Goal: Task Accomplishment & Management: Manage account settings

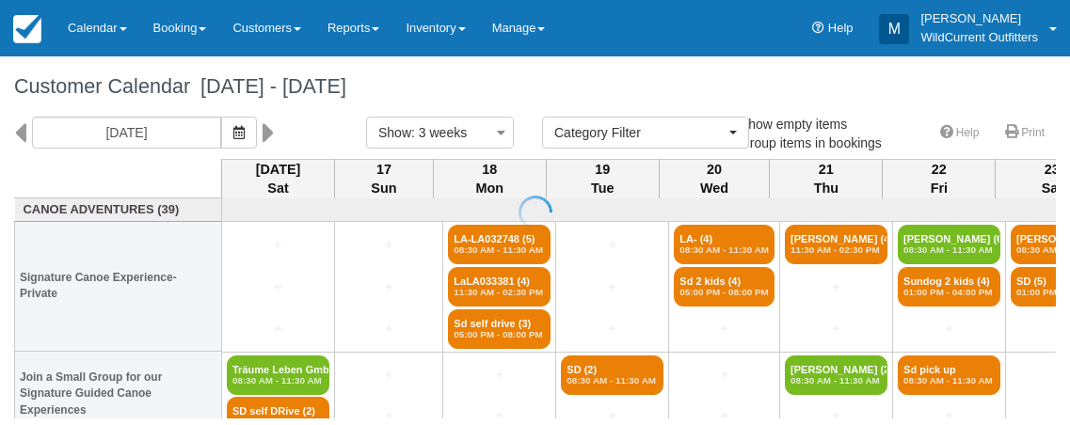
select select
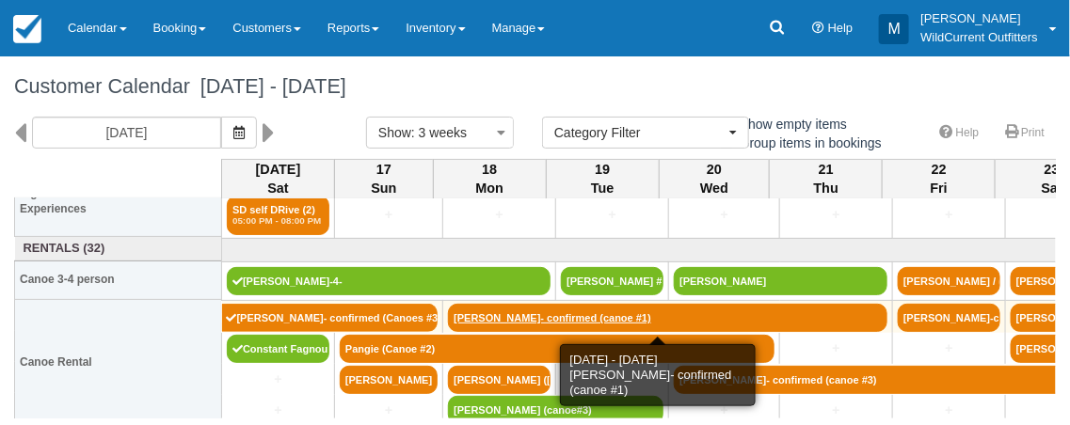
scroll to position [200, 0]
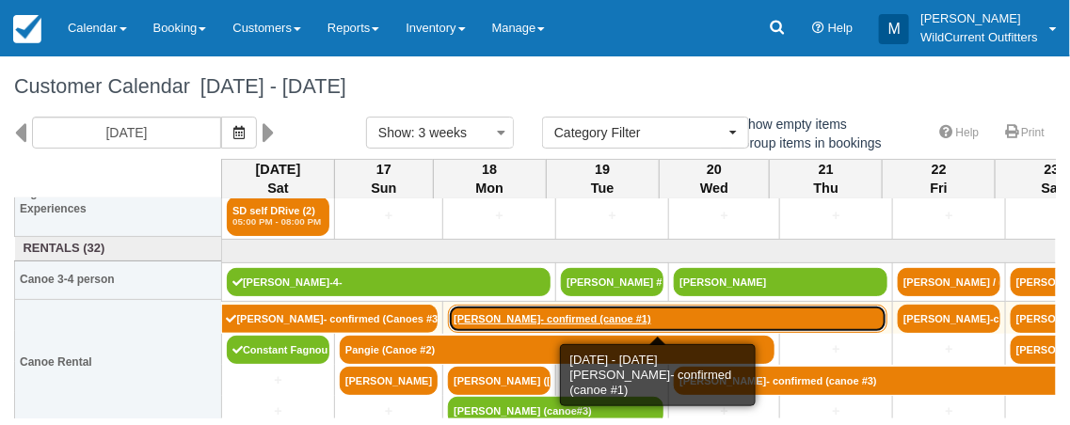
click at [470, 315] on link "[PERSON_NAME]- confirmed (canoe #1)" at bounding box center [667, 319] width 439 height 28
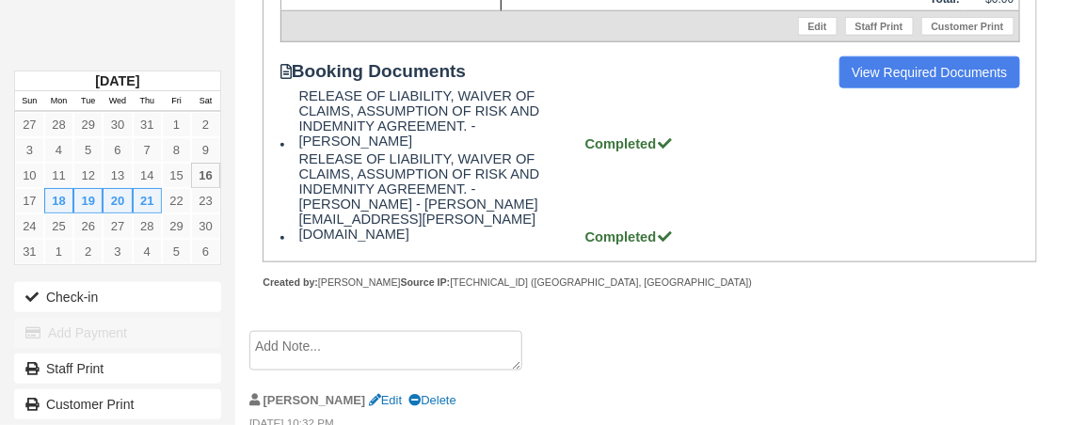
scroll to position [518, 0]
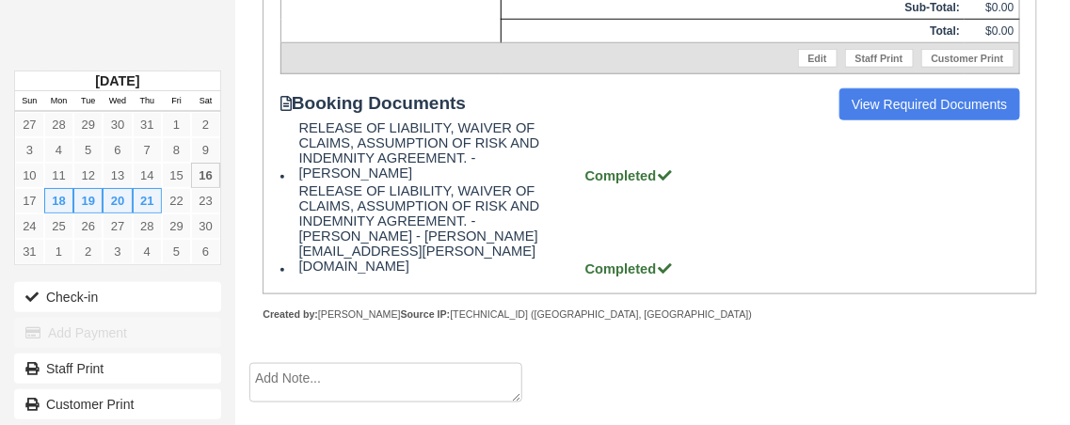
click at [238, 37] on div "Wildcurrent Outfitters Booking Invoice Pending   ZAUI Deposit Paid Waiting List…" at bounding box center [636, 9] width 803 height 708
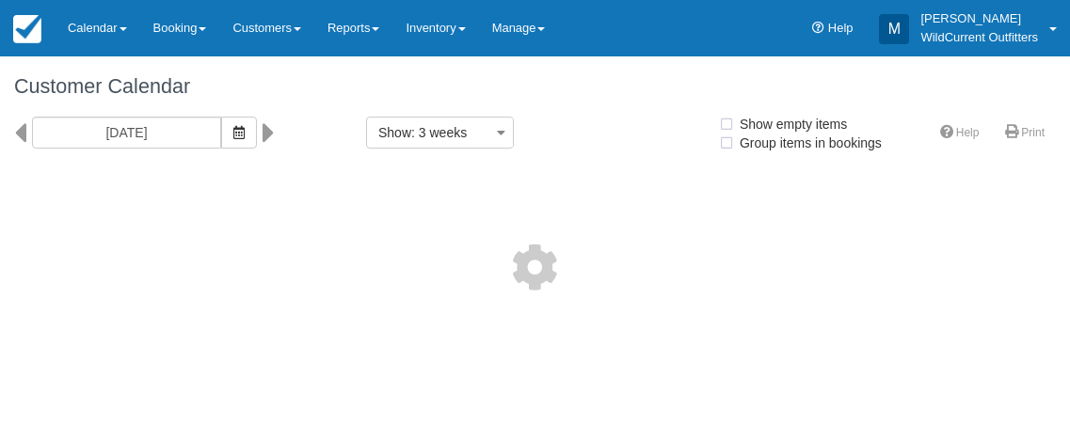
select select
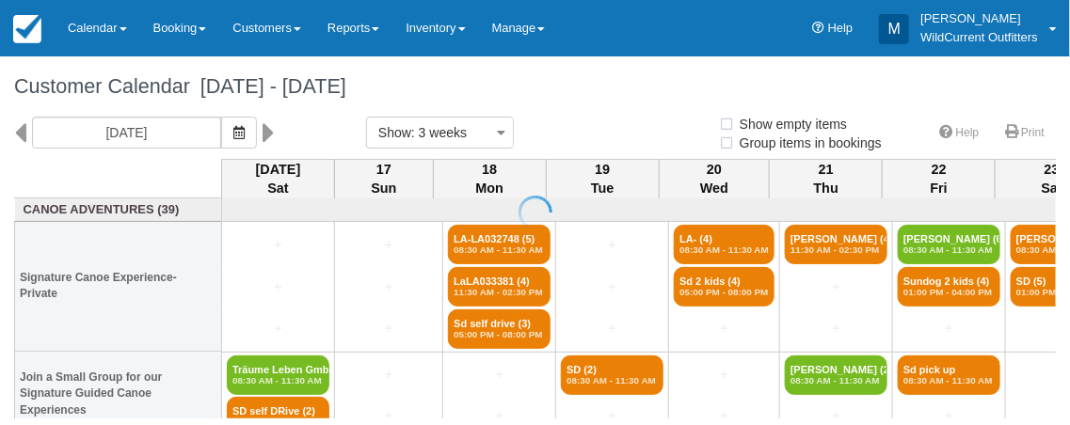
select select
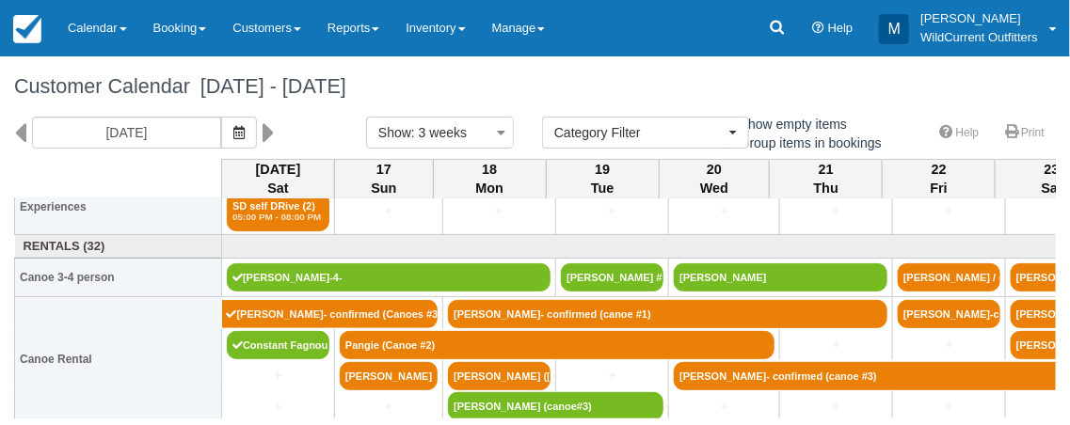
scroll to position [211, 0]
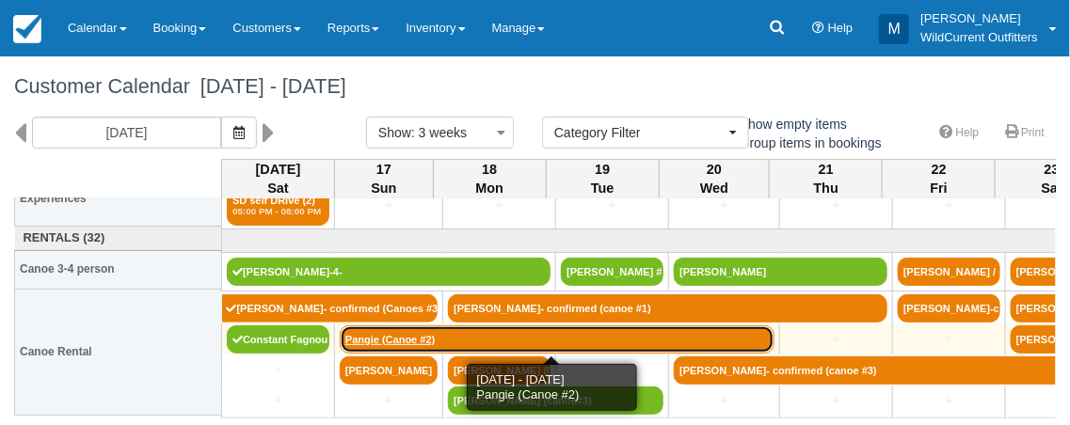
click at [375, 332] on link "Pangie (Canoe #2)" at bounding box center [557, 340] width 435 height 28
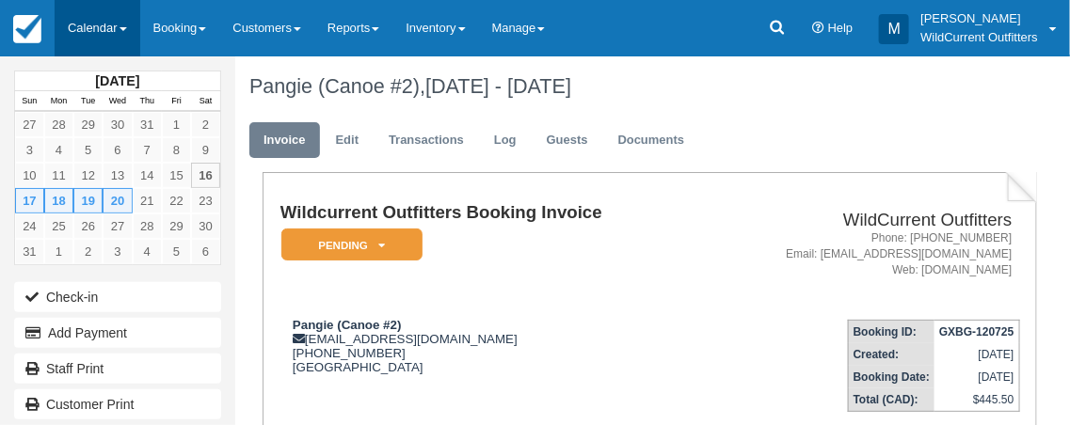
click at [101, 28] on link "Calendar" at bounding box center [98, 28] width 86 height 56
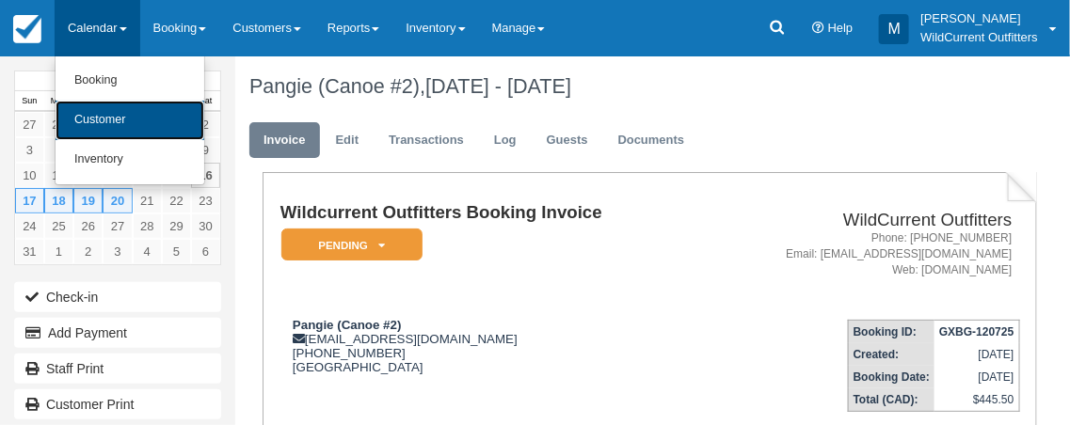
click at [106, 112] on link "Customer" at bounding box center [130, 121] width 149 height 40
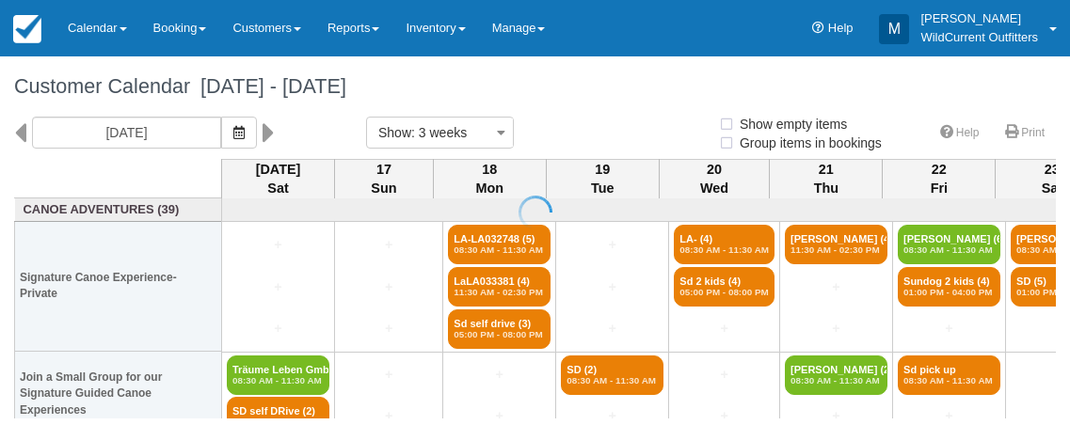
select select
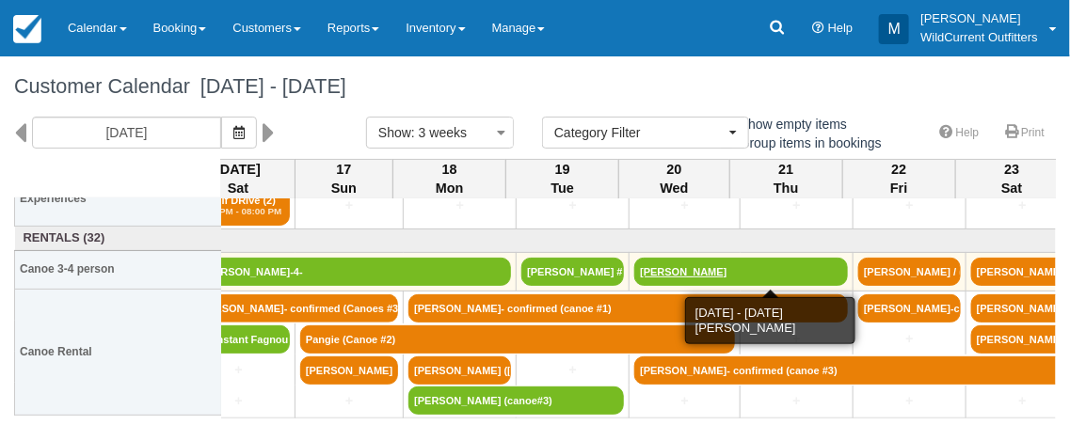
scroll to position [211, 40]
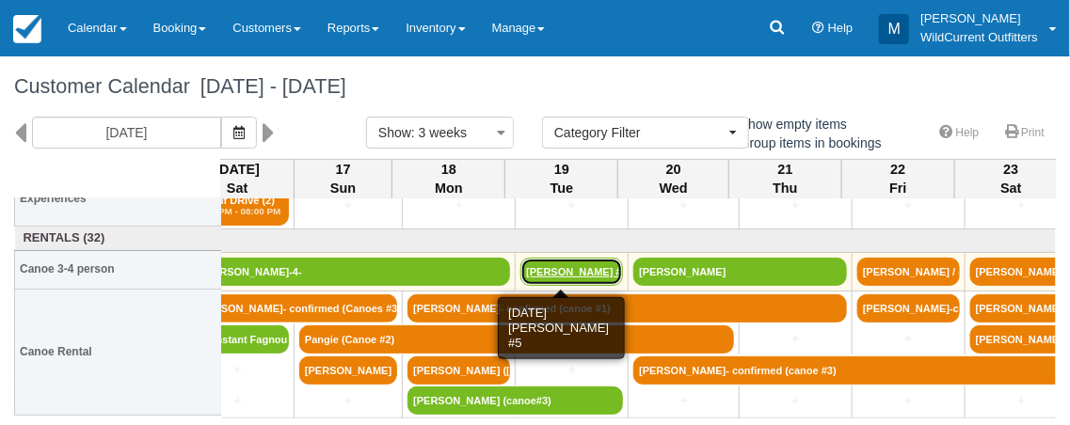
click at [558, 259] on link "Matthew Morello #5" at bounding box center [571, 272] width 103 height 28
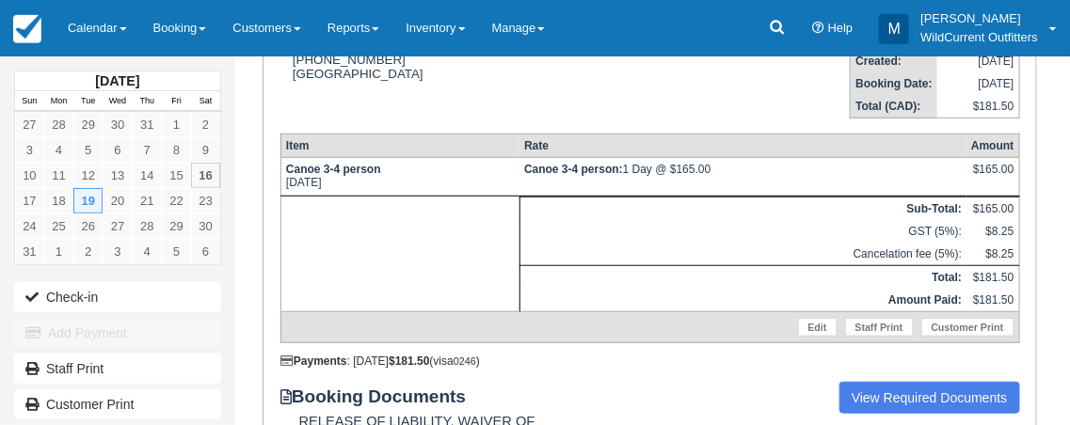
scroll to position [299, 0]
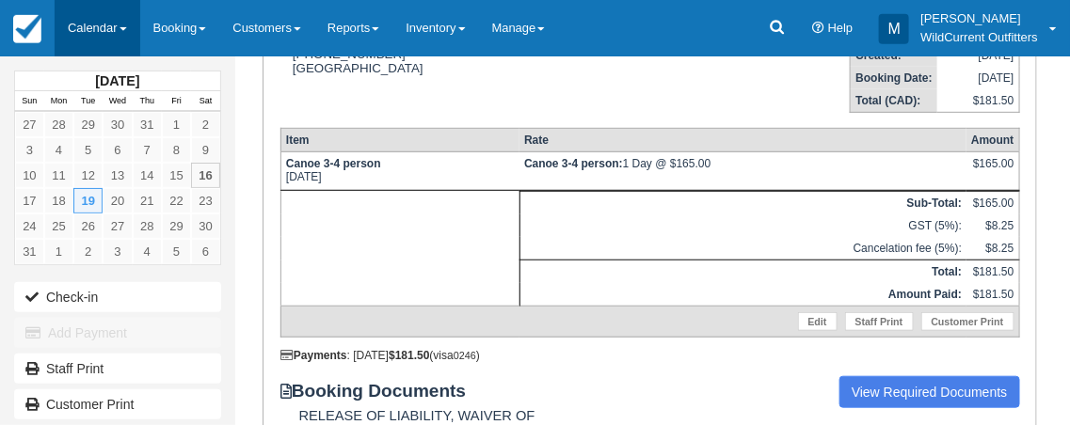
click at [110, 24] on link "Calendar" at bounding box center [98, 28] width 86 height 56
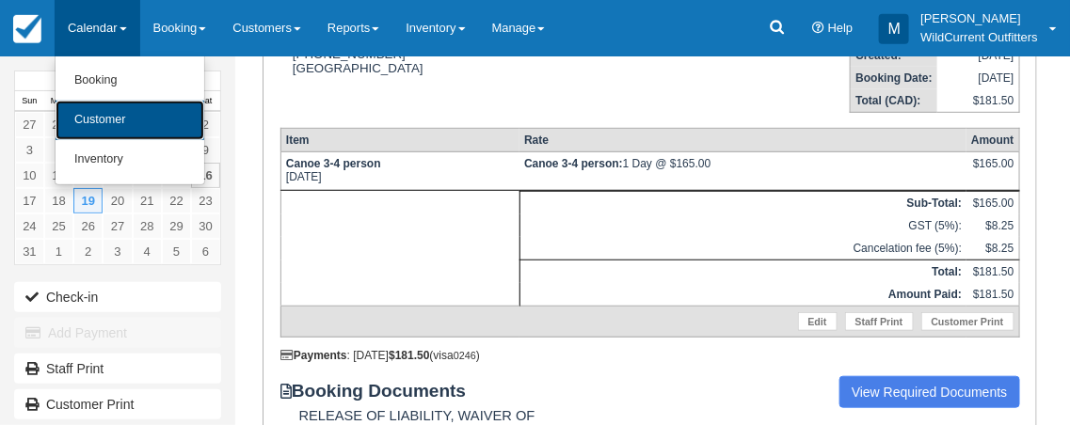
click at [104, 115] on link "Customer" at bounding box center [130, 121] width 149 height 40
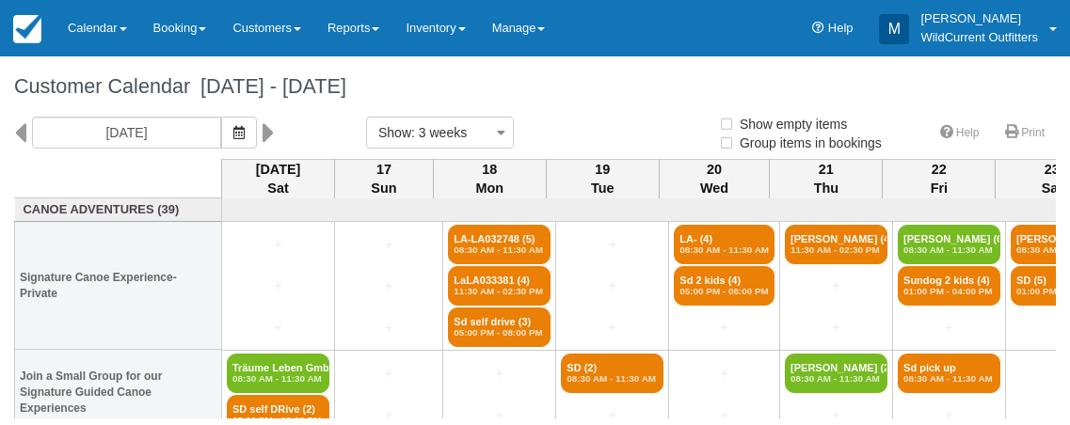
select select
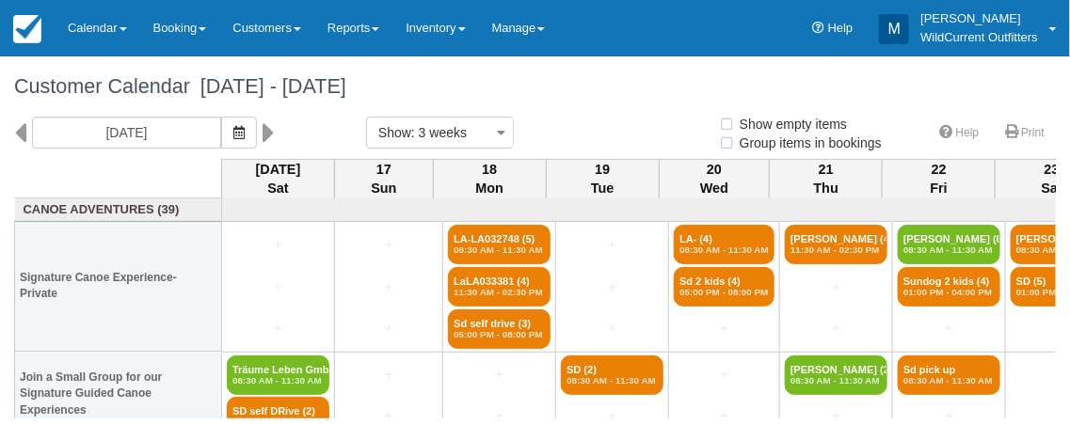
select select
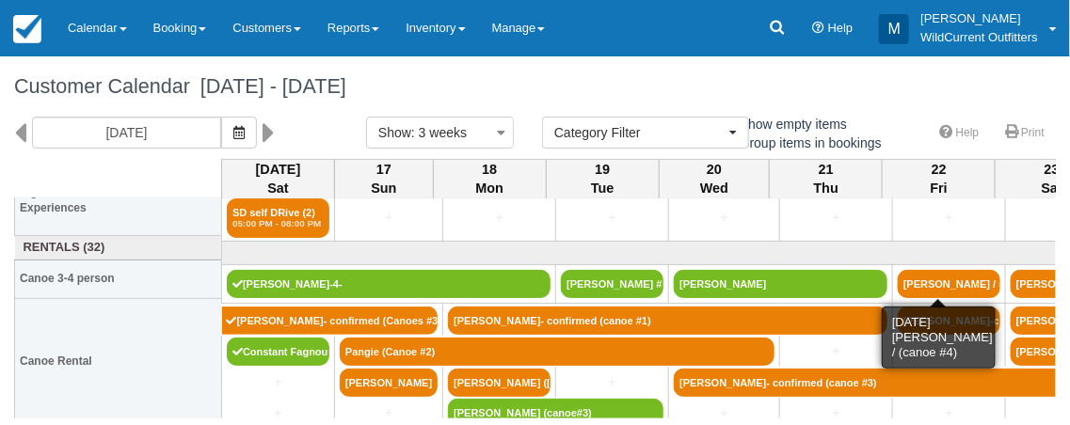
scroll to position [206, 0]
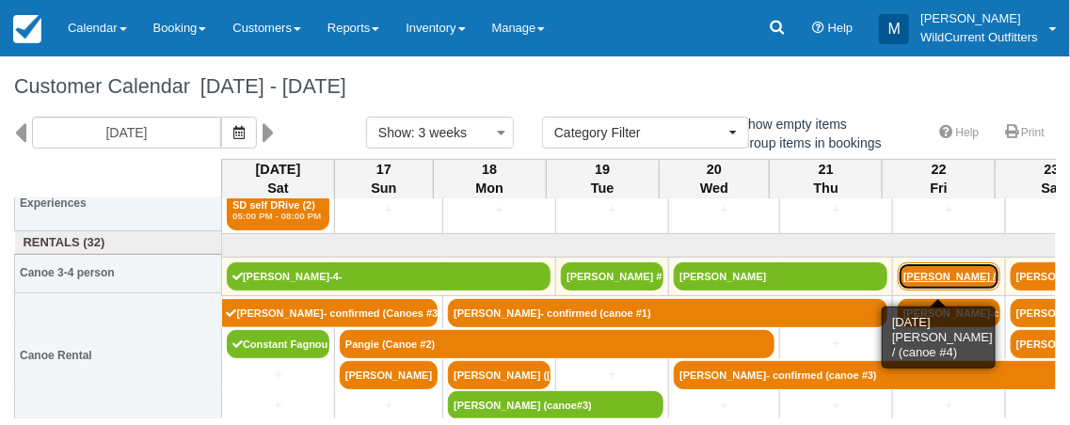
click at [919, 268] on link "[PERSON_NAME] / (canoe #4)" at bounding box center [949, 277] width 103 height 28
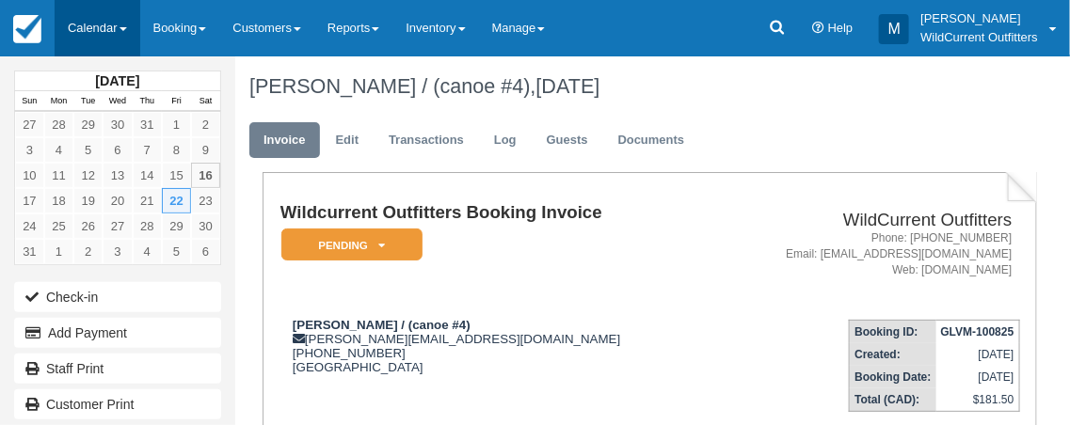
click at [114, 21] on link "Calendar" at bounding box center [98, 28] width 86 height 56
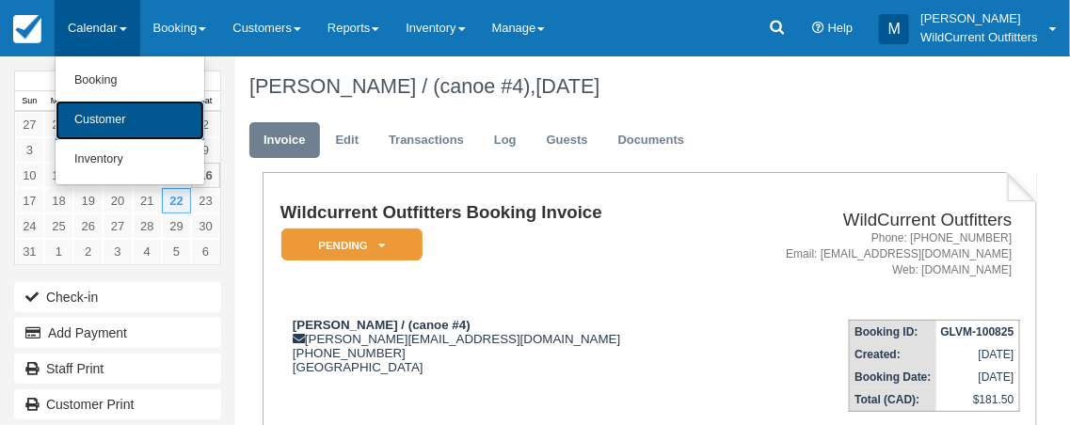
click at [110, 124] on link "Customer" at bounding box center [130, 121] width 149 height 40
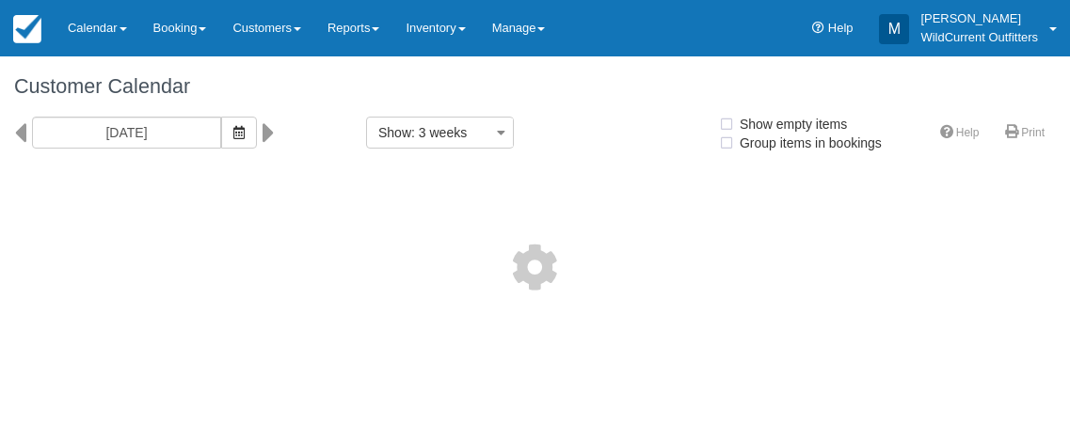
select select
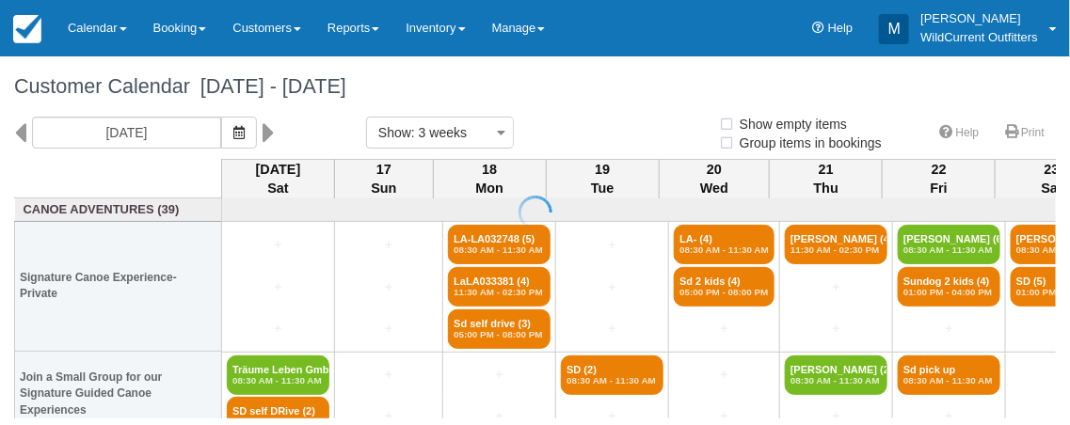
select select
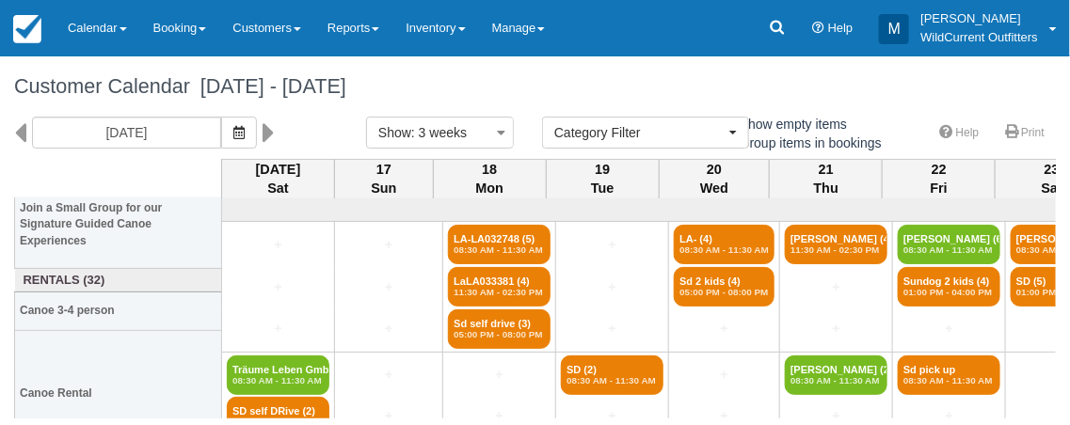
scroll to position [191, 0]
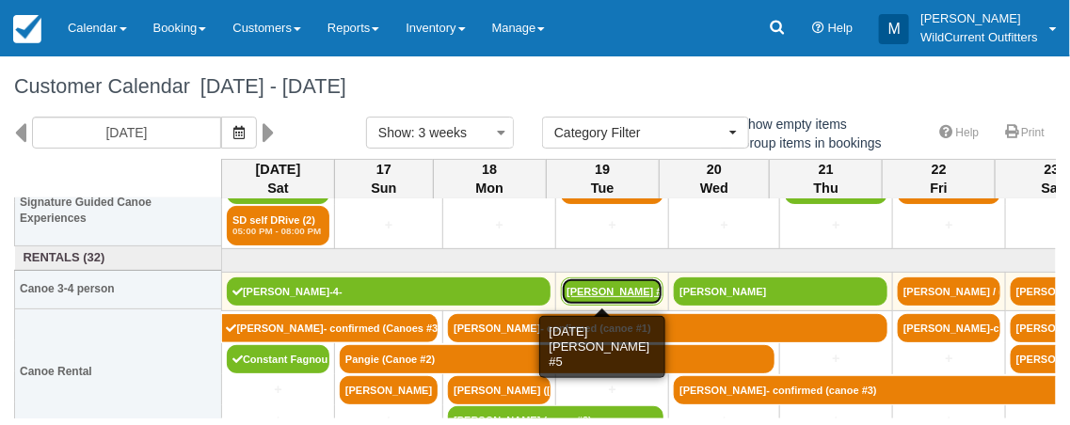
click at [587, 283] on link "Matthew Morello #5" at bounding box center [612, 292] width 103 height 28
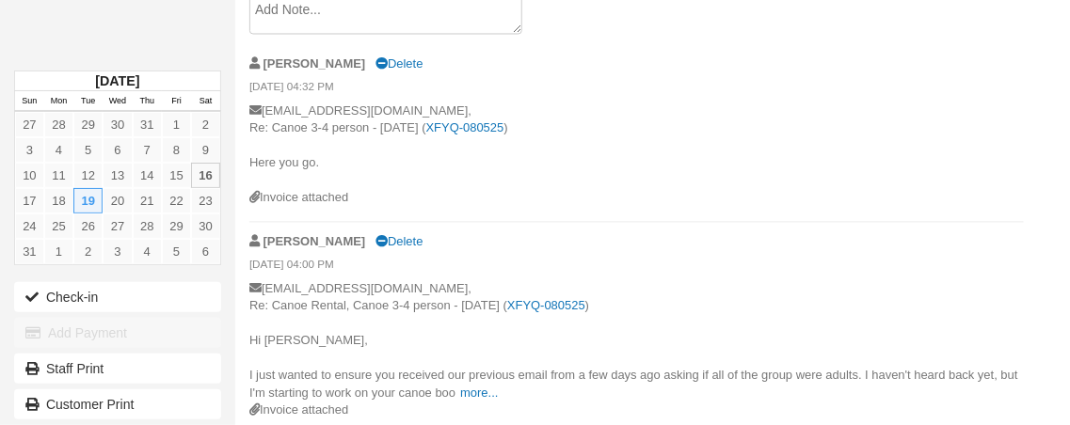
scroll to position [1086, 0]
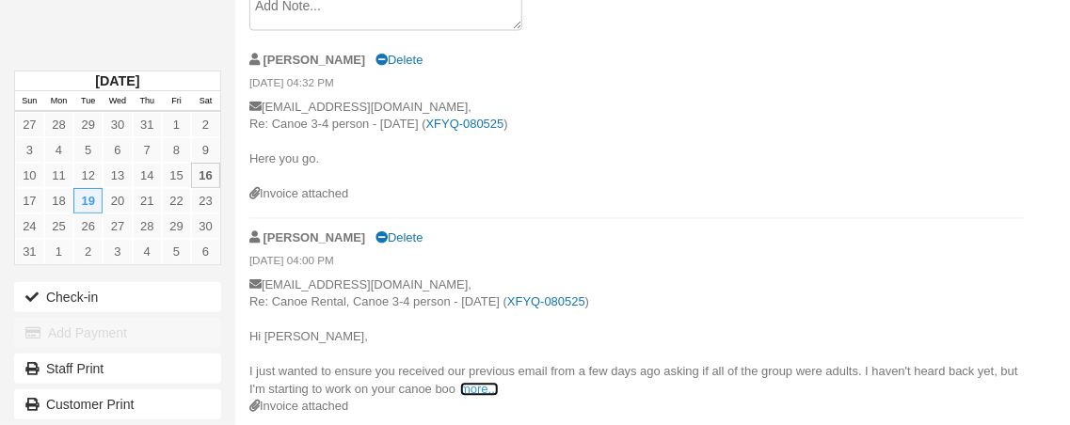
click at [470, 382] on link "more..." at bounding box center [479, 389] width 38 height 14
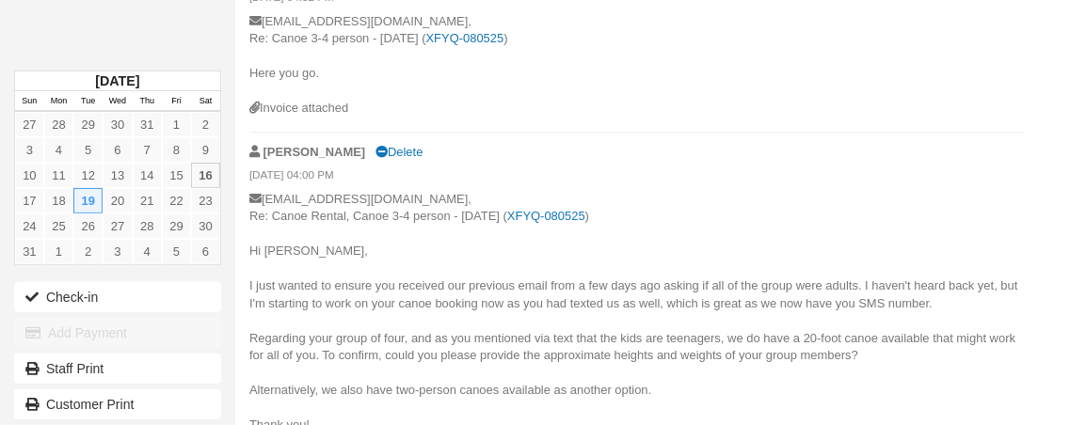
scroll to position [1174, 0]
click at [470, 343] on span "king now as you had texted us as well, which is great as we now have you SMS nu…" at bounding box center [632, 405] width 766 height 223
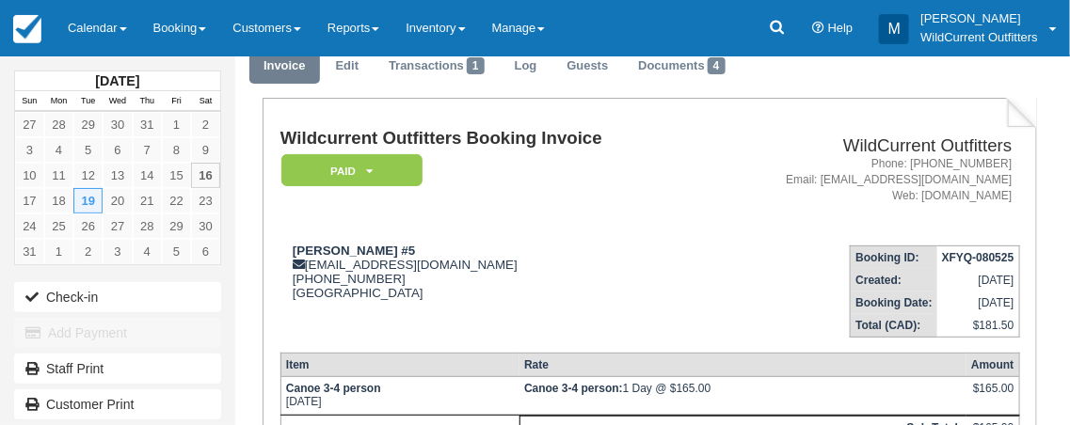
scroll to position [0, 0]
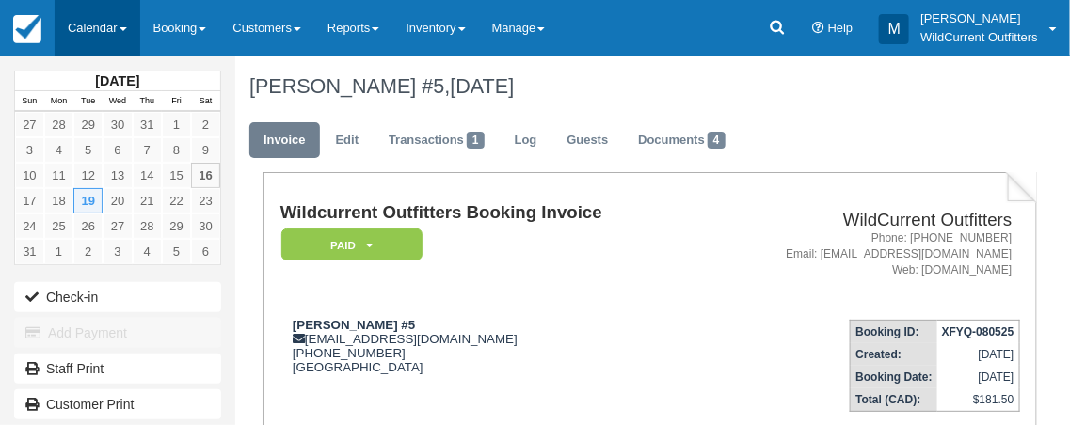
click at [103, 29] on link "Calendar" at bounding box center [98, 28] width 86 height 56
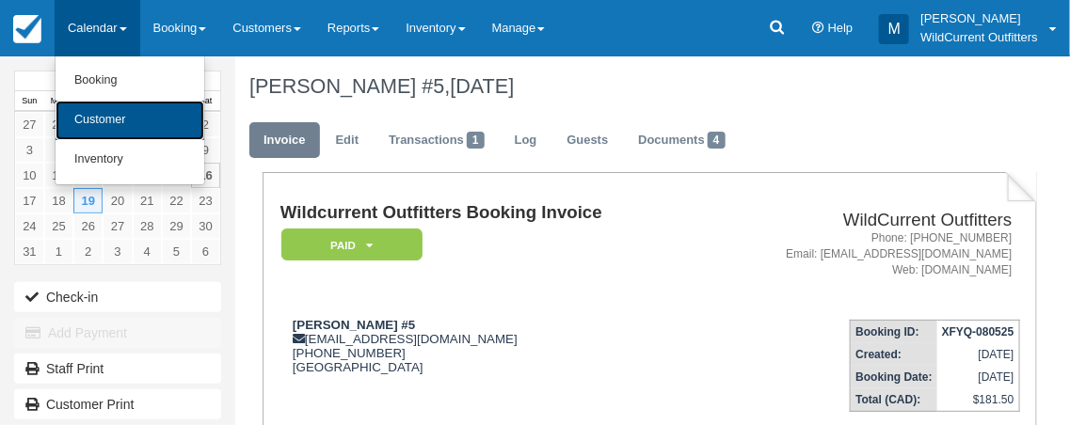
click at [120, 112] on link "Customer" at bounding box center [130, 121] width 149 height 40
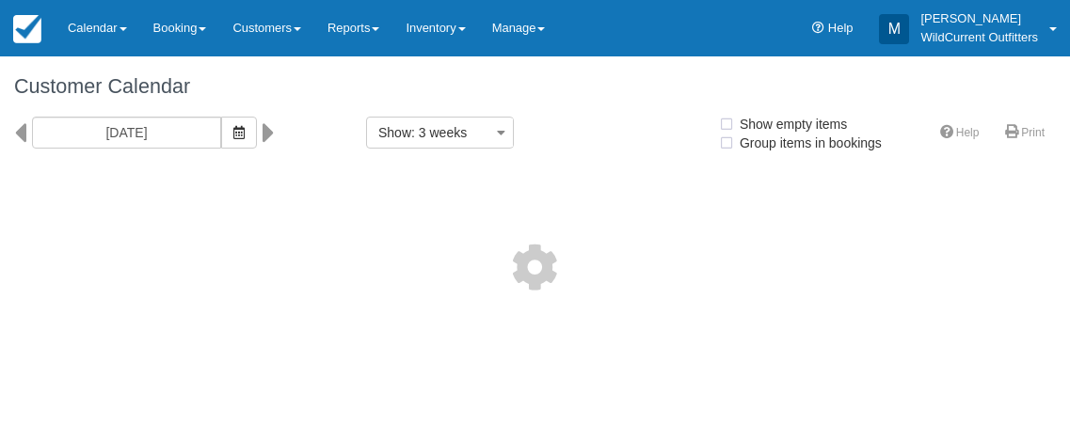
select select
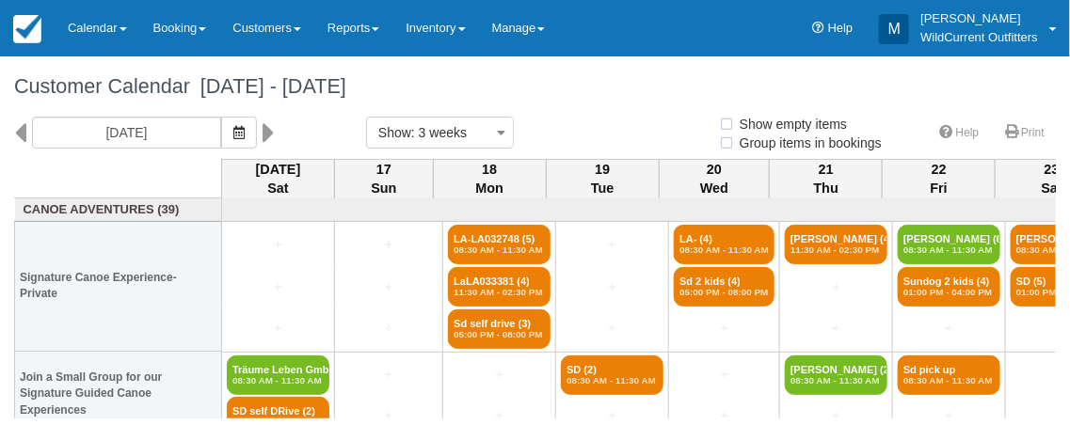
select select
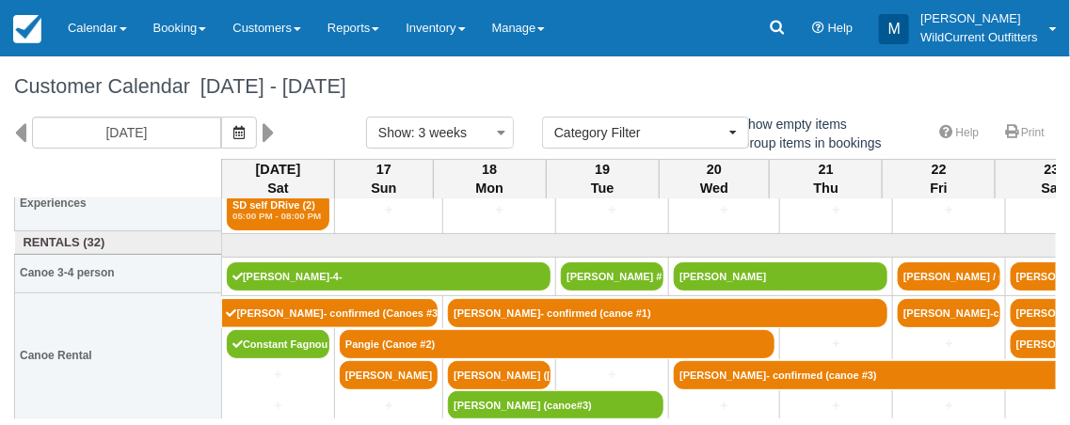
scroll to position [207, 0]
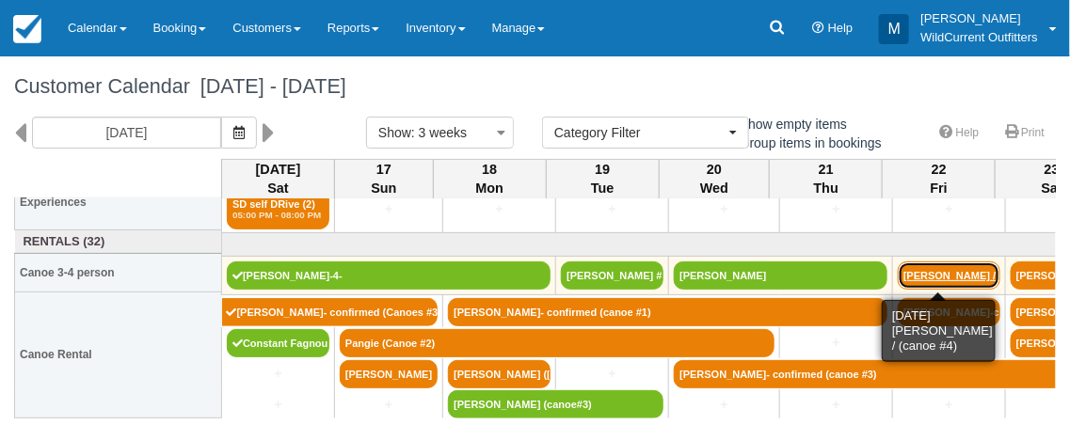
click at [949, 271] on link "[PERSON_NAME] / (canoe #4)" at bounding box center [949, 276] width 103 height 28
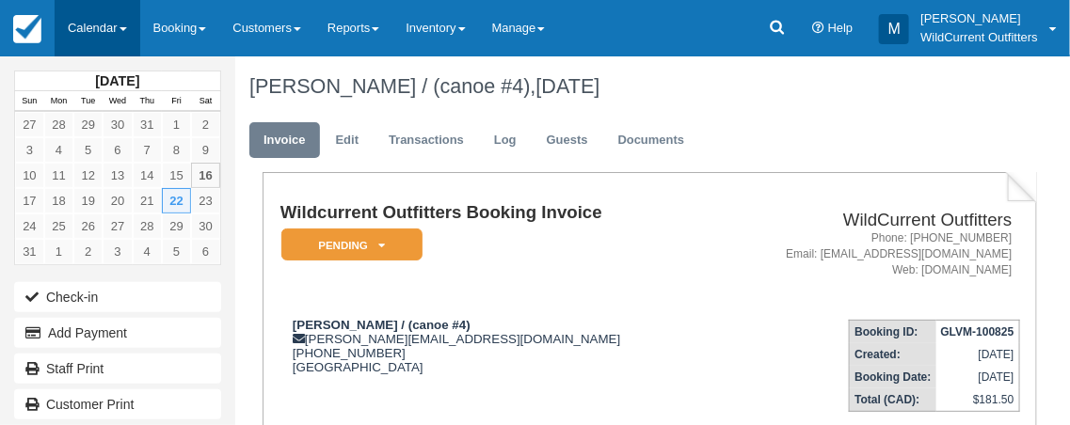
click at [77, 25] on link "Calendar" at bounding box center [98, 28] width 86 height 56
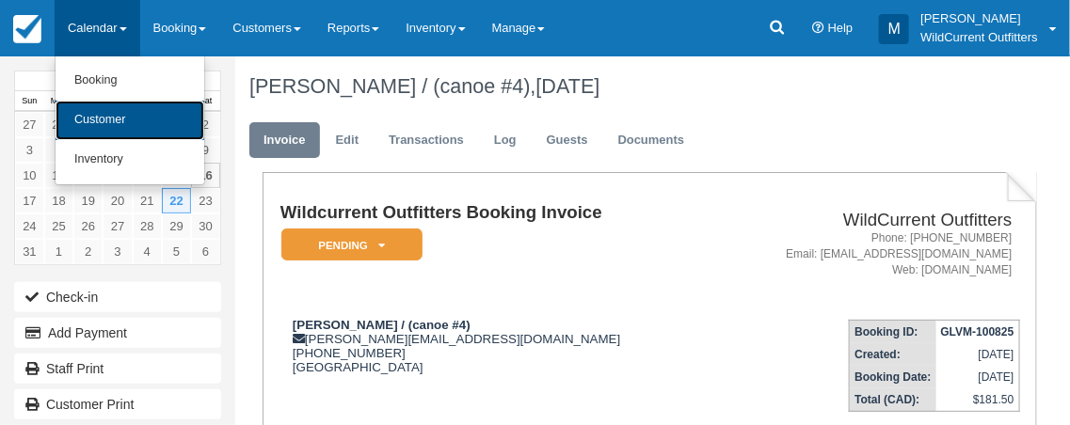
click at [119, 114] on link "Customer" at bounding box center [130, 121] width 149 height 40
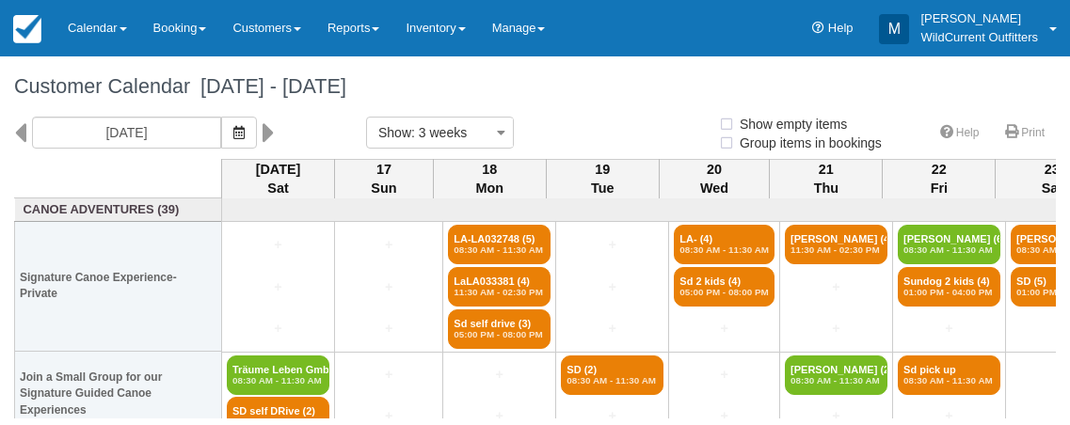
select select
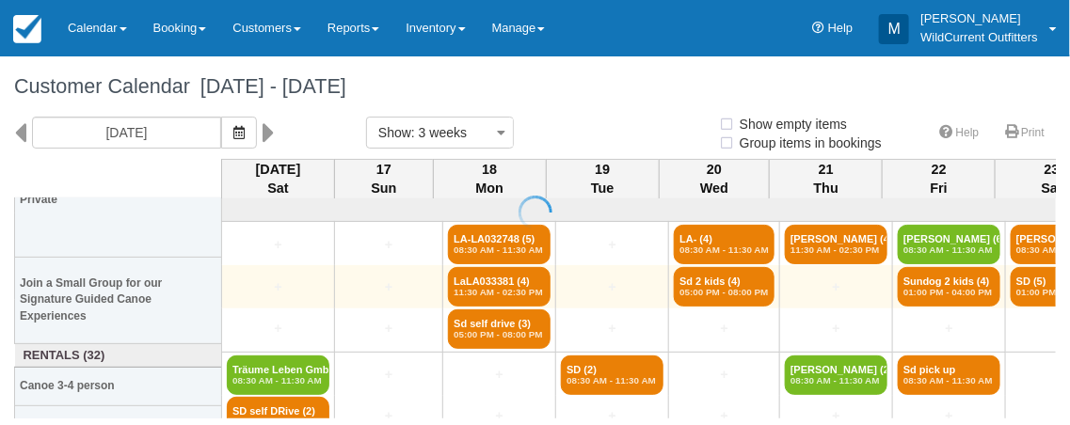
select select
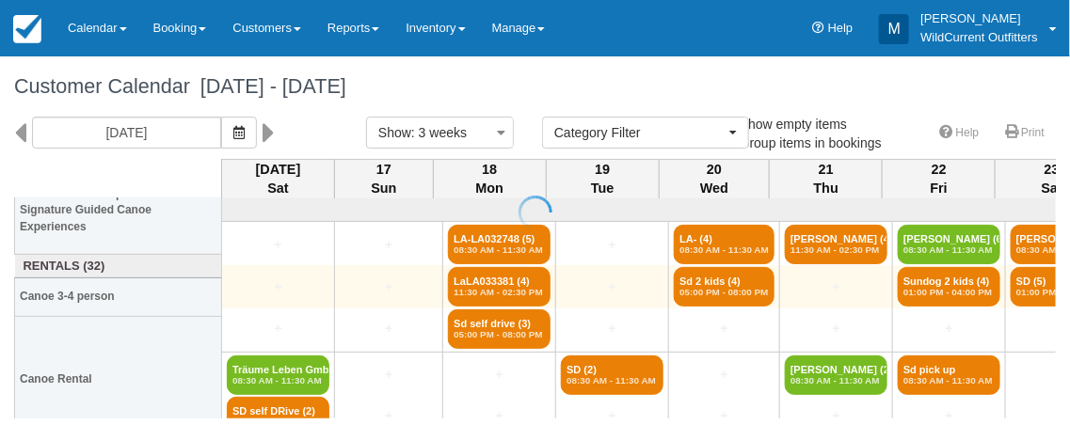
scroll to position [211, 0]
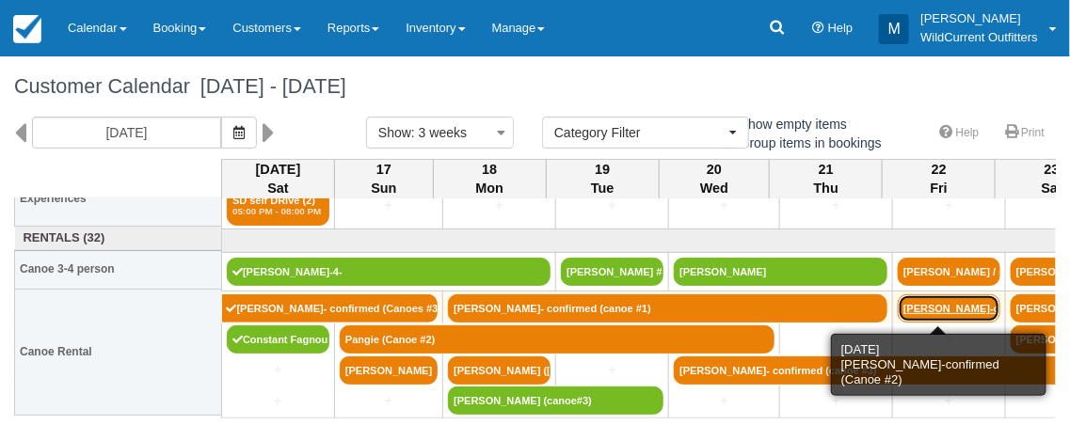
click at [946, 299] on link "[PERSON_NAME]-confirm" at bounding box center [949, 309] width 103 height 28
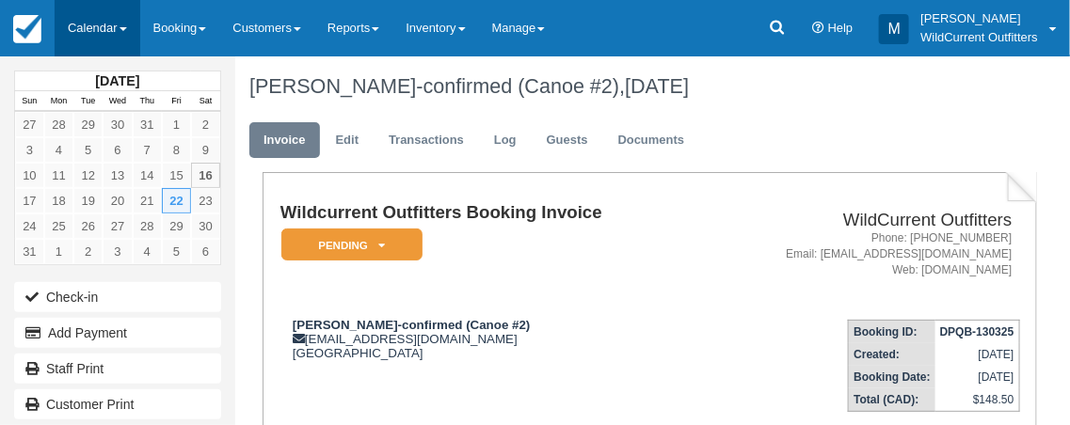
click at [113, 24] on link "Calendar" at bounding box center [98, 28] width 86 height 56
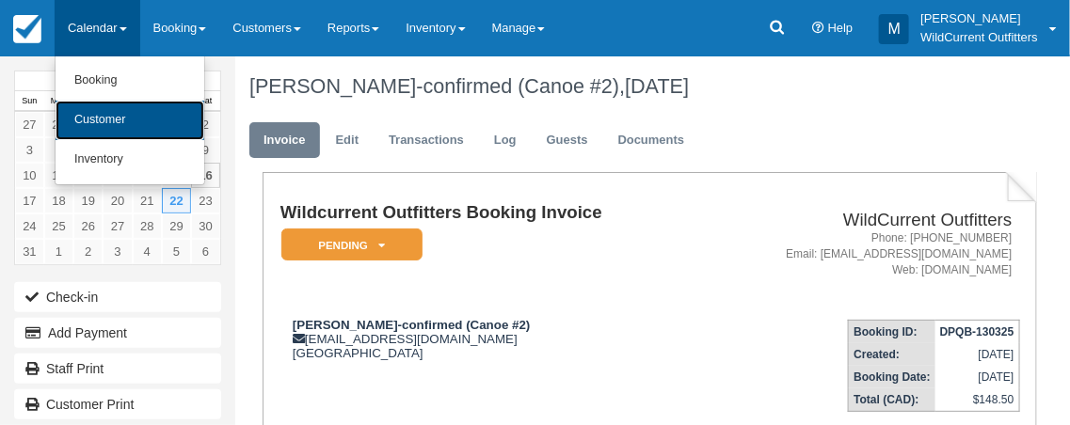
click at [117, 120] on link "Customer" at bounding box center [130, 121] width 149 height 40
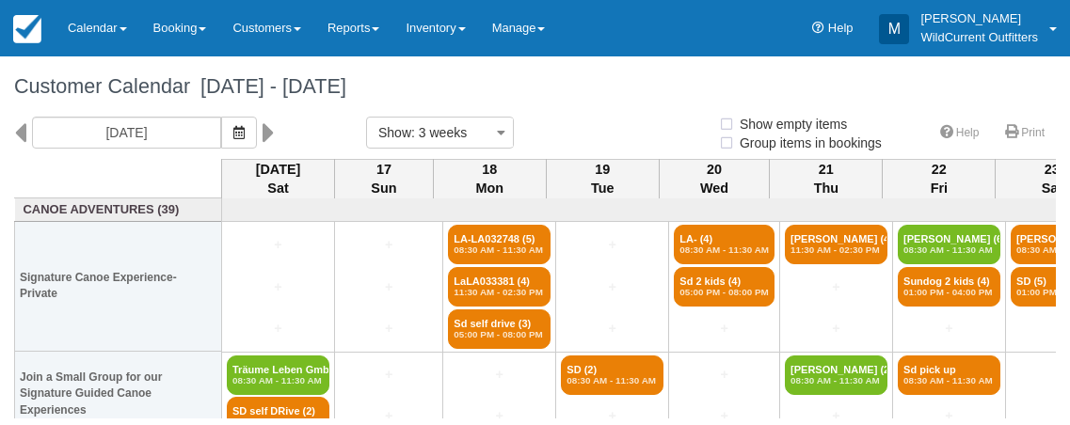
select select
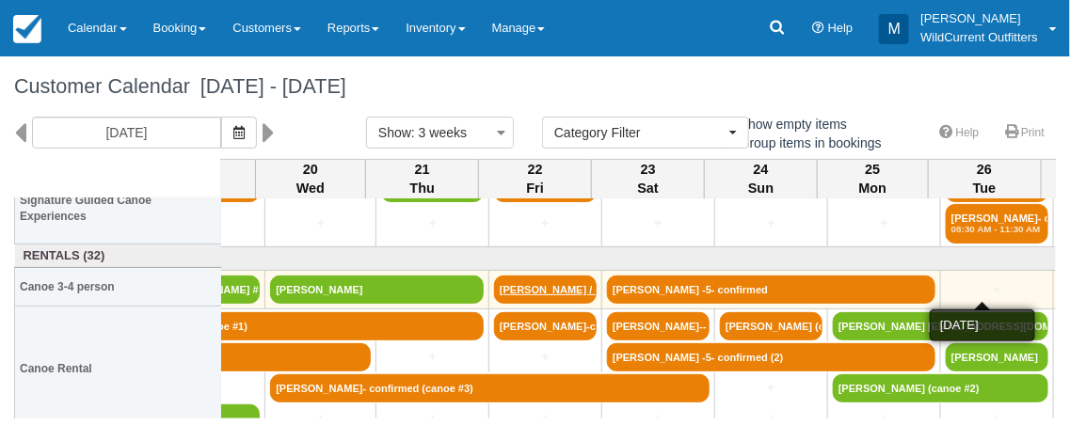
scroll to position [194, 403]
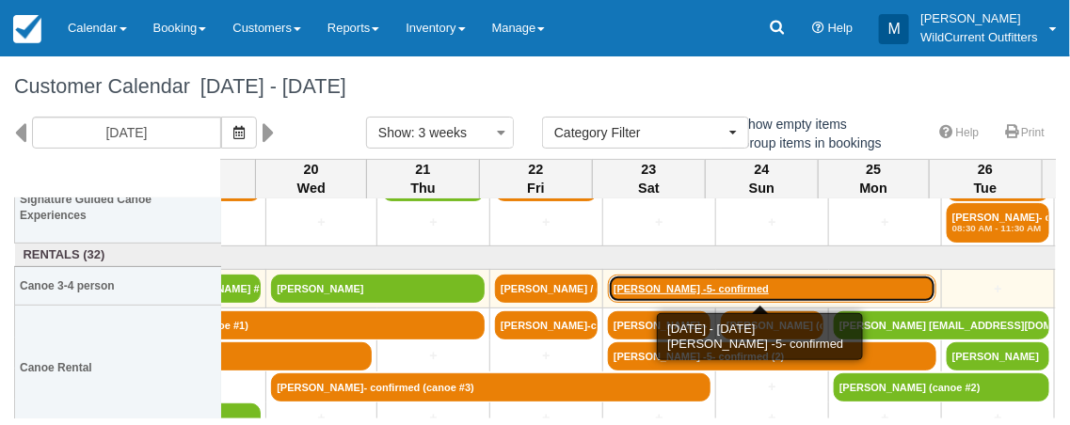
click at [766, 279] on link "[PERSON_NAME] -5- confirmed" at bounding box center [772, 289] width 328 height 28
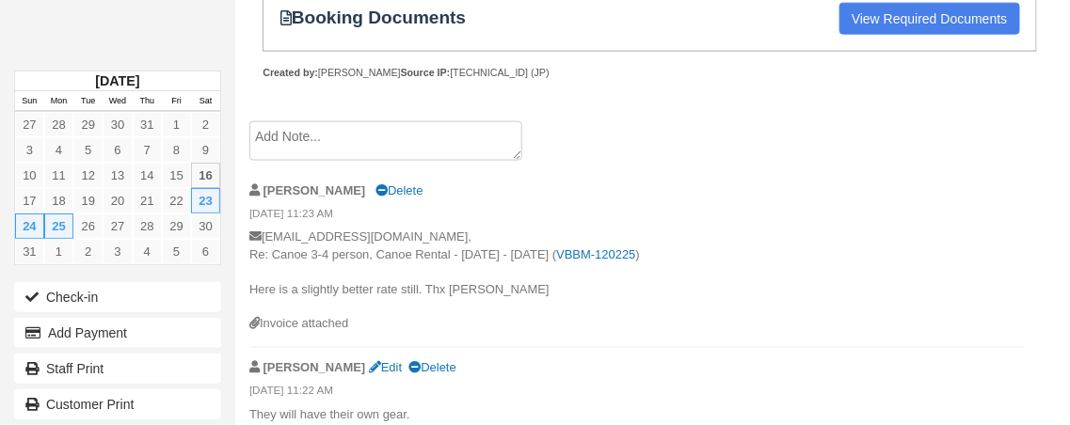
scroll to position [747, 0]
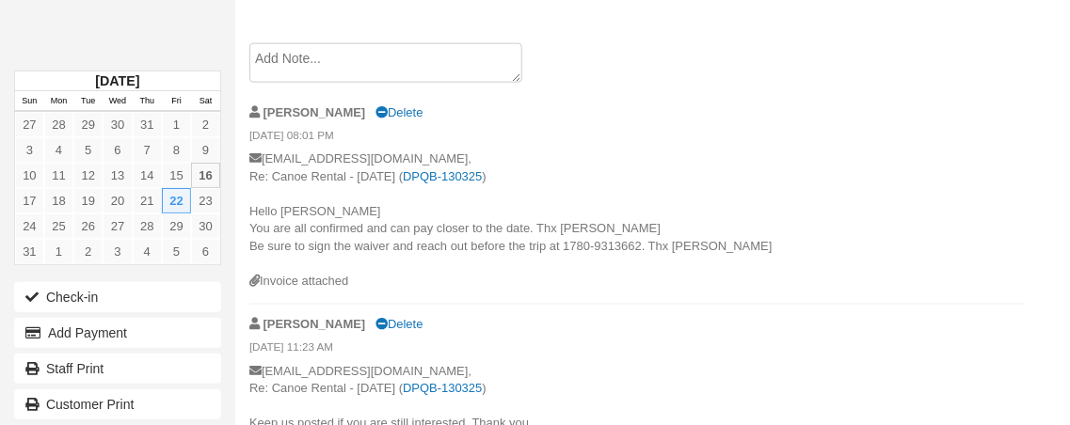
scroll to position [752, 0]
click at [378, 46] on textarea at bounding box center [385, 63] width 273 height 40
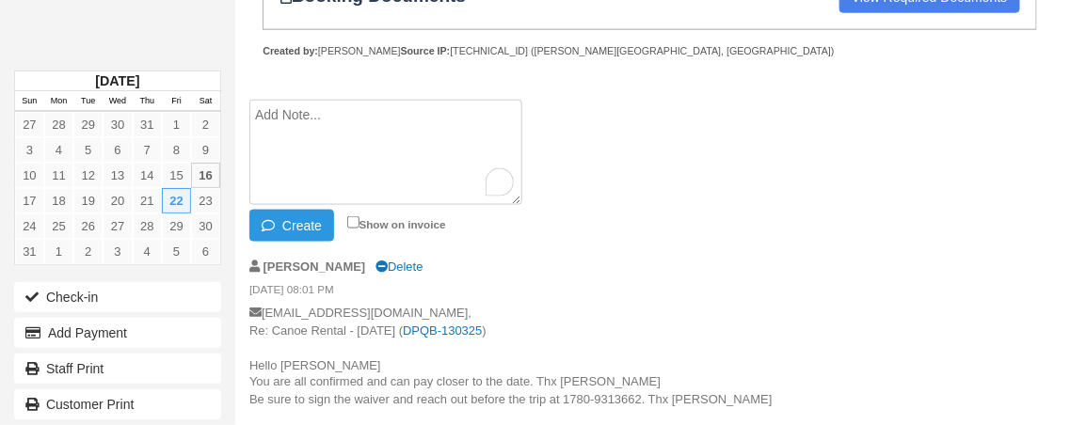
scroll to position [696, 0]
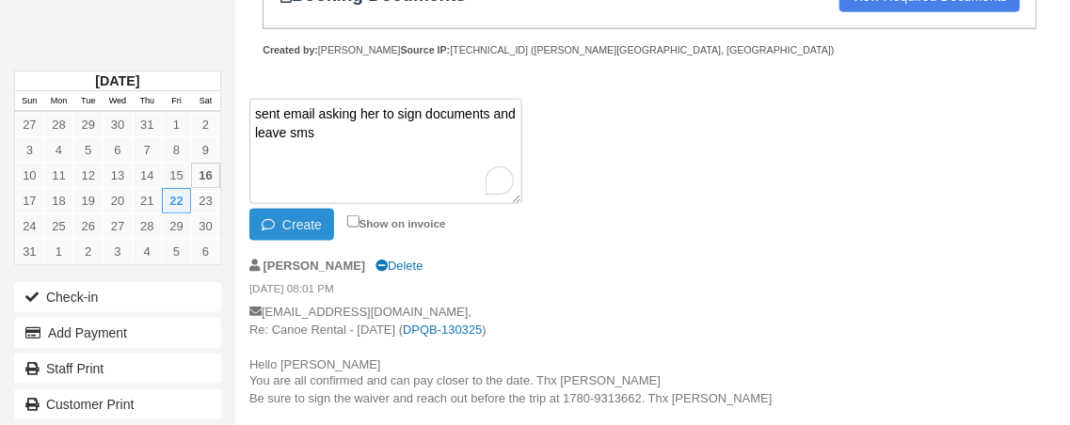
type textarea "sent email asking her to sign documents and leave sms"
click at [280, 219] on icon "button" at bounding box center [272, 224] width 21 height 13
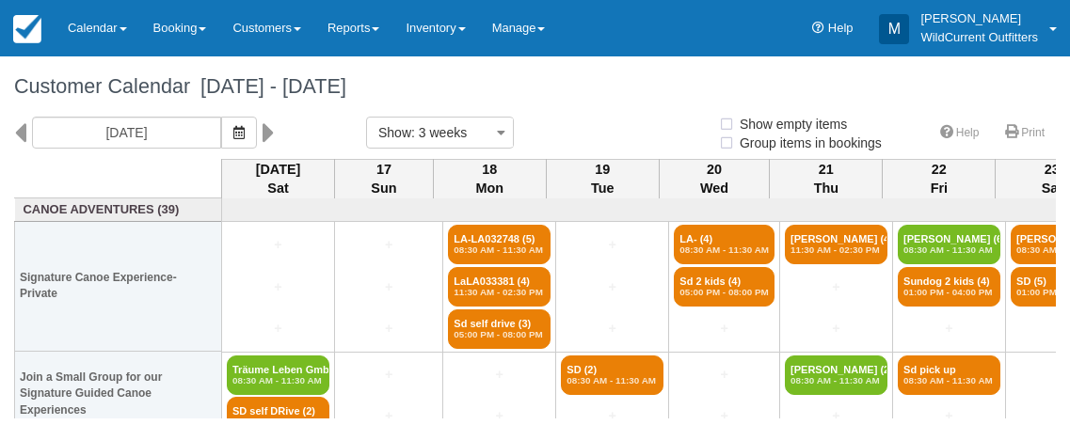
select select
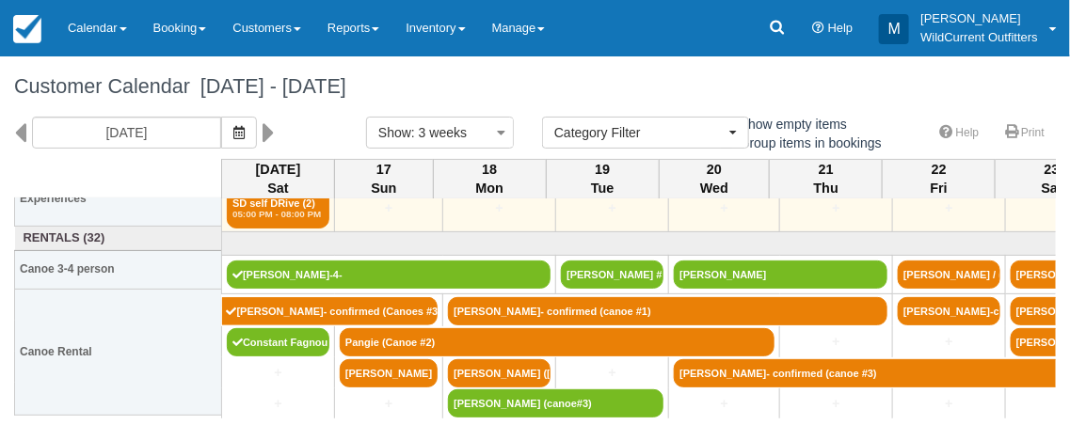
scroll to position [211, 0]
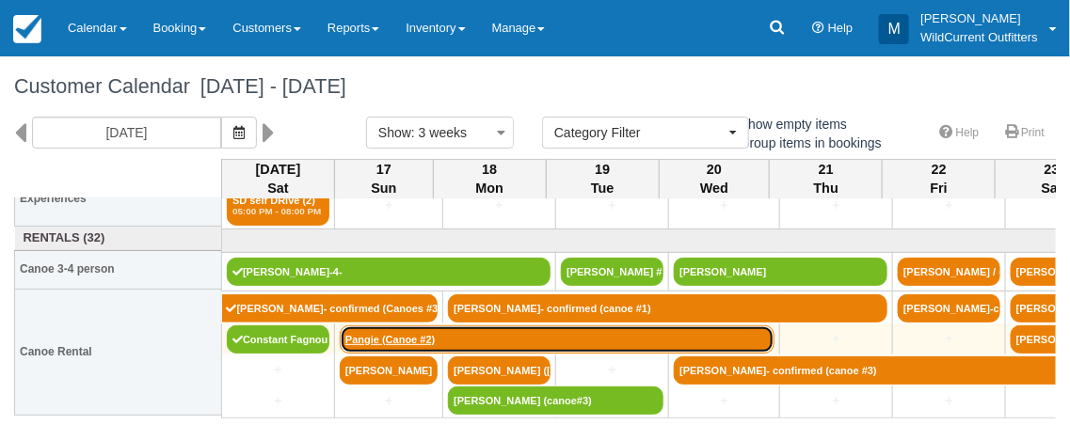
click at [438, 338] on link "Pangie (Canoe #2)" at bounding box center [557, 340] width 435 height 28
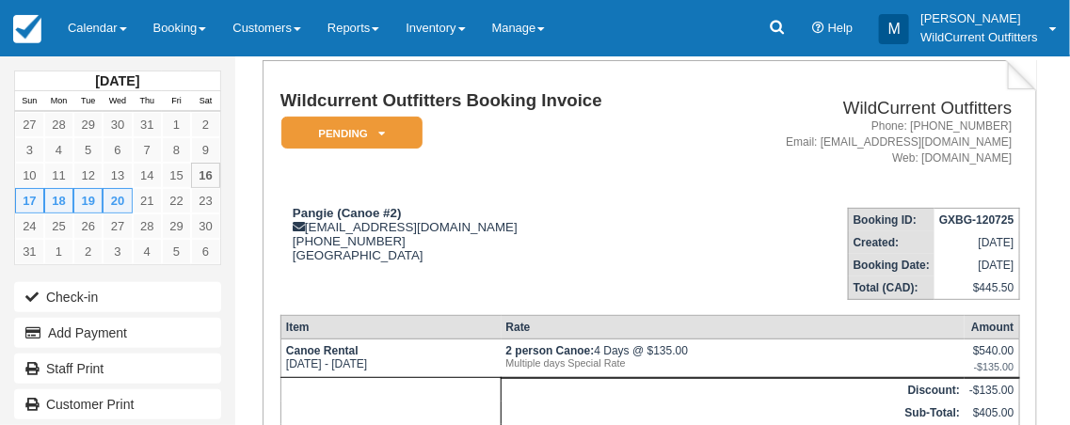
scroll to position [101, 0]
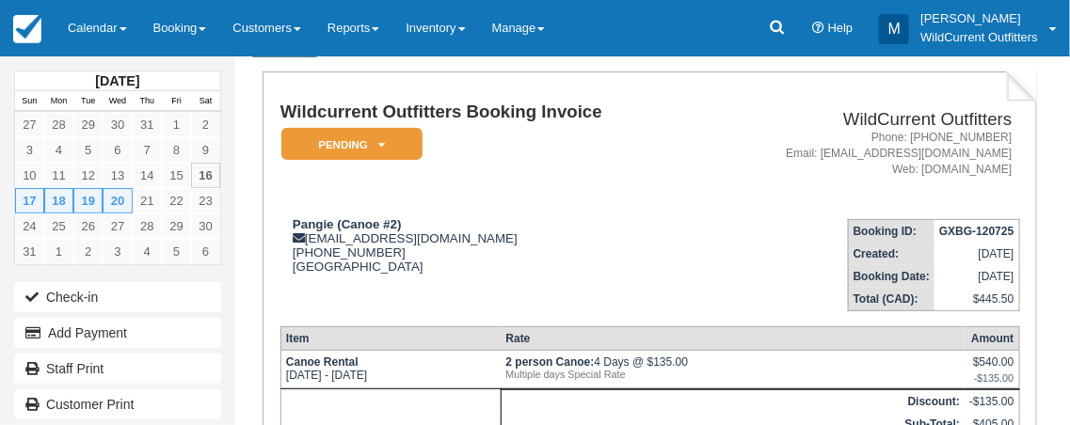
click at [433, 287] on td "Pangie (Canoe #2) pangie13@outlook.com 1 (403) 971-4012 Canada" at bounding box center [491, 257] width 422 height 107
click at [125, 27] on span at bounding box center [124, 29] width 8 height 4
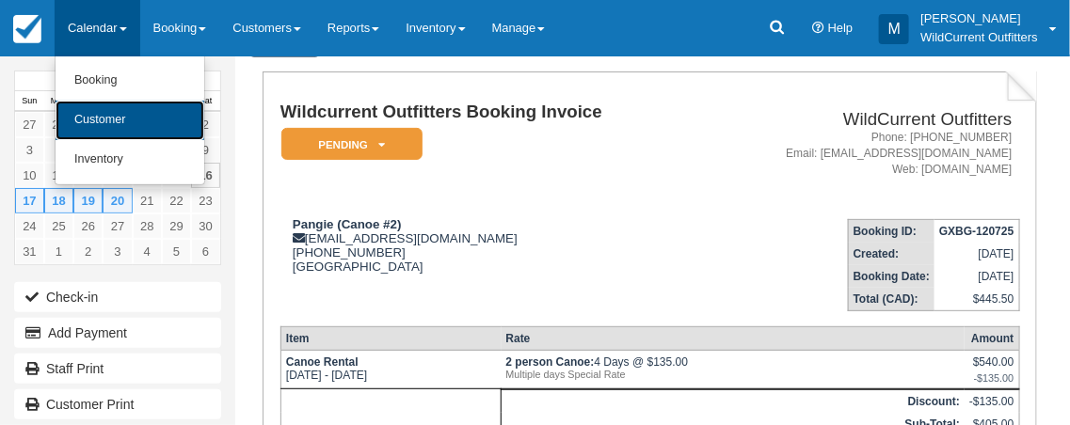
click at [104, 112] on link "Customer" at bounding box center [130, 121] width 149 height 40
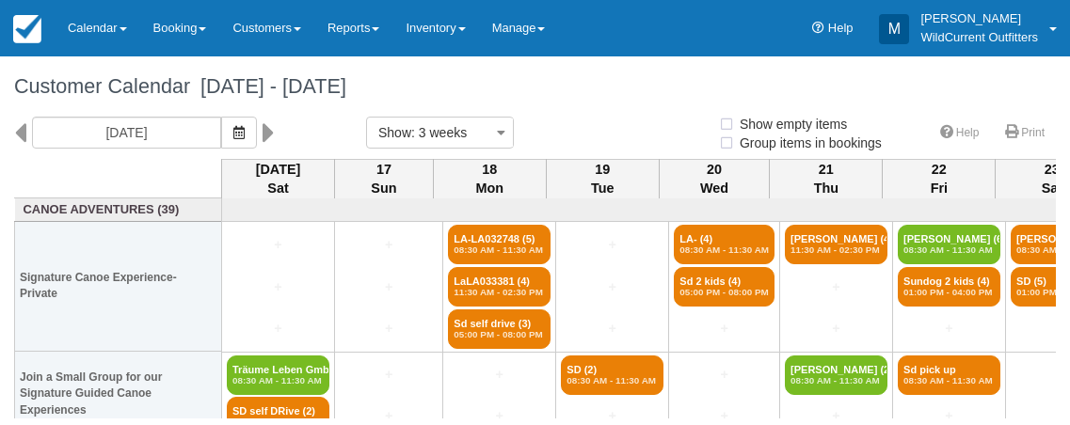
select select
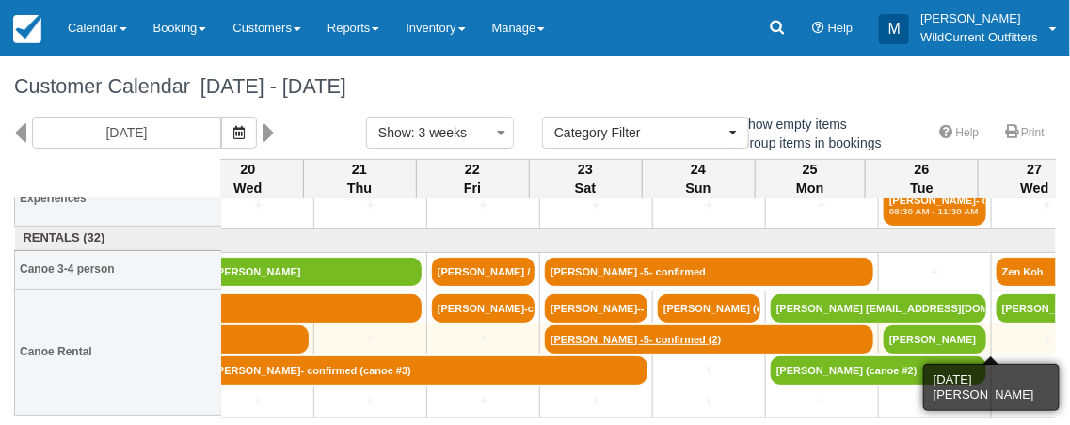
scroll to position [211, 467]
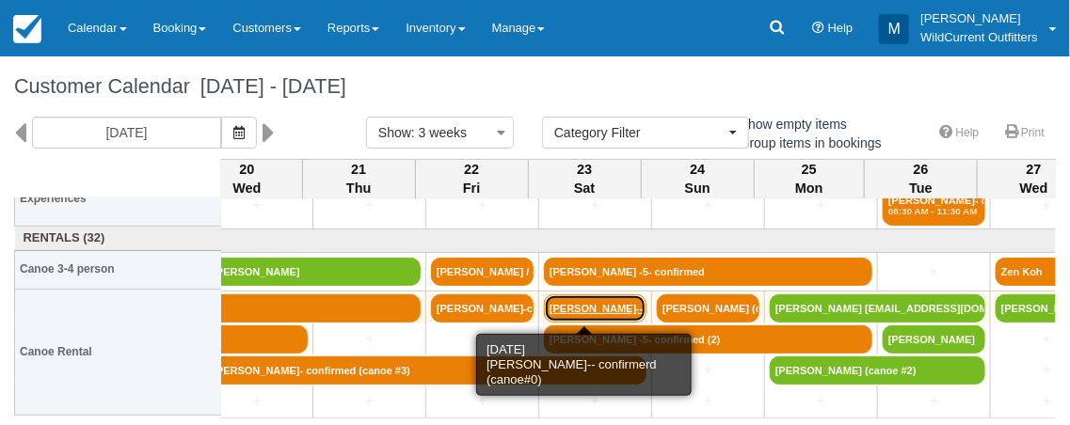
click at [583, 304] on link "[PERSON_NAME]-- co" at bounding box center [595, 309] width 103 height 28
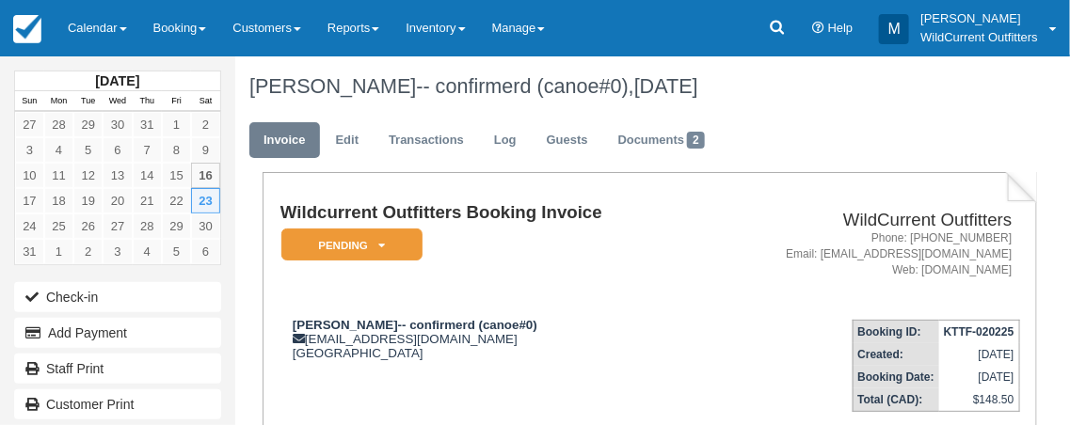
scroll to position [1, 0]
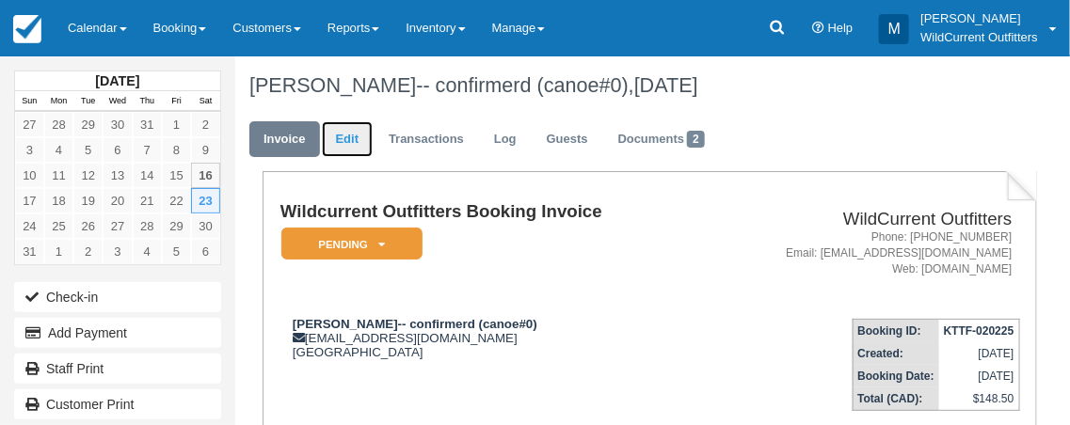
click at [341, 134] on link "Edit" at bounding box center [347, 139] width 51 height 37
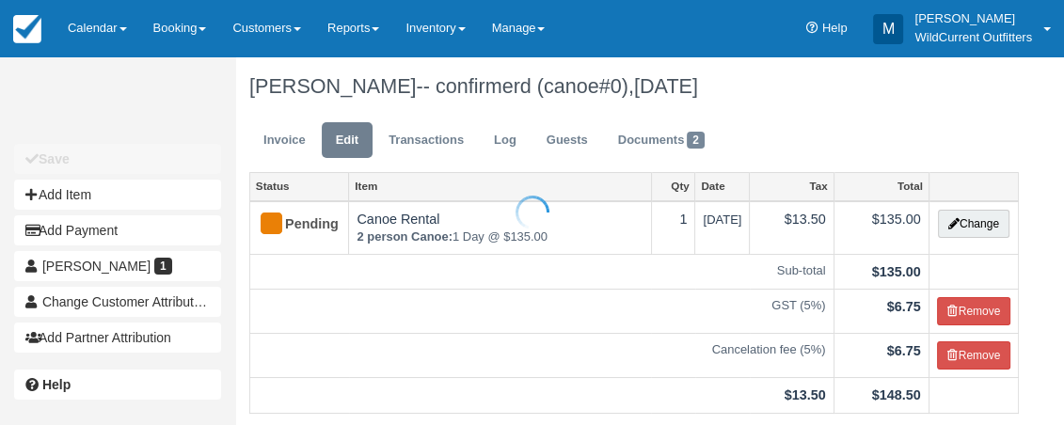
click at [579, 82] on h1 "[PERSON_NAME]-- confirmerd (canoe#0), [DATE]" at bounding box center [634, 86] width 770 height 23
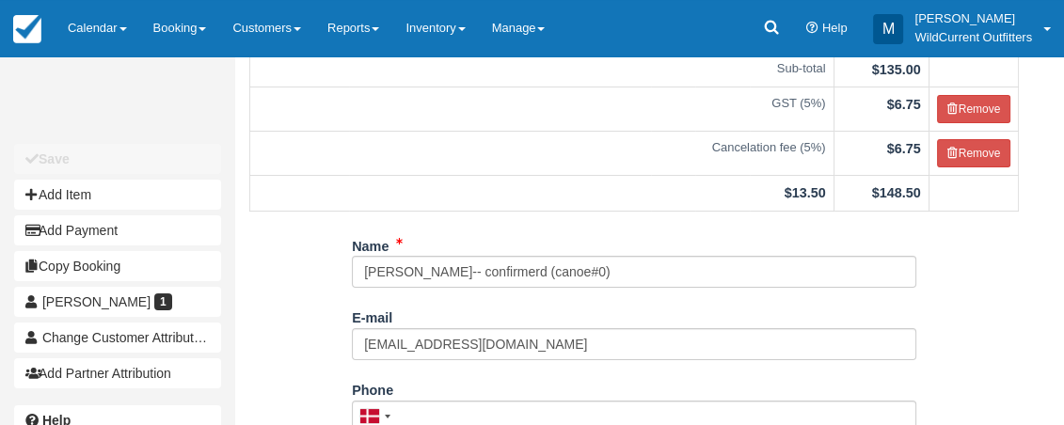
scroll to position [191, 0]
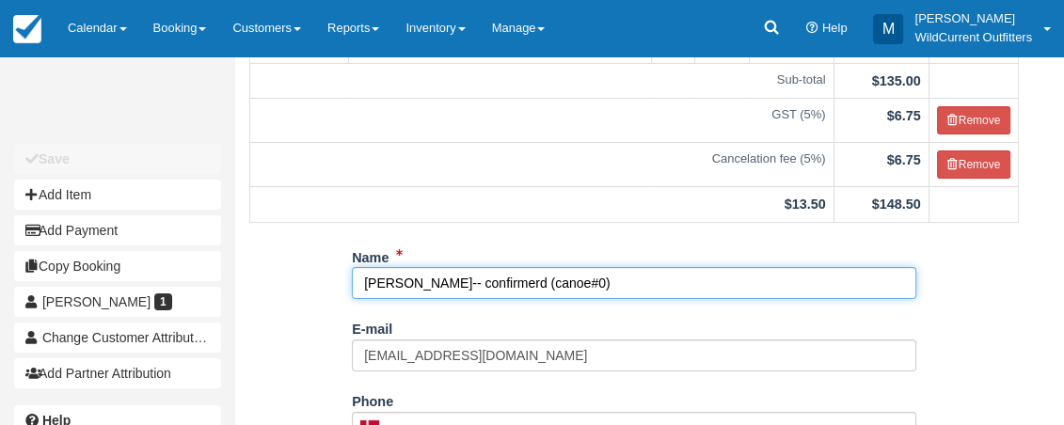
click at [577, 286] on input "Lea Krautheimer-- confirmerd (canoe#0)" at bounding box center [634, 283] width 565 height 32
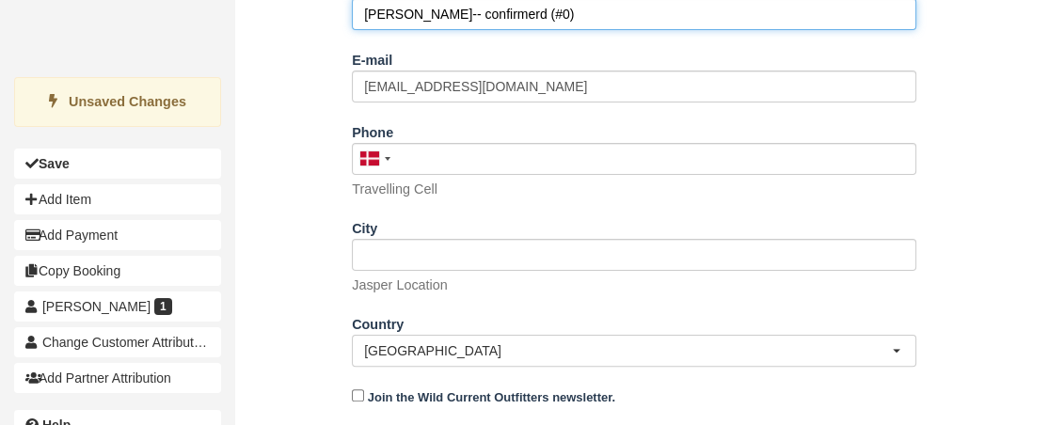
scroll to position [507, 0]
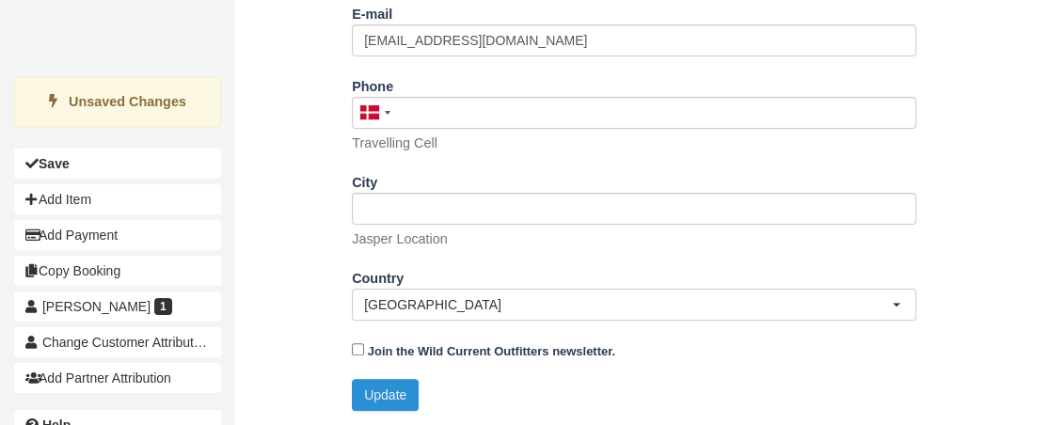
type input "[PERSON_NAME]-- confirmerd (#0)"
click at [372, 391] on button "Update" at bounding box center [385, 395] width 67 height 32
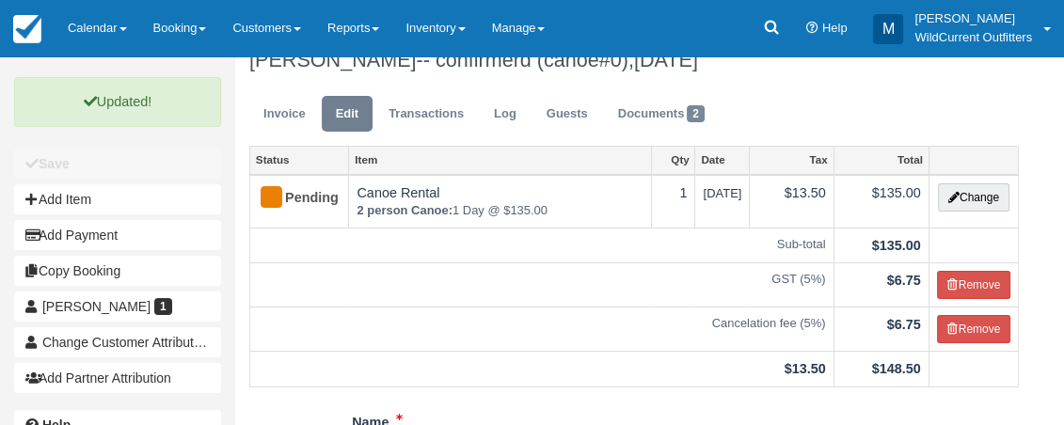
scroll to position [0, 0]
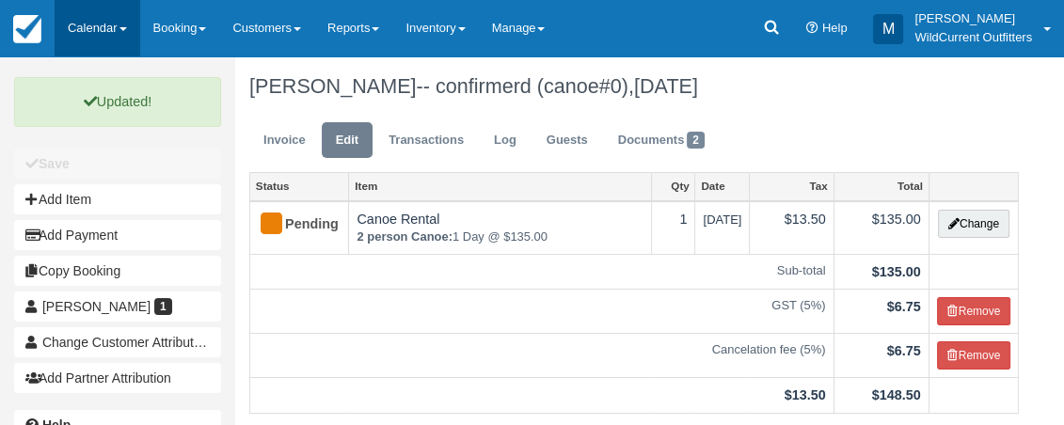
click at [107, 29] on link "Calendar" at bounding box center [98, 28] width 86 height 56
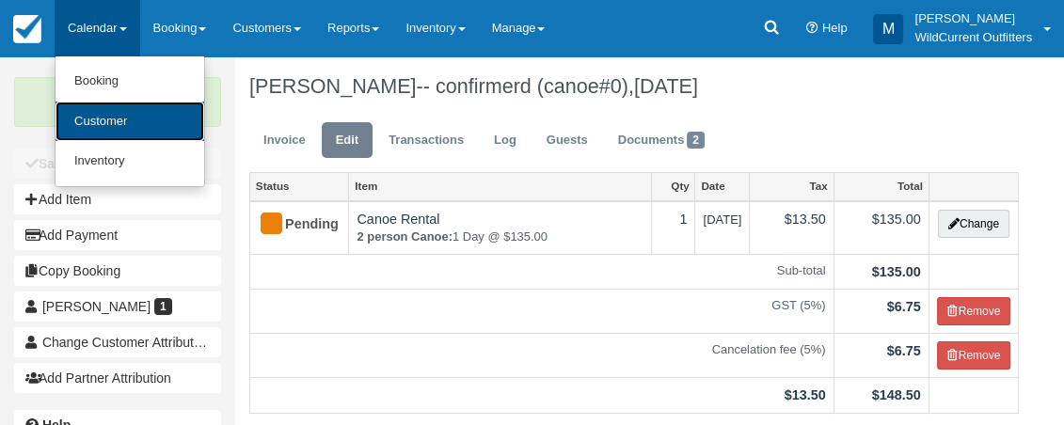
click at [106, 115] on link "Customer" at bounding box center [130, 122] width 149 height 40
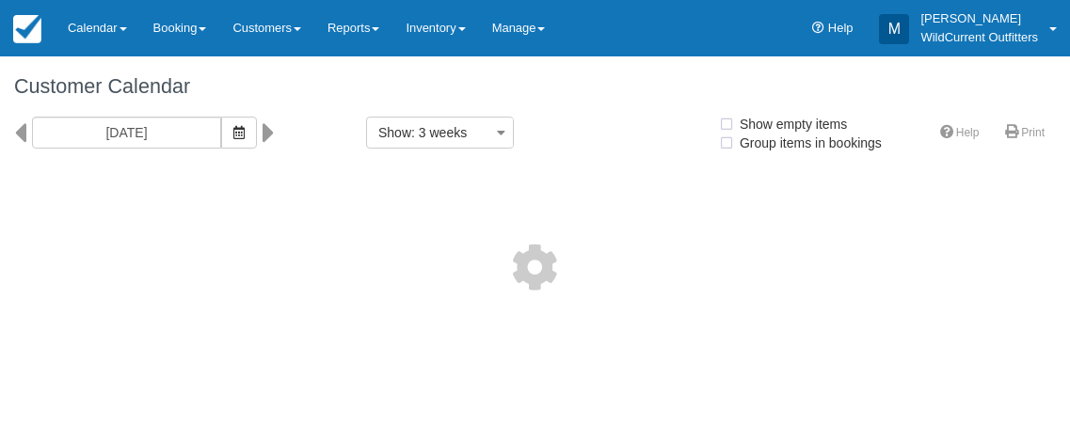
select select
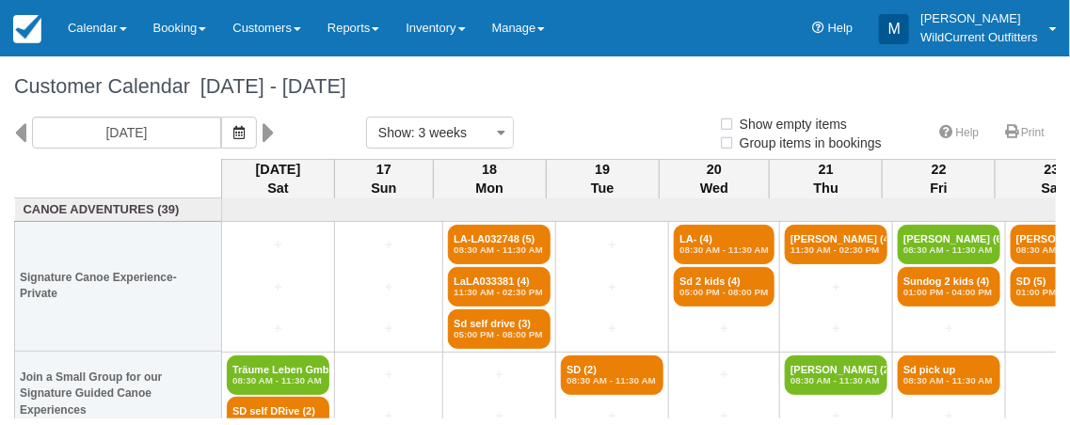
select select
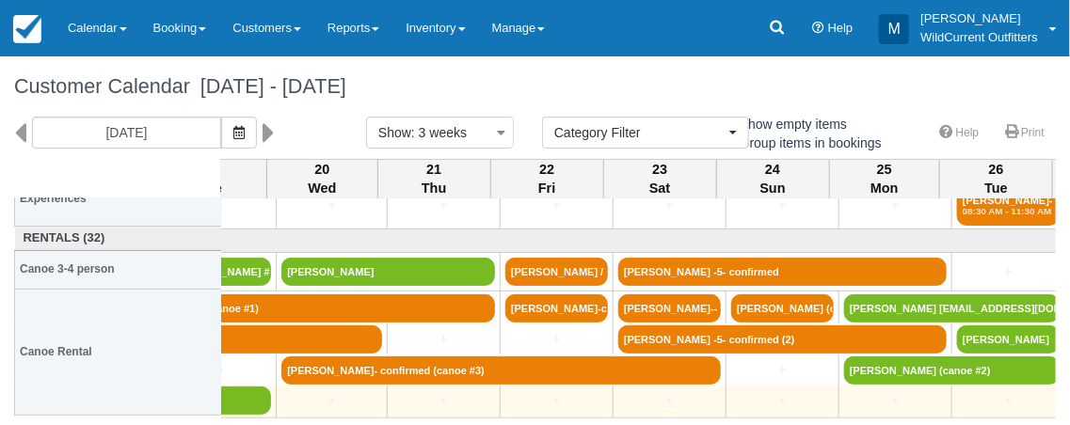
scroll to position [211, 395]
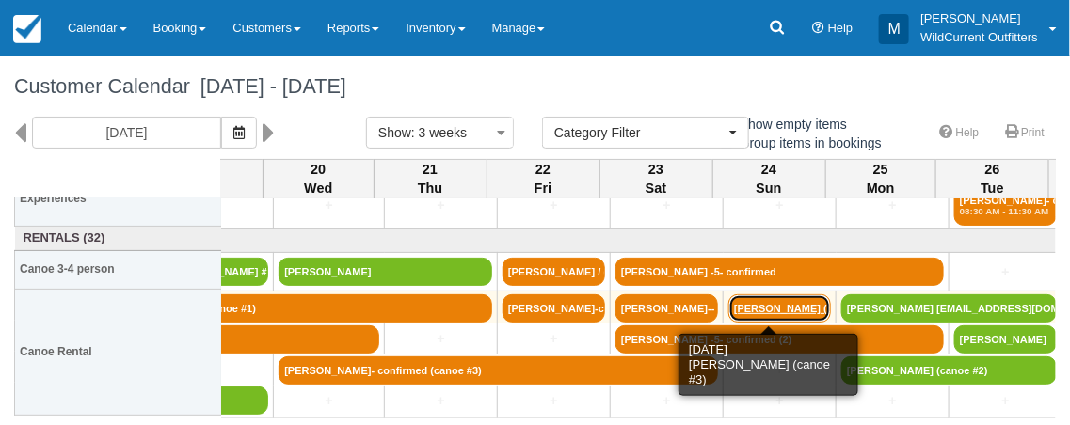
click at [793, 299] on link "[PERSON_NAME] (ca" at bounding box center [779, 309] width 103 height 28
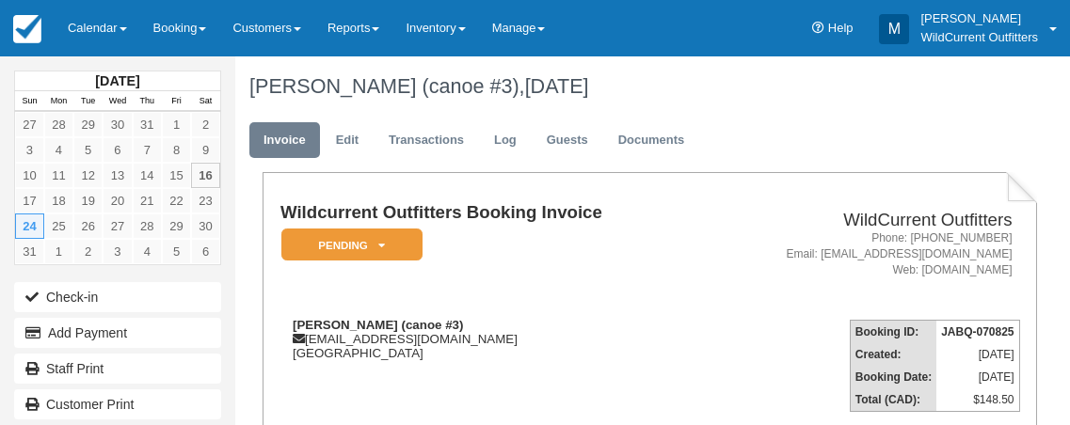
click at [793, 299] on td "WildCurrent Outfitters Phone: 780-931-3662 Email: info@wildcurrentoutfitters.ca…" at bounding box center [861, 254] width 316 height 102
click at [349, 137] on link "Edit" at bounding box center [347, 140] width 51 height 37
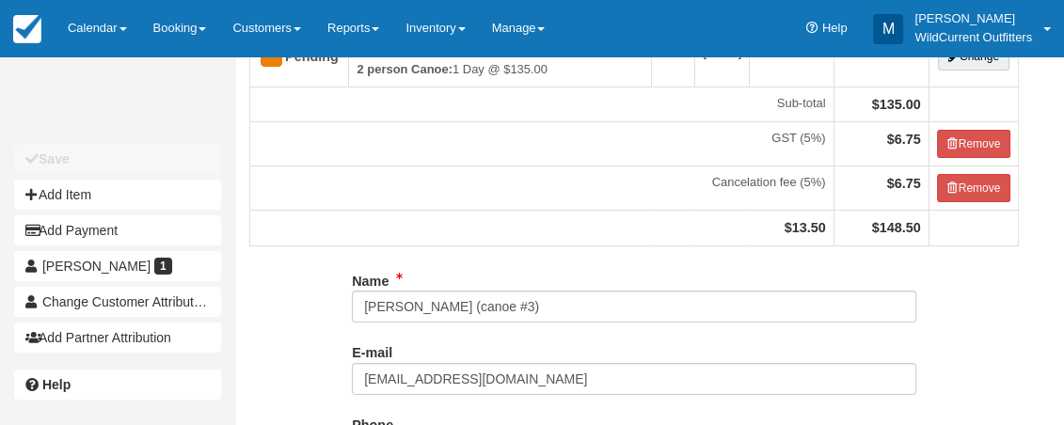
scroll to position [167, 0]
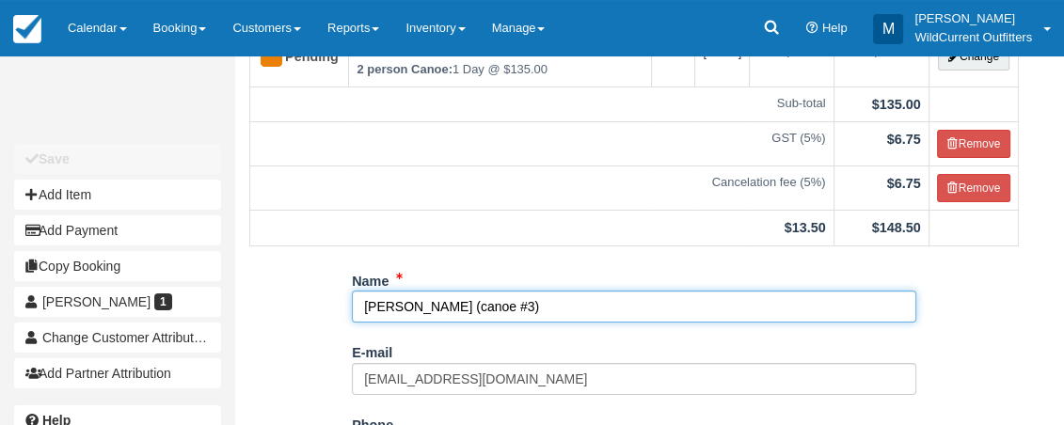
click at [512, 305] on input "[PERSON_NAME] (canoe #3)" at bounding box center [634, 307] width 565 height 32
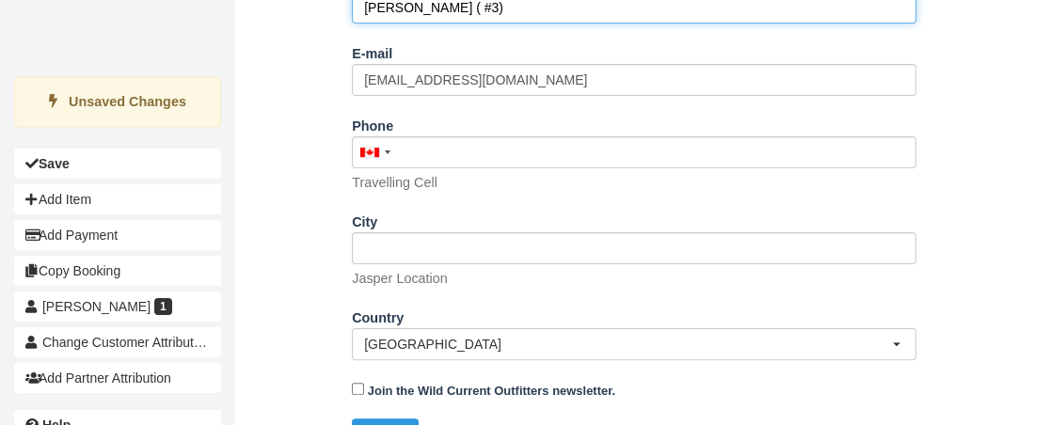
scroll to position [507, 0]
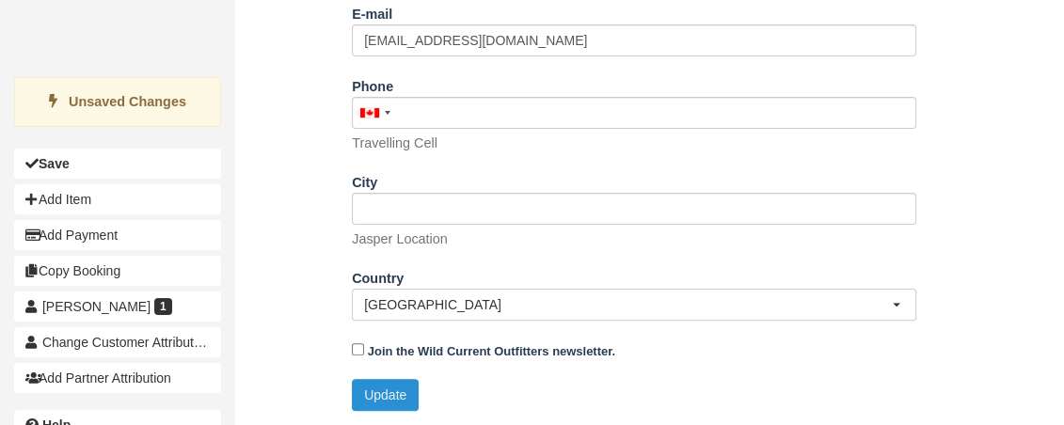
type input "Dave Heidebrecht ( #3)"
click at [398, 382] on button "Update" at bounding box center [385, 395] width 67 height 32
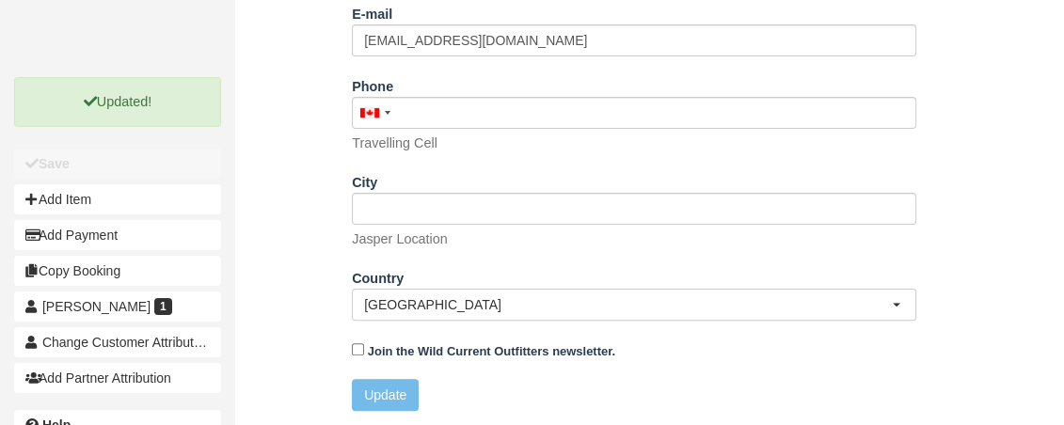
scroll to position [0, 0]
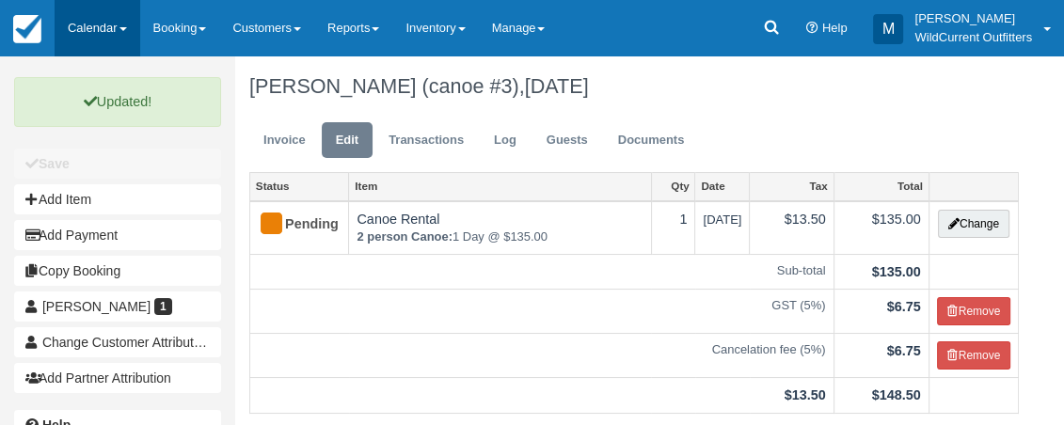
click at [123, 23] on link "Calendar" at bounding box center [98, 28] width 86 height 56
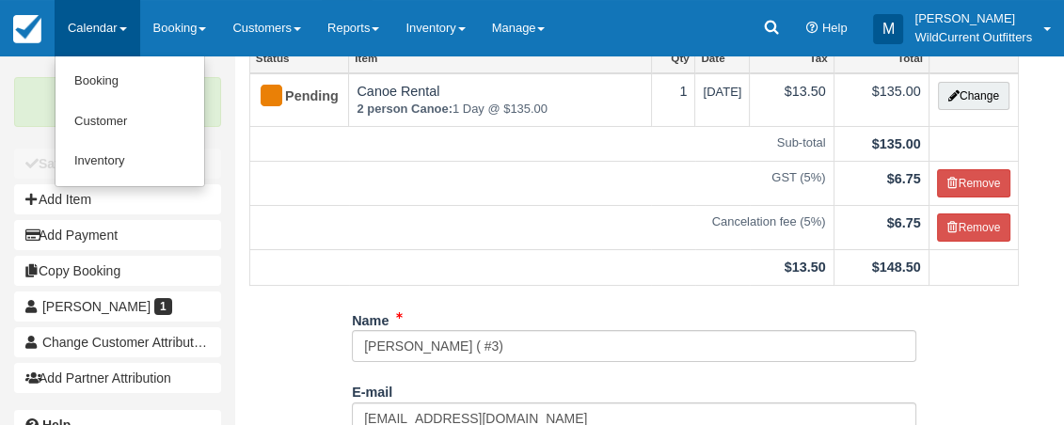
scroll to position [130, 0]
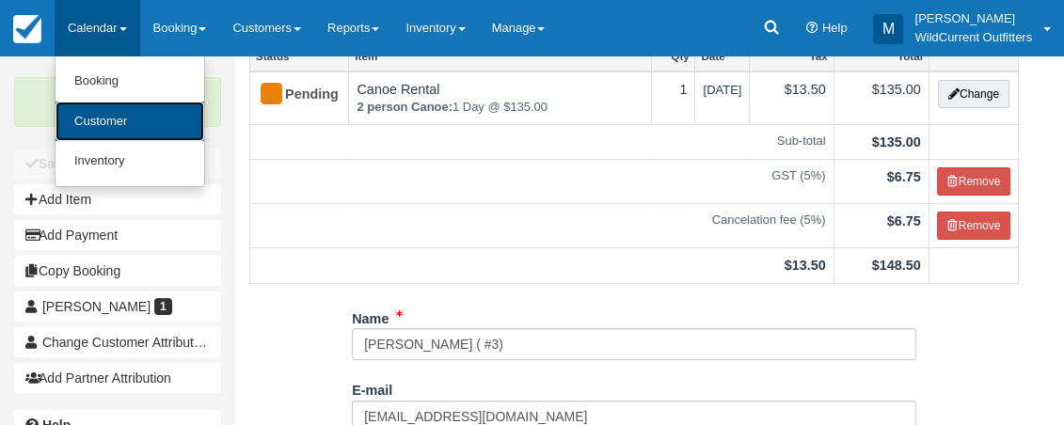
click at [101, 120] on link "Customer" at bounding box center [130, 122] width 149 height 40
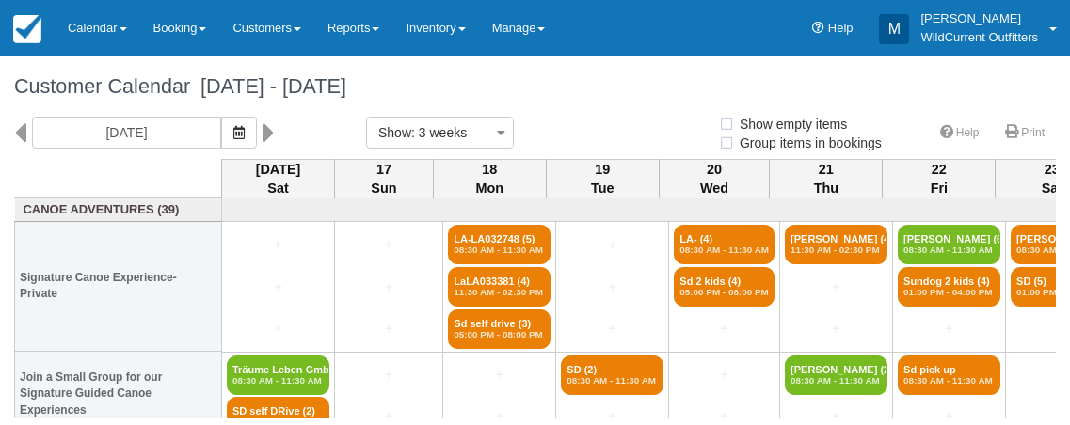
select select
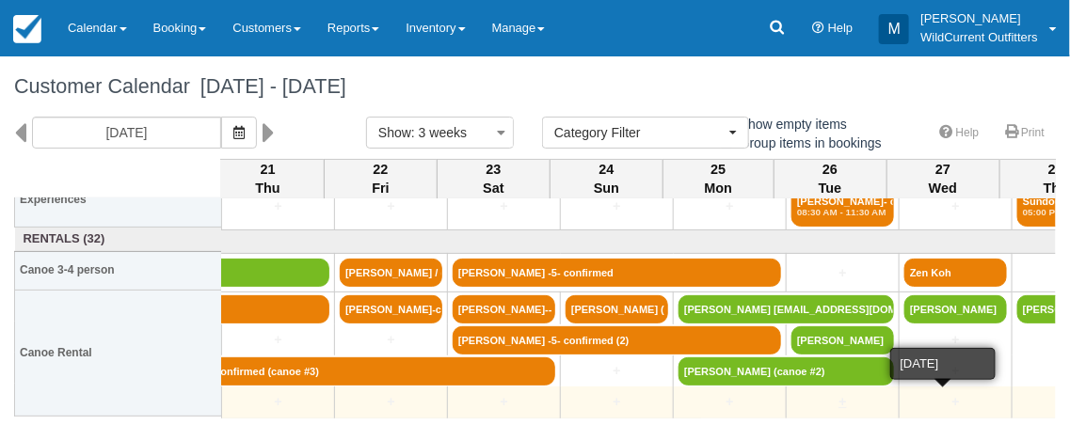
scroll to position [211, 558]
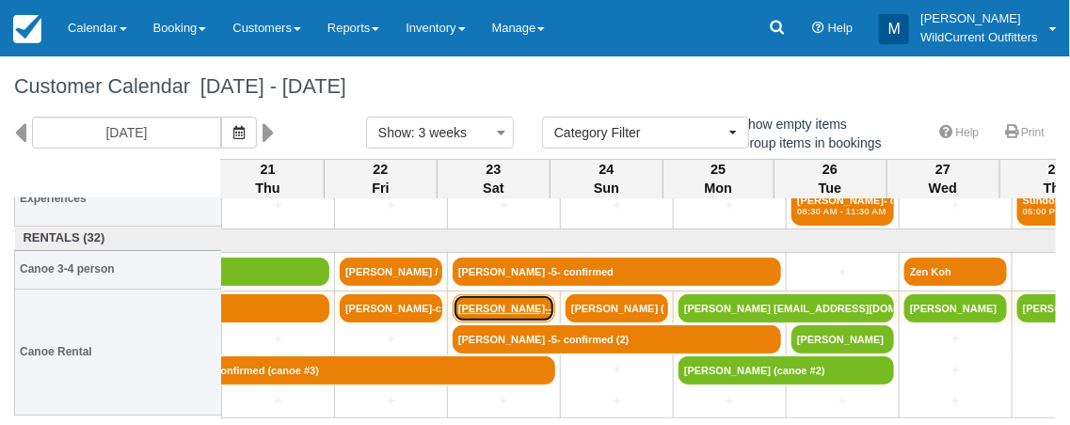
click at [497, 304] on link "Lea Krautheimer-- co" at bounding box center [504, 309] width 103 height 28
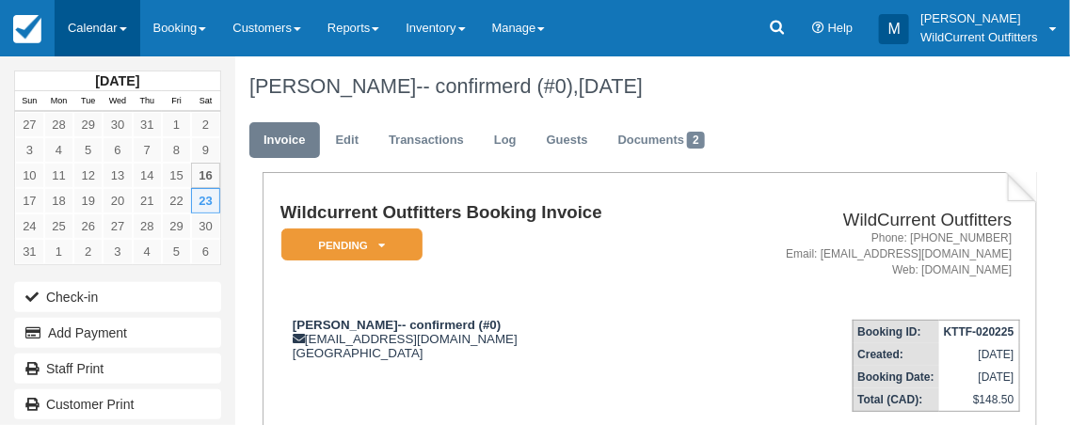
click at [127, 22] on link "Calendar" at bounding box center [98, 28] width 86 height 56
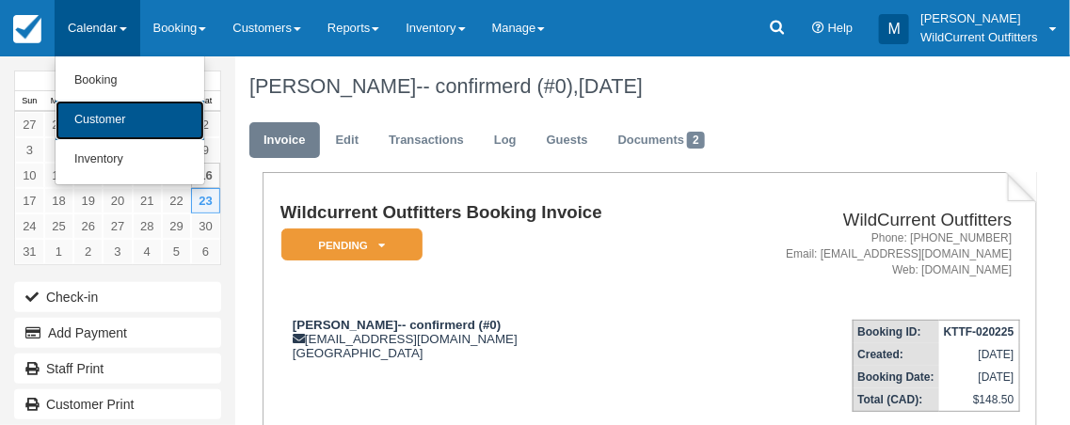
click at [100, 120] on link "Customer" at bounding box center [130, 121] width 149 height 40
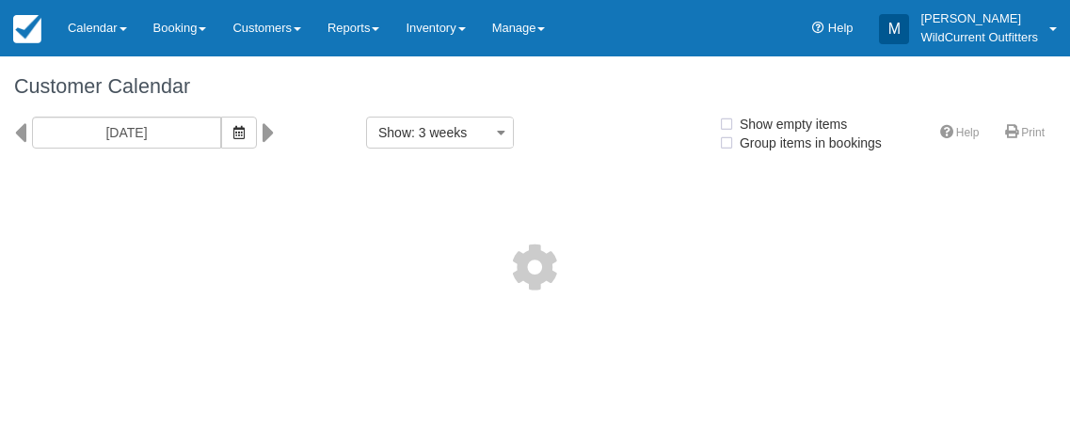
select select
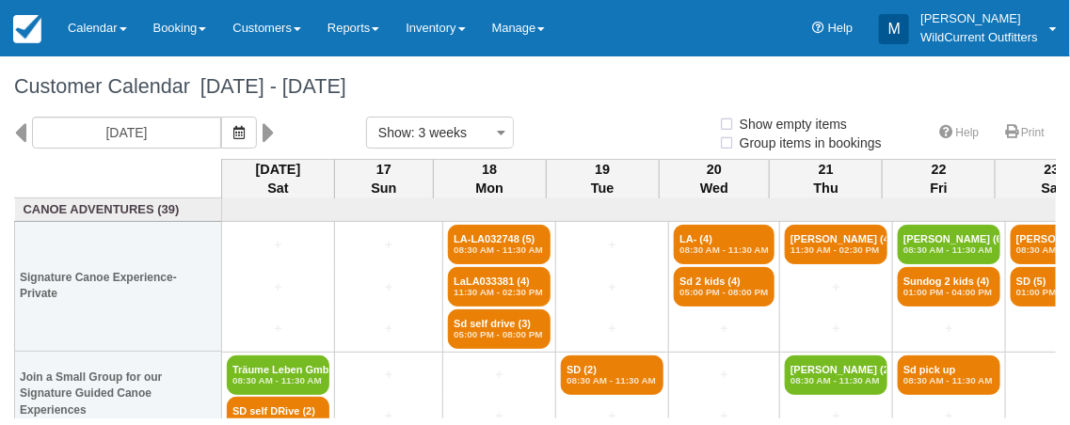
select select
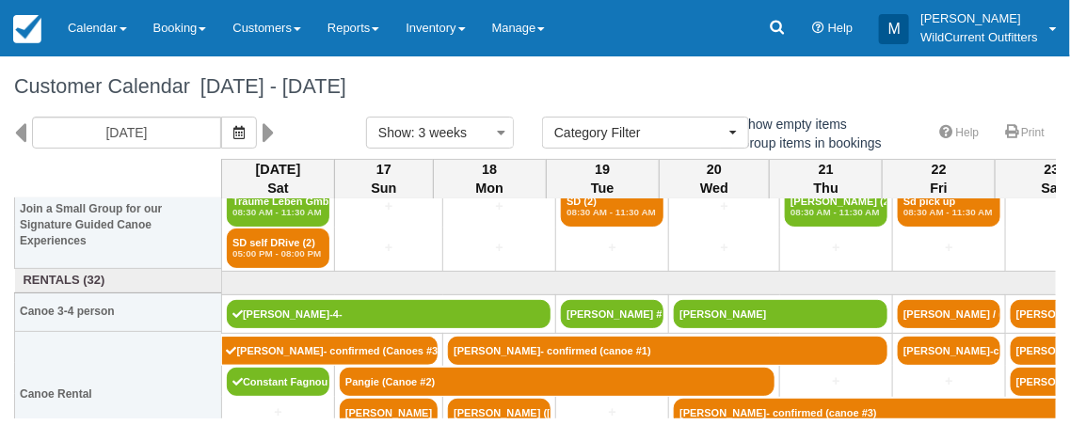
scroll to position [211, 0]
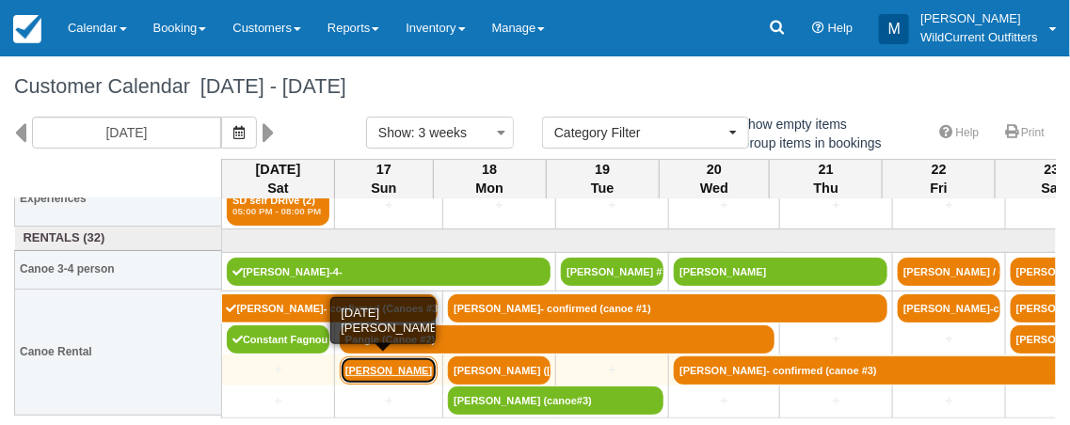
click at [426, 375] on link "[PERSON_NAME]" at bounding box center [389, 371] width 98 height 28
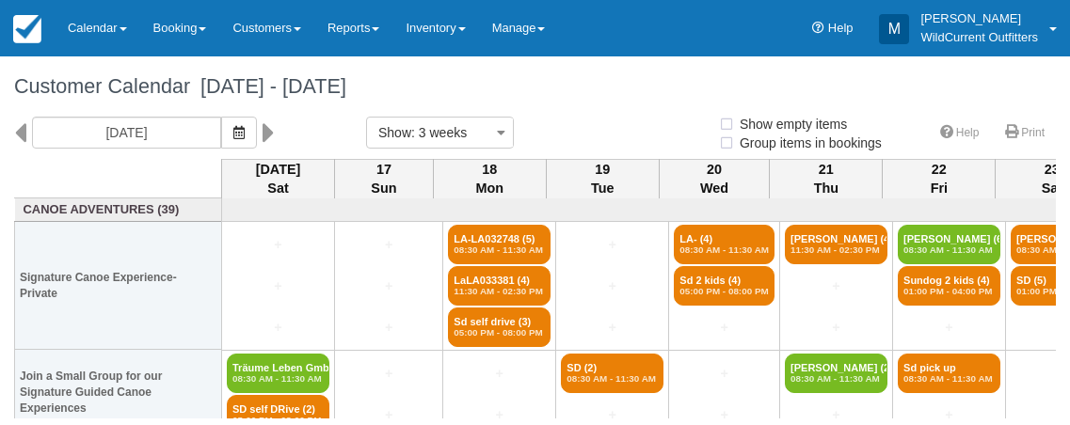
select select
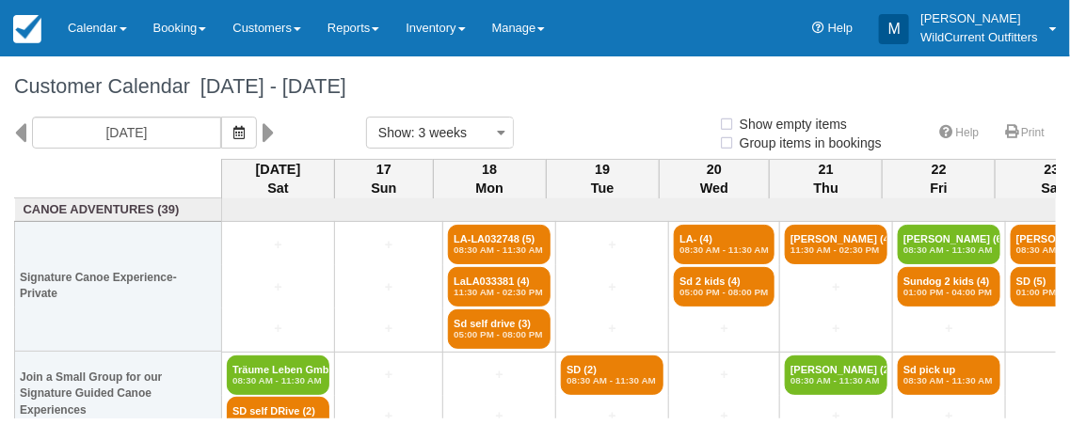
select select
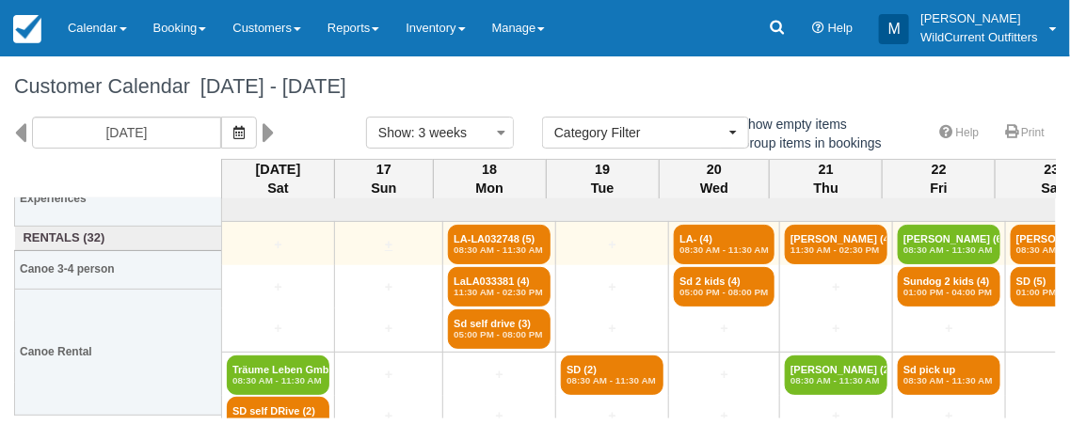
scroll to position [211, 0]
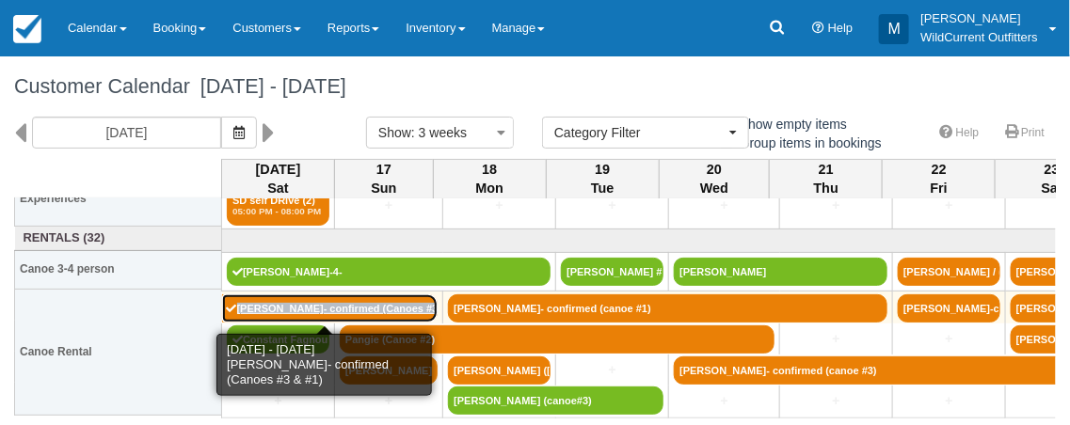
click at [227, 306] on icon at bounding box center [232, 308] width 10 height 10
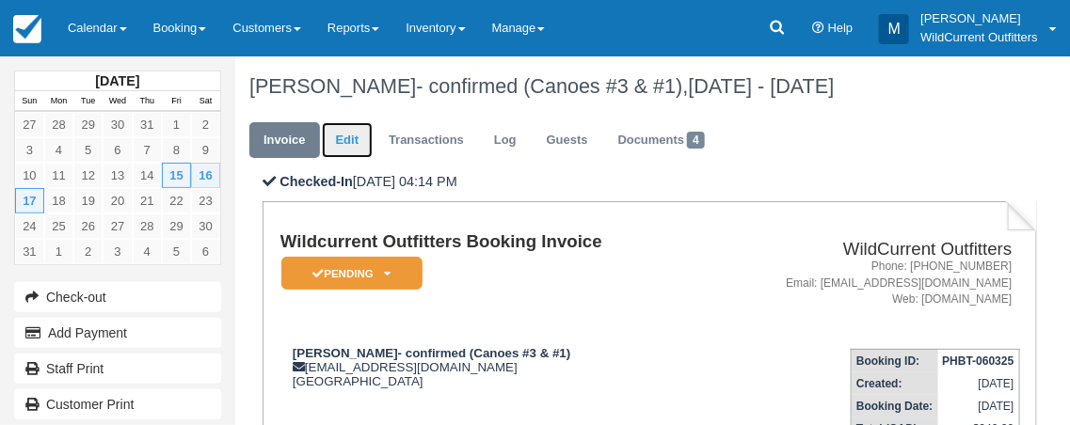
click at [351, 136] on link "Edit" at bounding box center [347, 140] width 51 height 37
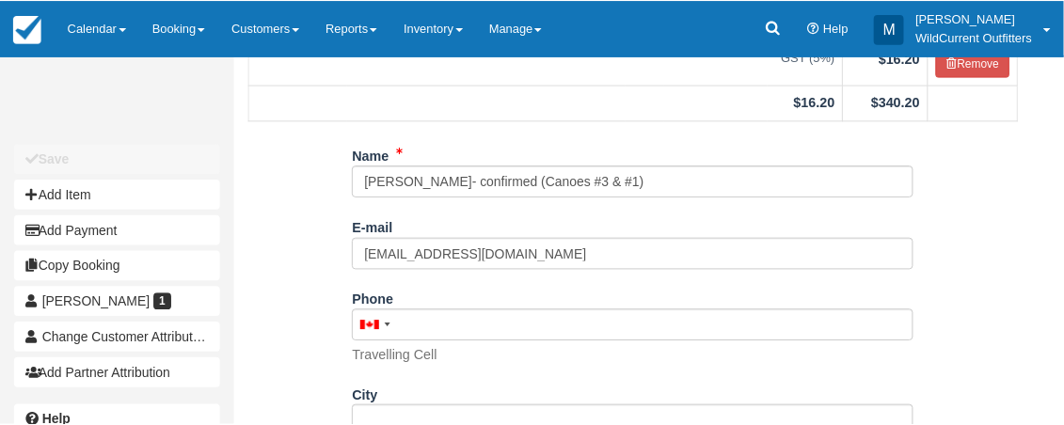
scroll to position [318, 0]
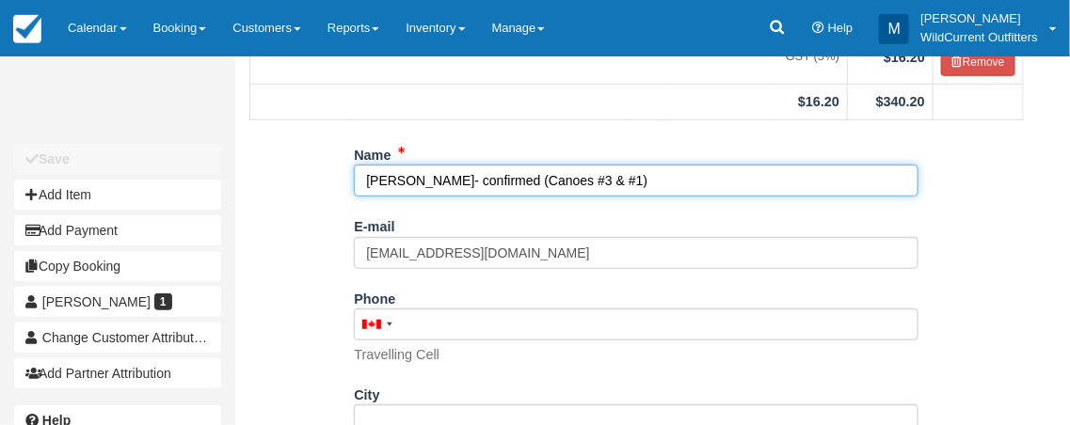
click at [561, 180] on input "Tiffany Wong- confirmed (Canoes #3 & #1)" at bounding box center [636, 181] width 565 height 32
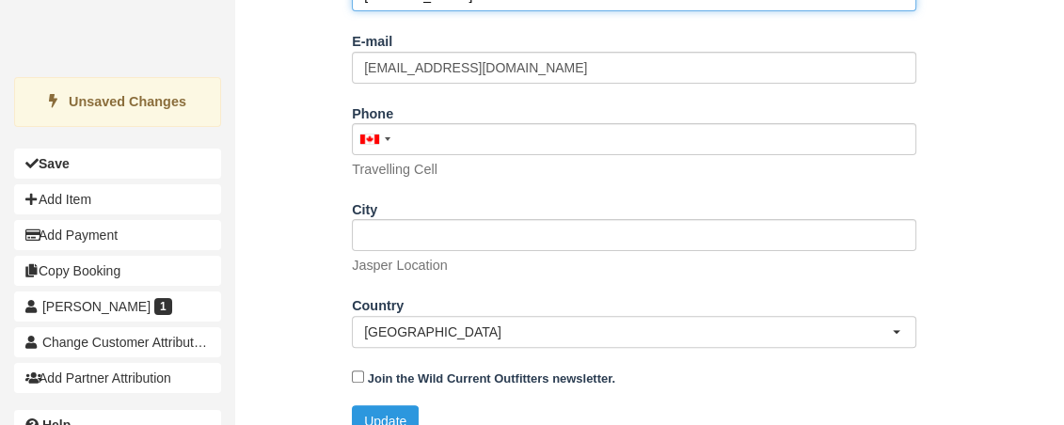
scroll to position [532, 0]
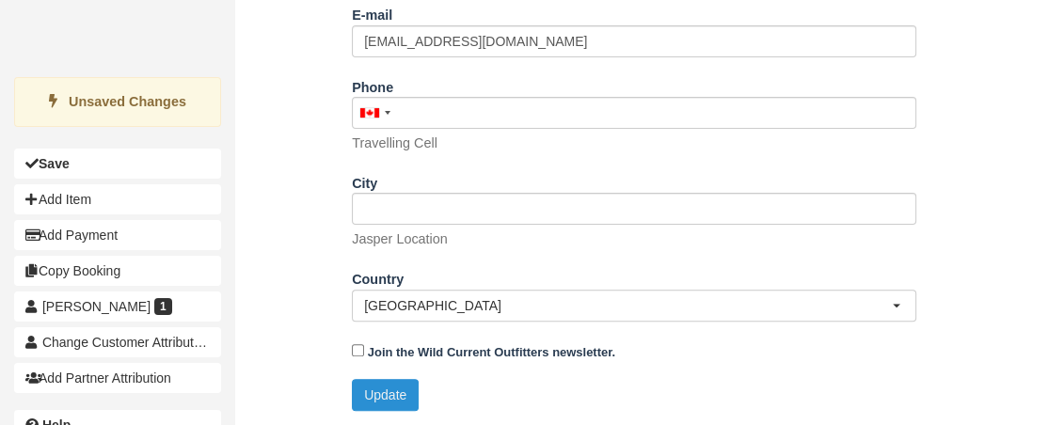
type input "[PERSON_NAME]- confirmed #3 & #1"
click at [389, 389] on button "Update" at bounding box center [385, 395] width 67 height 32
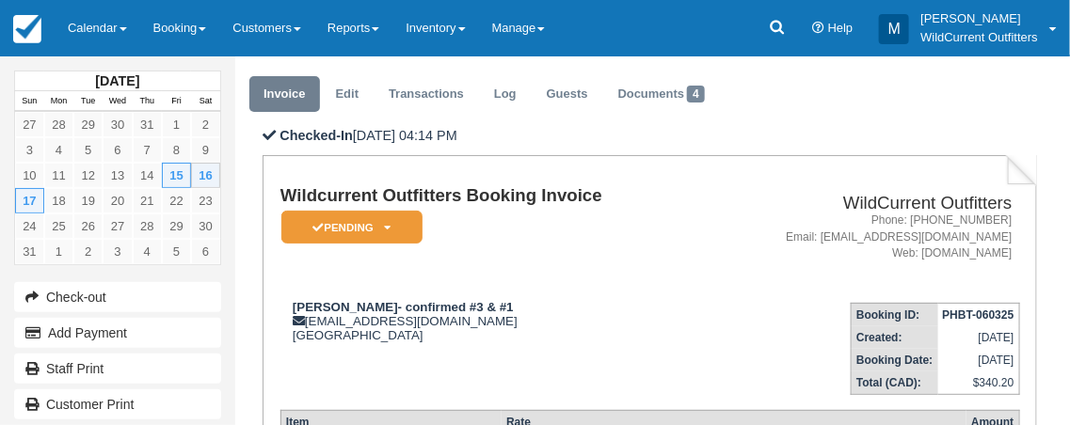
scroll to position [46, 0]
click at [118, 31] on link "Calendar" at bounding box center [98, 28] width 86 height 56
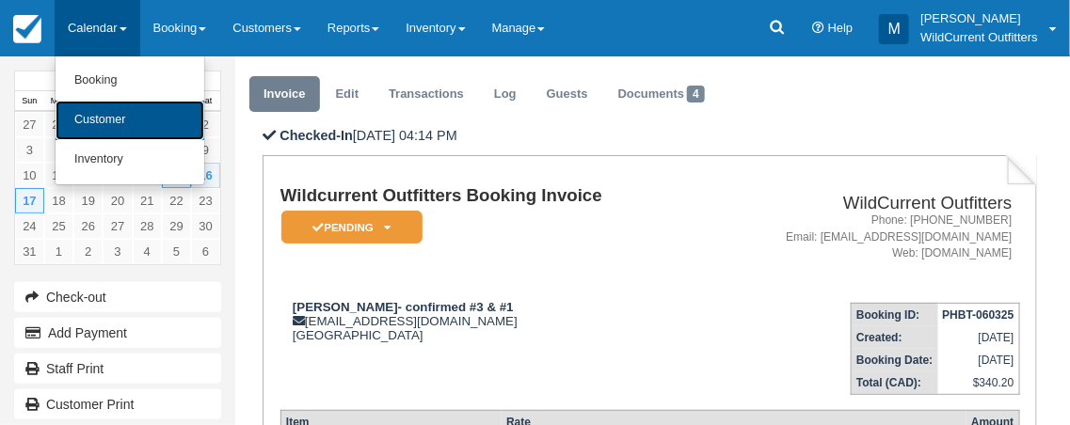
click at [129, 112] on link "Customer" at bounding box center [130, 121] width 149 height 40
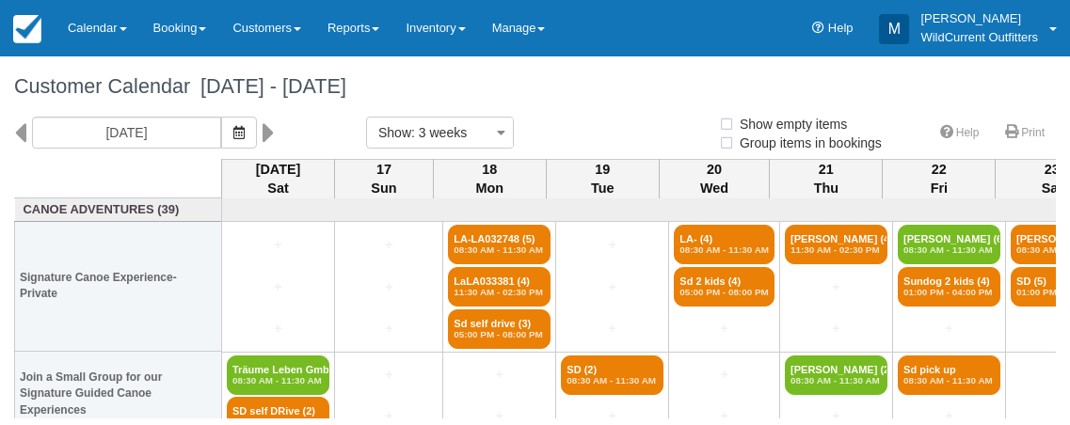
select select
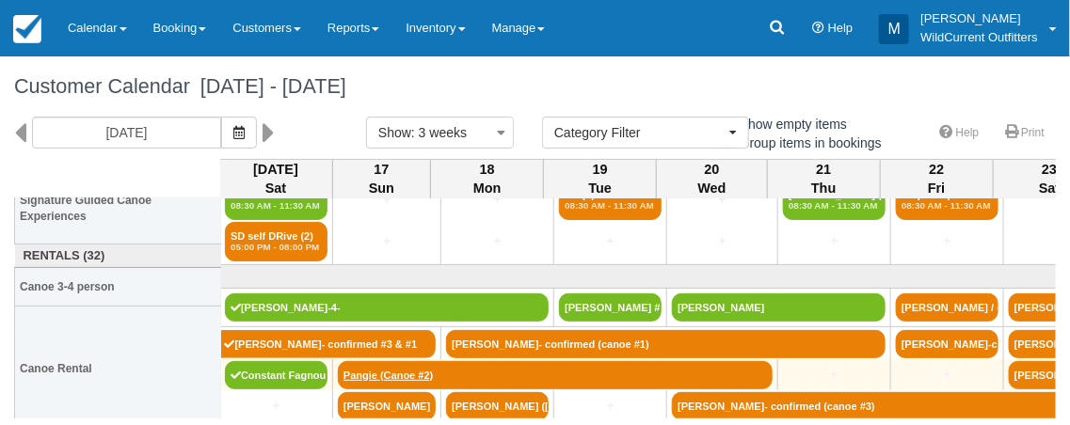
scroll to position [211, 2]
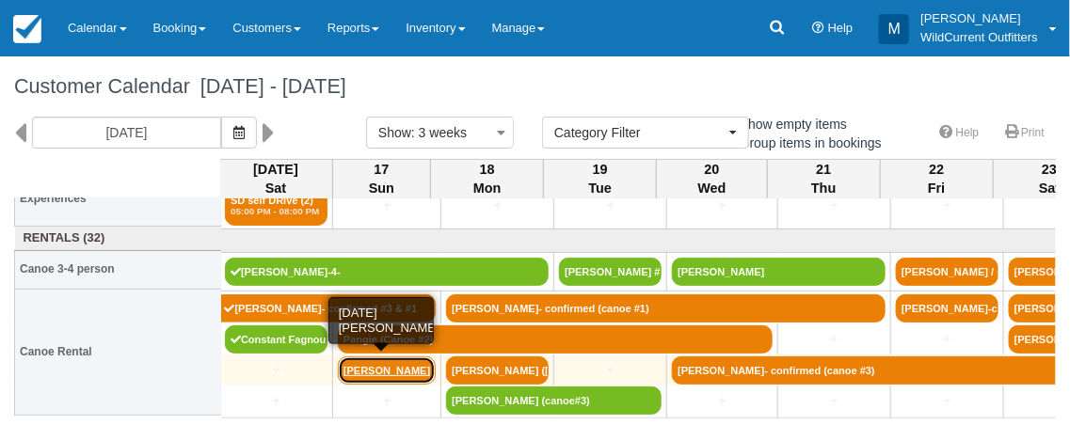
click at [374, 367] on link "[PERSON_NAME]" at bounding box center [387, 371] width 98 height 28
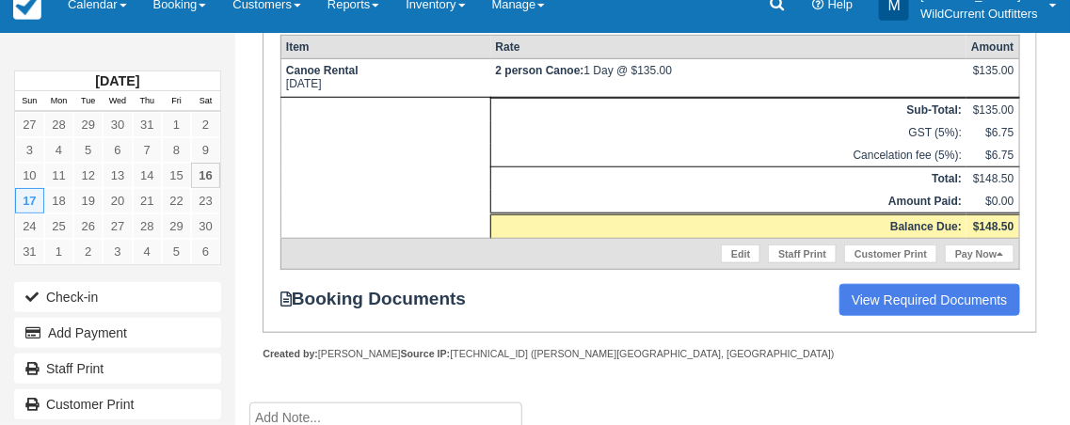
scroll to position [382, 0]
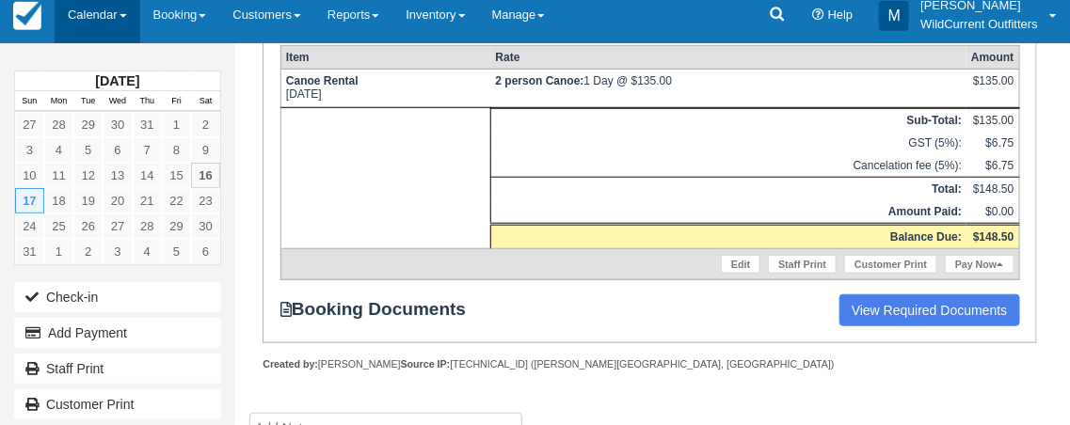
click at [107, 9] on link "Calendar" at bounding box center [98, 15] width 86 height 56
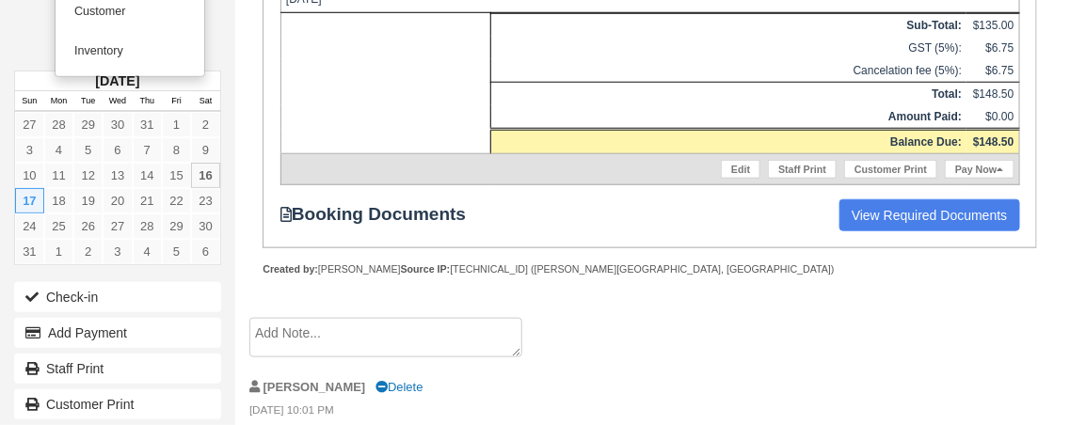
scroll to position [478, 0]
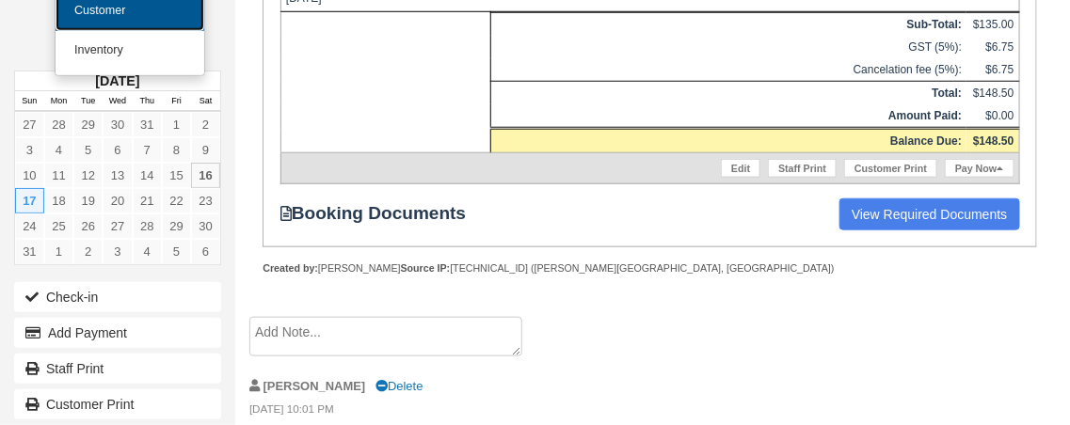
click at [107, 9] on link "Customer" at bounding box center [130, 12] width 149 height 40
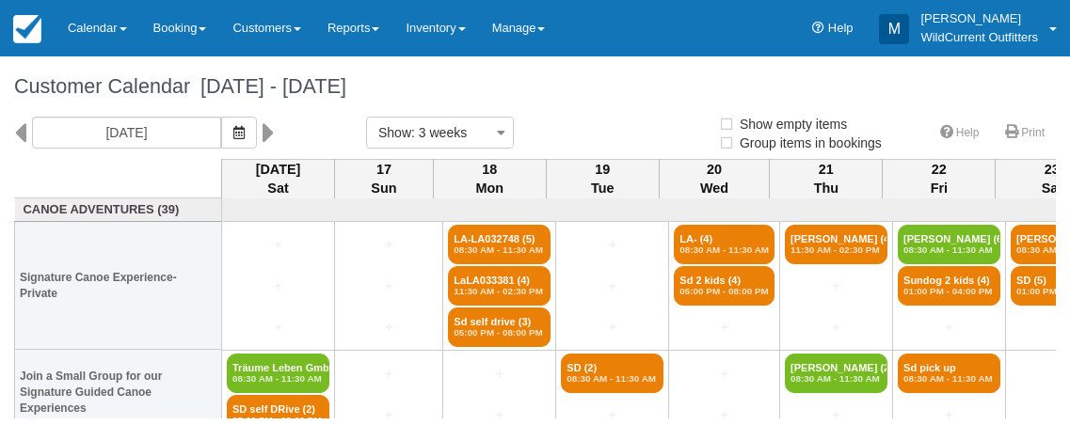
select select
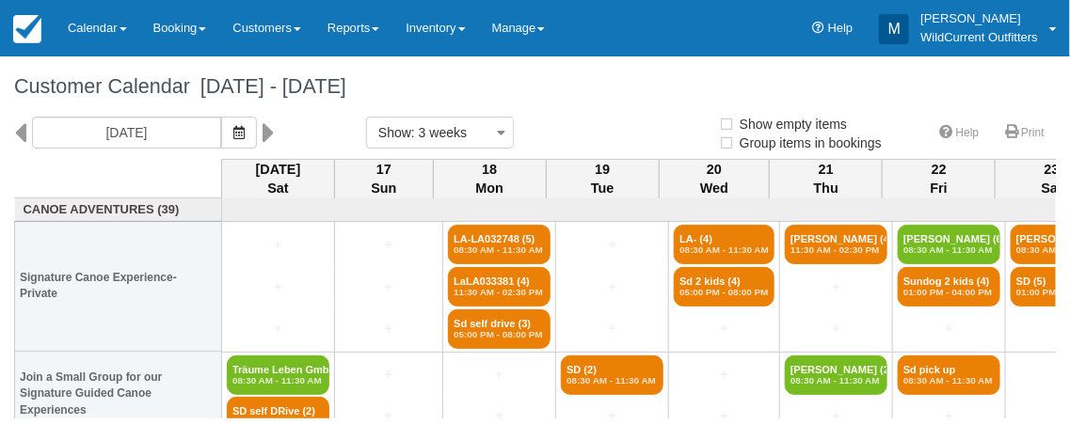
select select
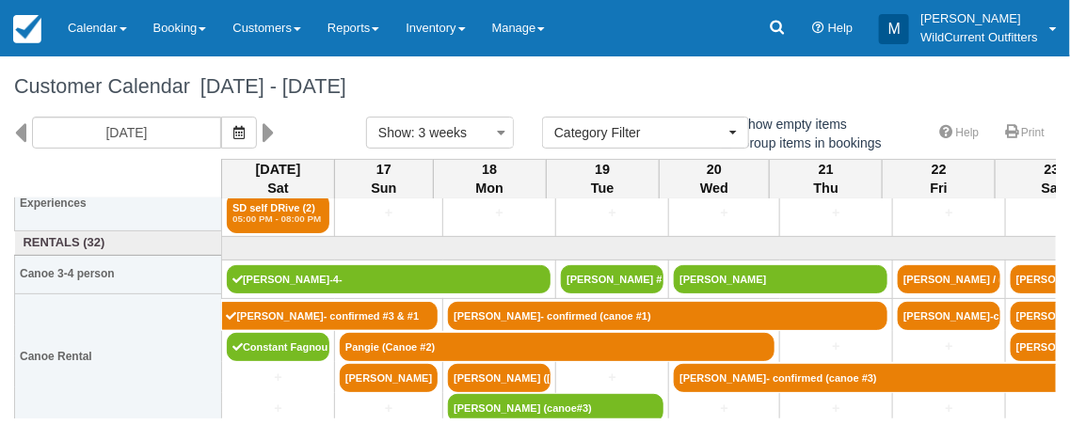
scroll to position [206, 0]
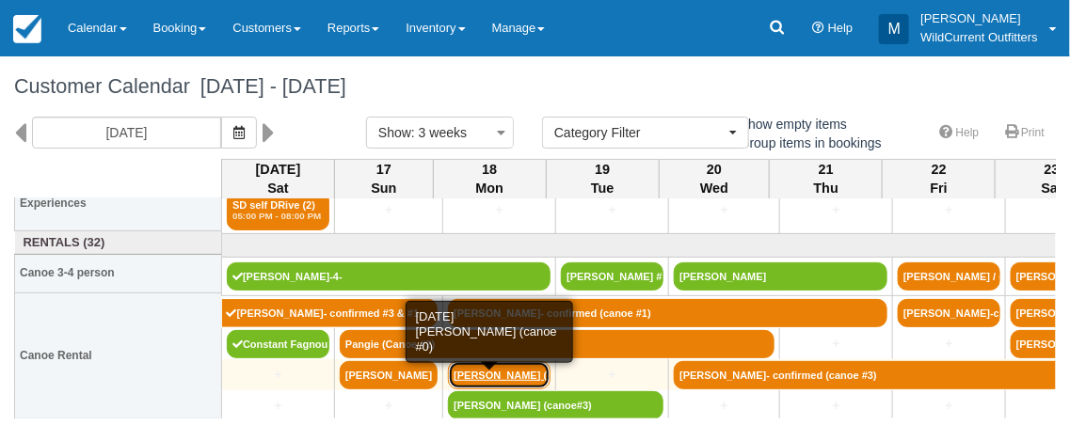
click at [514, 369] on link "[PERSON_NAME] ([PERSON_NAME]" at bounding box center [499, 375] width 103 height 28
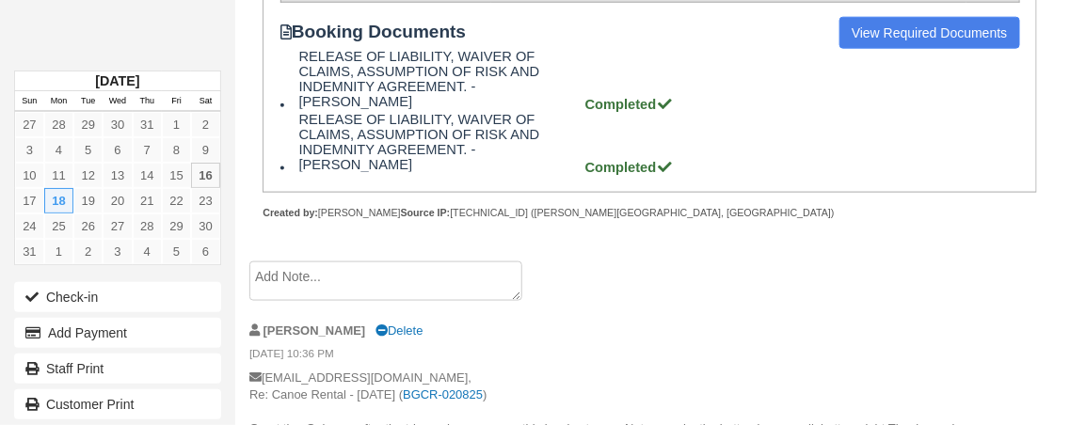
scroll to position [522, 0]
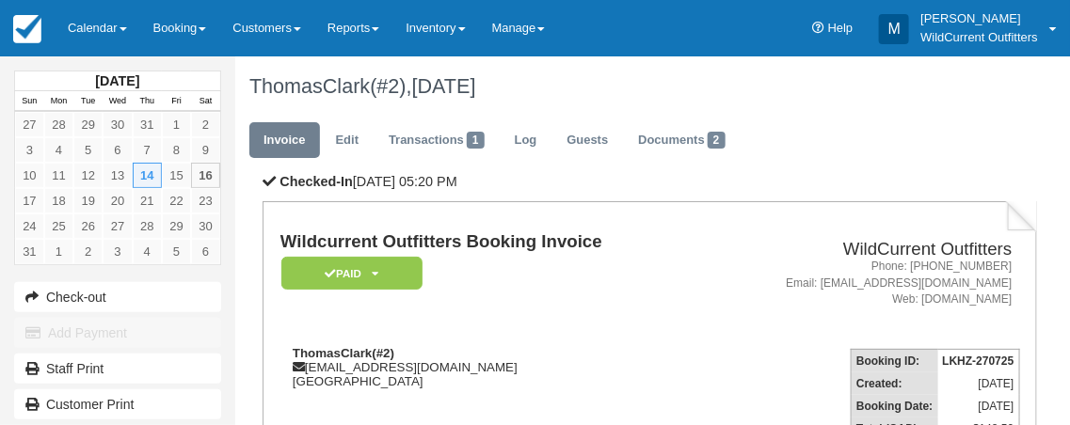
scroll to position [21, 0]
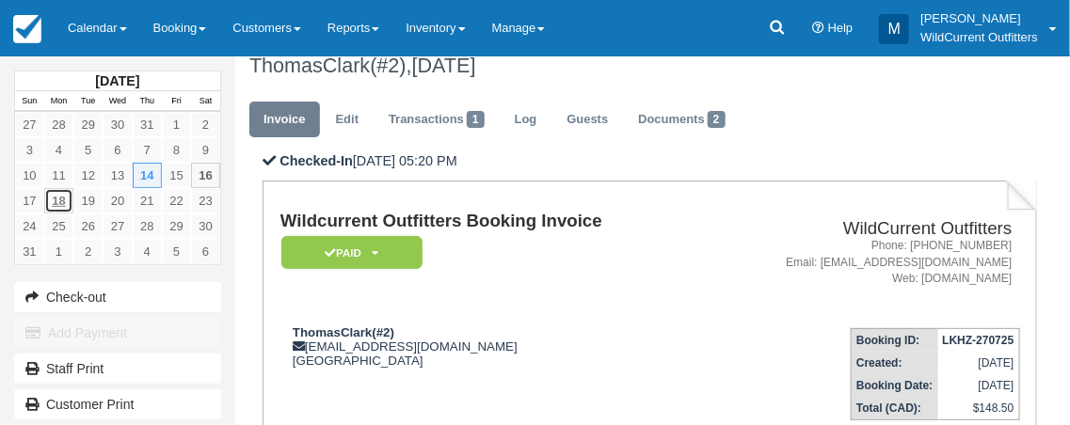
click at [52, 203] on link "18" at bounding box center [58, 200] width 29 height 25
click at [113, 25] on link "Calendar" at bounding box center [98, 28] width 86 height 56
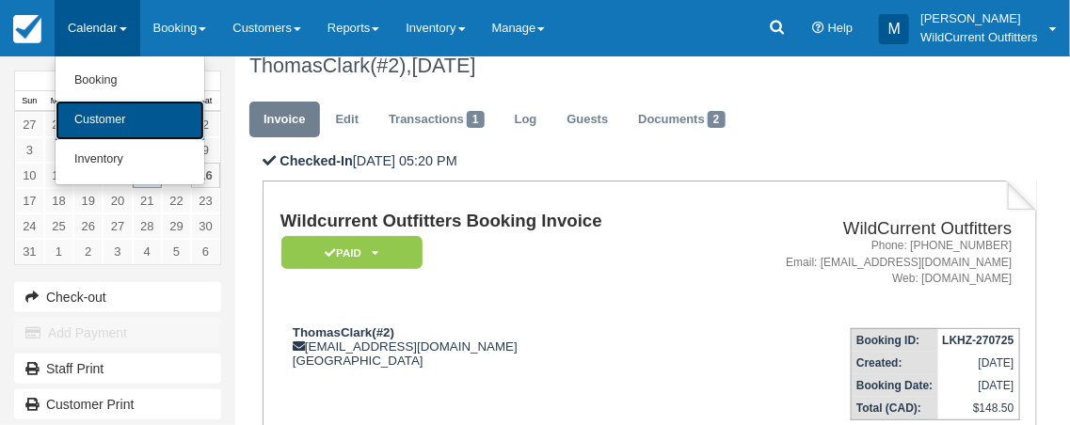
click at [121, 136] on link "Customer" at bounding box center [130, 121] width 149 height 40
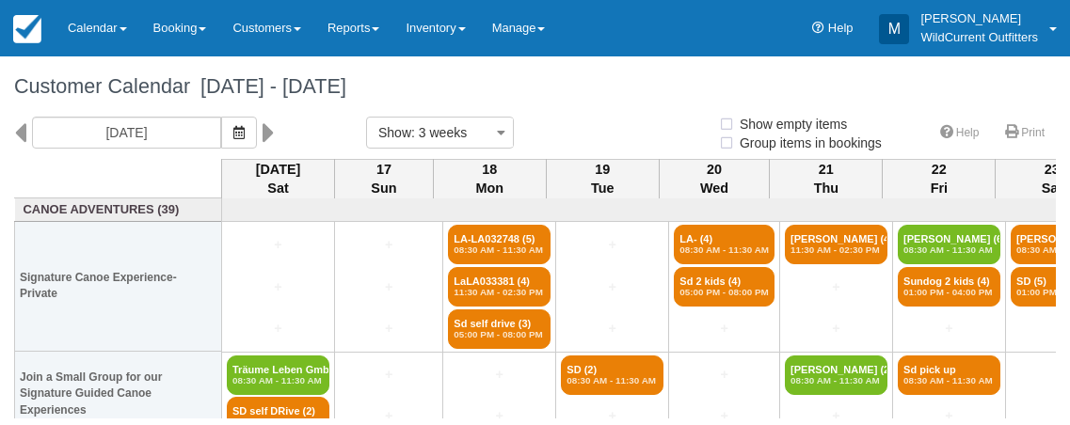
select select
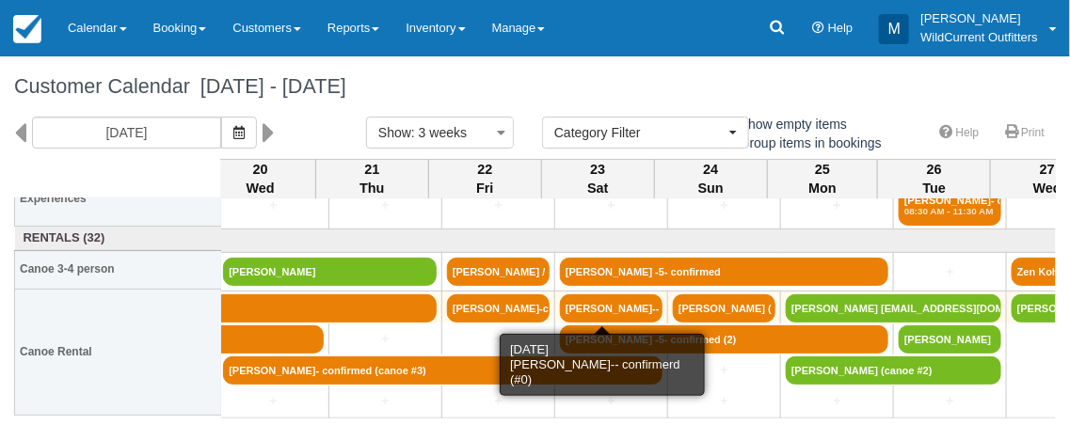
scroll to position [211, 454]
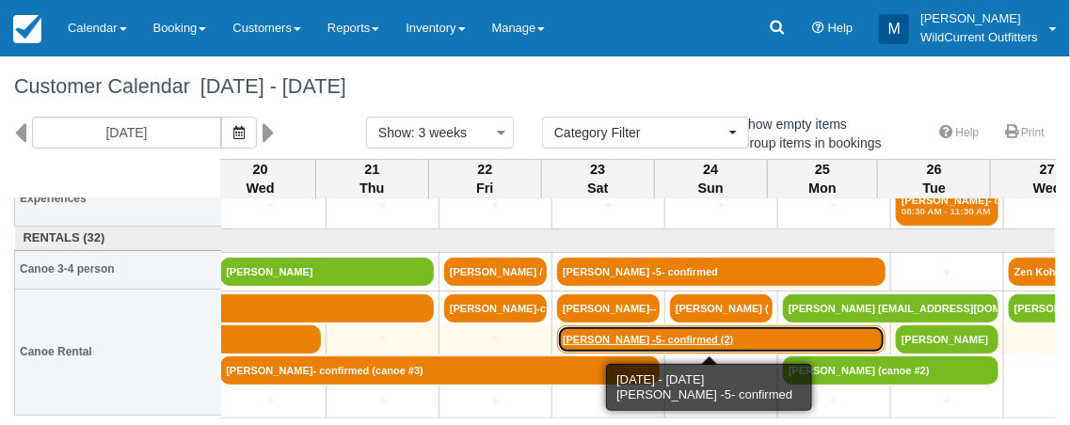
click at [753, 342] on link "[PERSON_NAME] -5- confirmed (2)" at bounding box center [721, 340] width 328 height 28
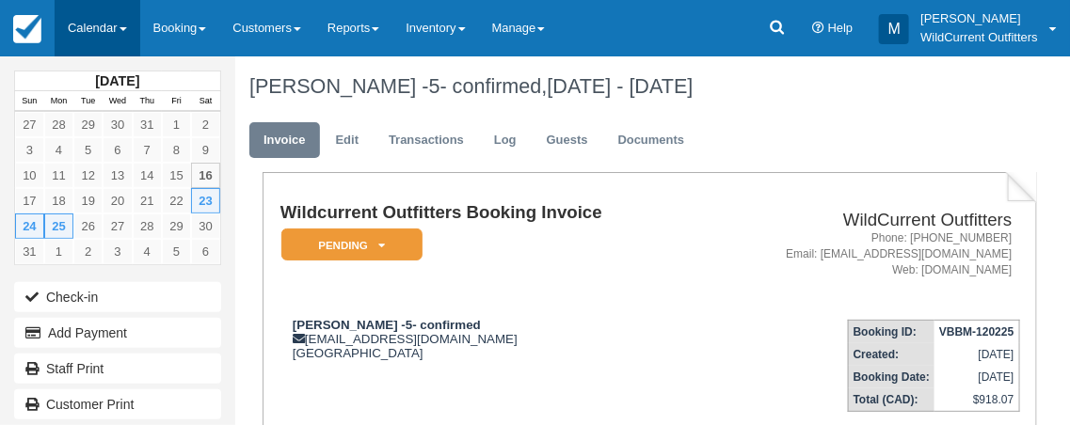
click at [89, 15] on link "Calendar" at bounding box center [98, 28] width 86 height 56
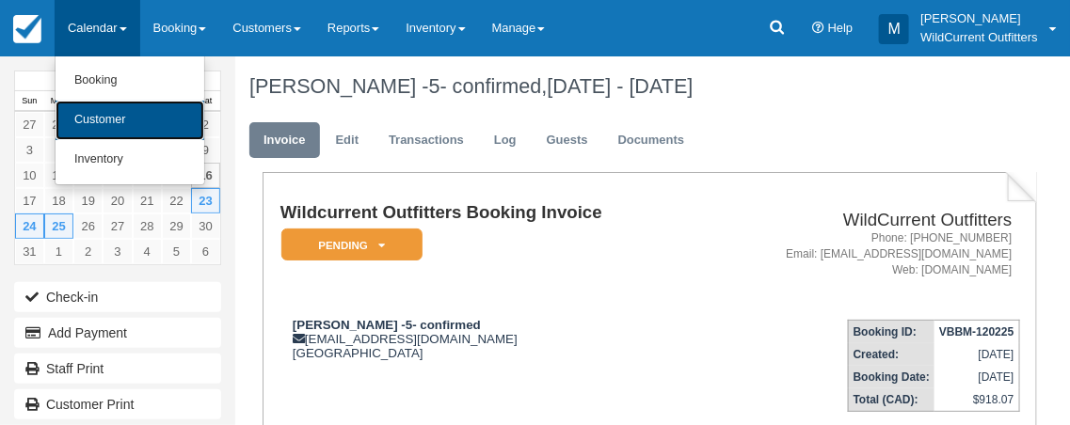
click at [99, 116] on link "Customer" at bounding box center [130, 121] width 149 height 40
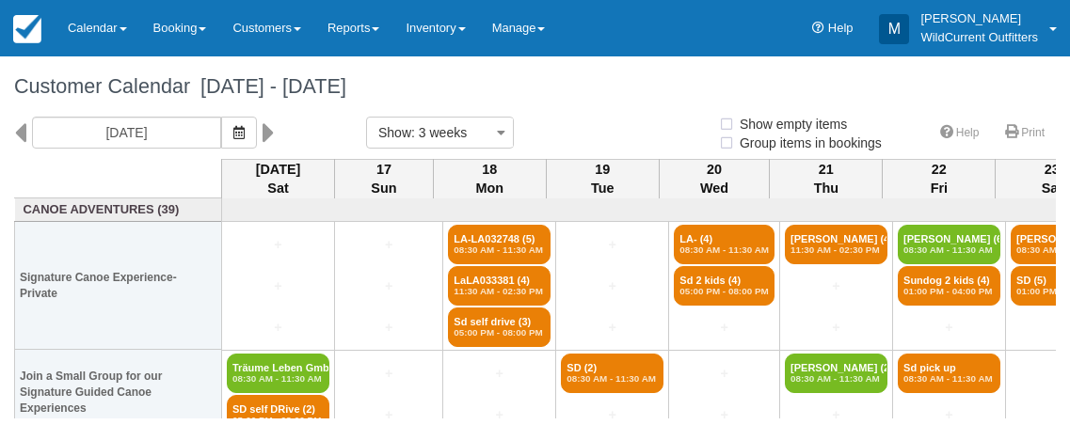
select select
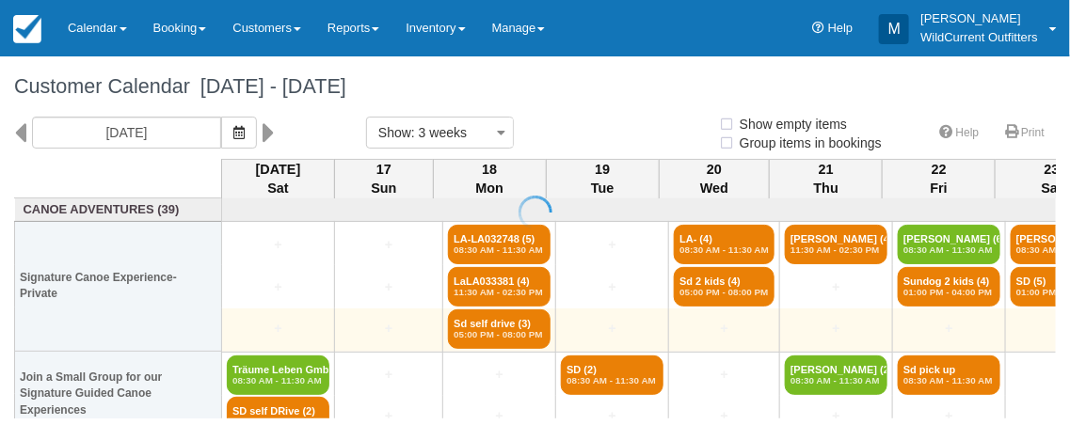
select select
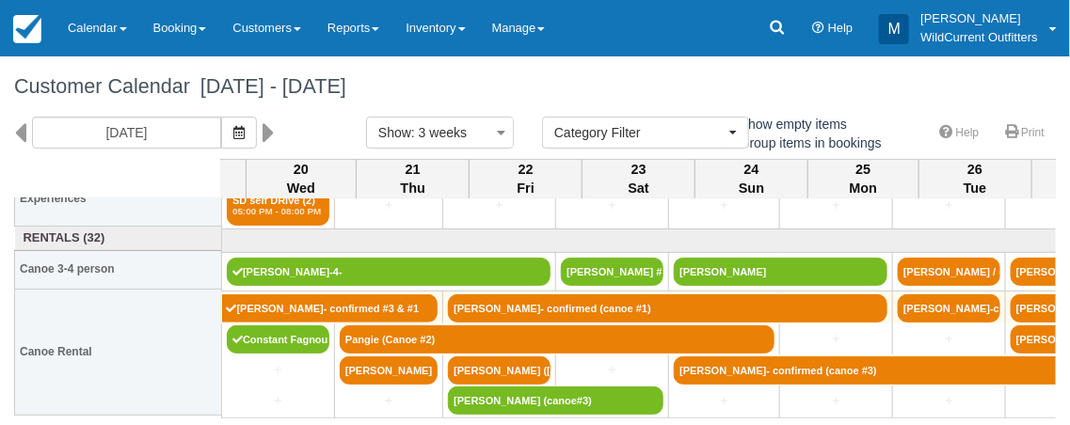
scroll to position [211, 410]
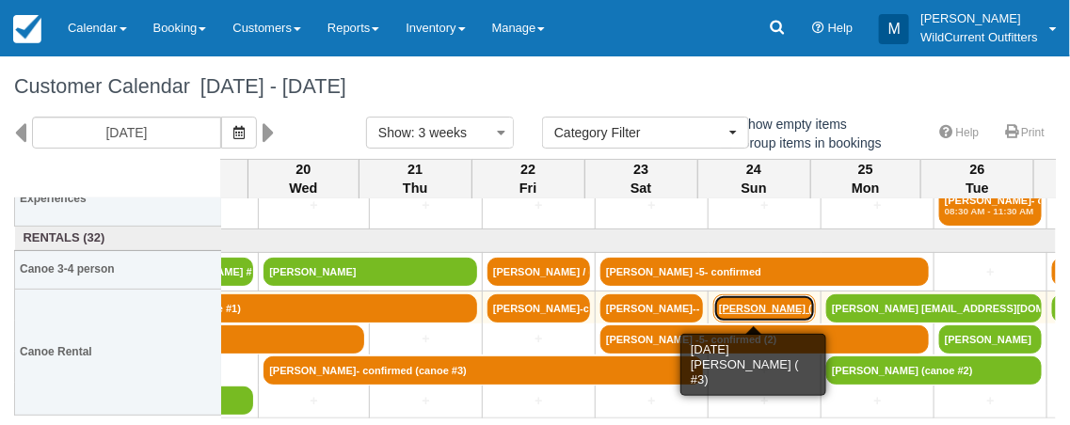
click at [733, 344] on tbody "+ + LA-LA032748 (5) 08:30 AM - 11:30 AM + LA- (4) 08:30 AM - 11:30 AM [PERSON_N…" at bounding box center [1011, 204] width 2398 height 432
click at [737, 298] on link "[PERSON_NAME] ( #" at bounding box center [764, 309] width 103 height 28
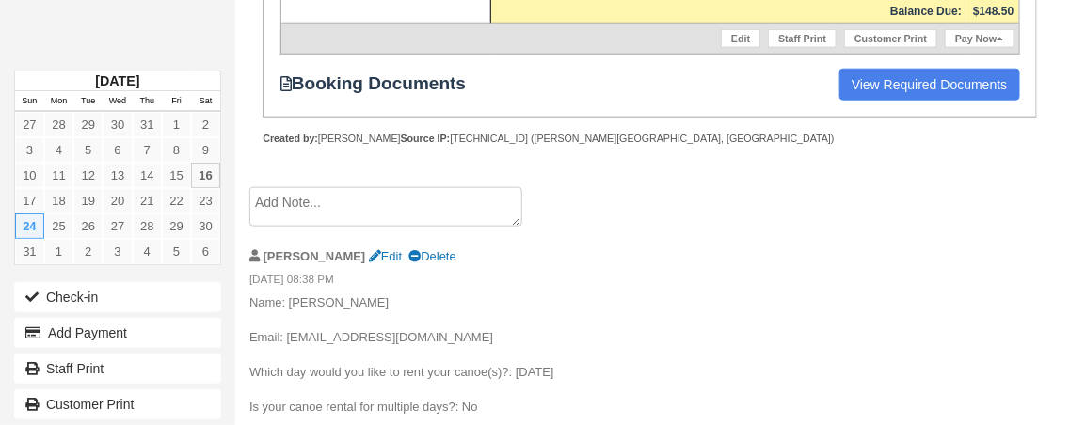
scroll to position [677, 0]
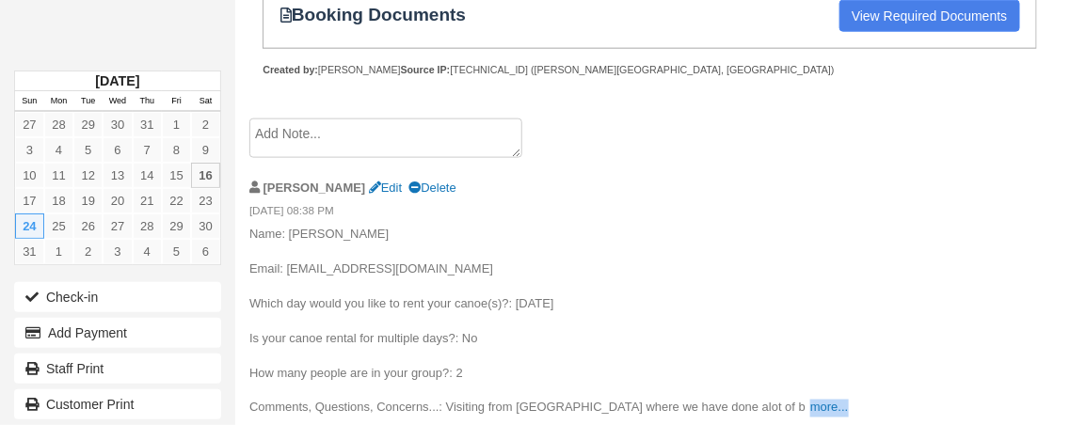
click at [771, 331] on p "Name: [PERSON_NAME] Email: [EMAIL_ADDRESS][DOMAIN_NAME] Which day would you lik…" at bounding box center [636, 322] width 774 height 192
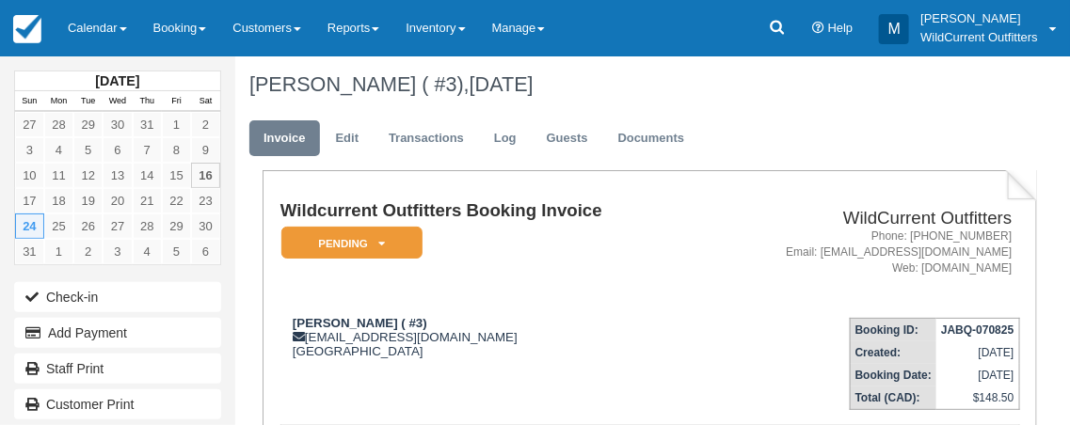
scroll to position [3, 0]
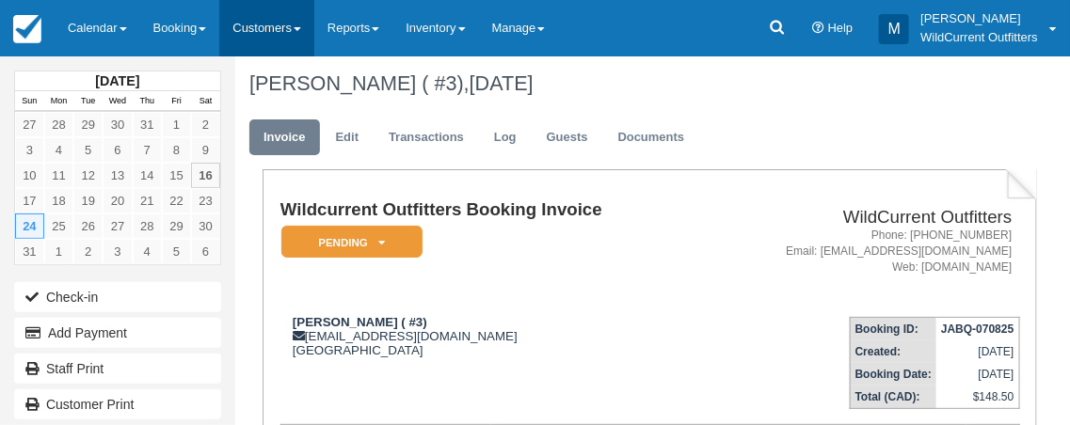
click at [280, 45] on link "Customers" at bounding box center [266, 28] width 95 height 56
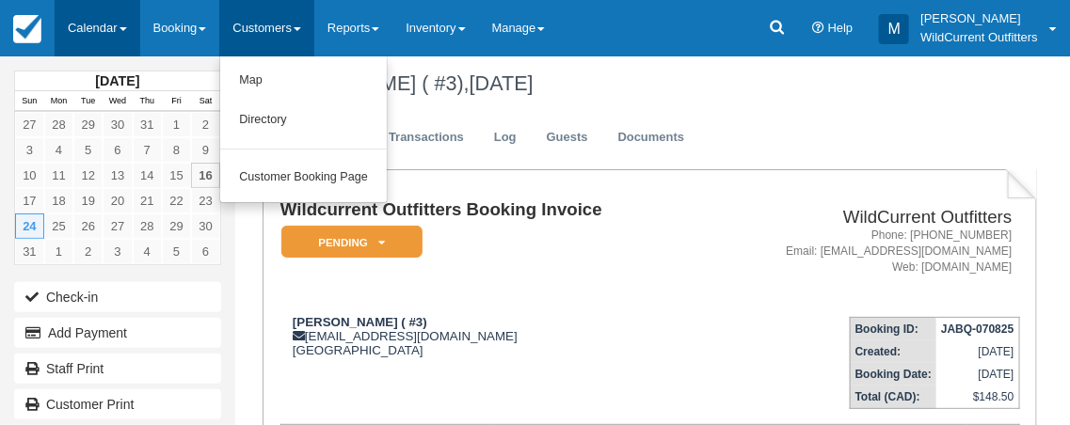
click at [112, 19] on link "Calendar" at bounding box center [98, 28] width 86 height 56
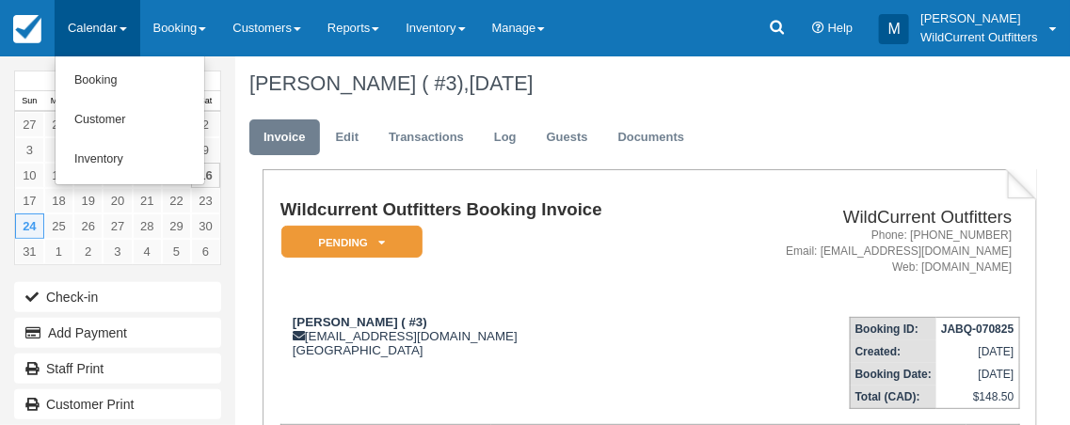
click at [112, 19] on link "Calendar" at bounding box center [98, 28] width 86 height 56
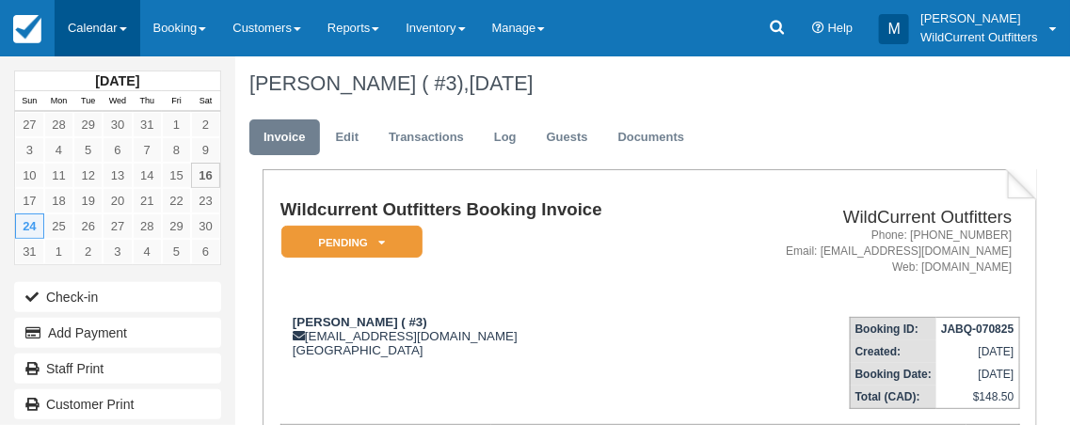
click at [129, 22] on link "Calendar" at bounding box center [98, 28] width 86 height 56
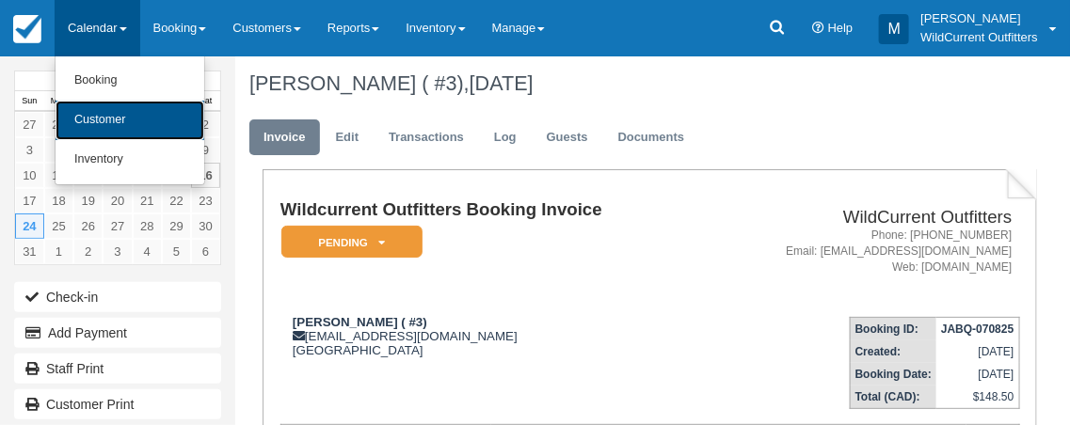
click at [113, 108] on link "Customer" at bounding box center [130, 121] width 149 height 40
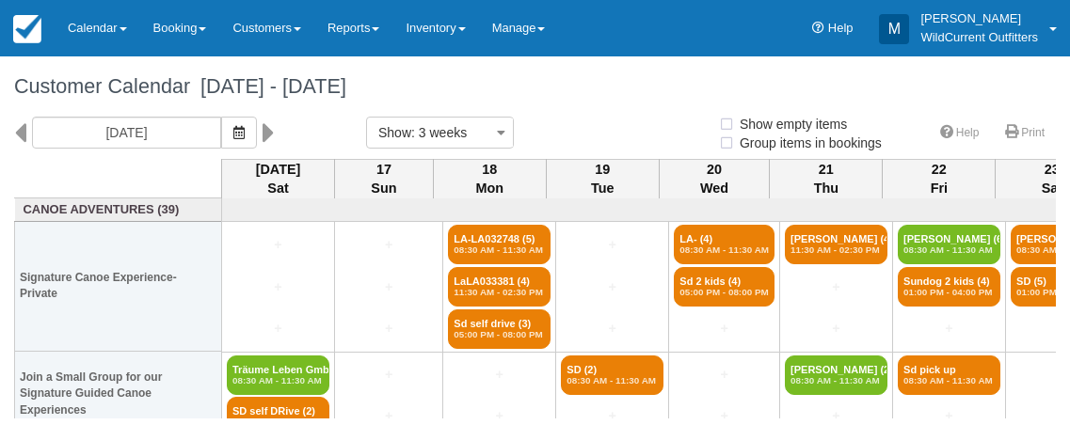
select select
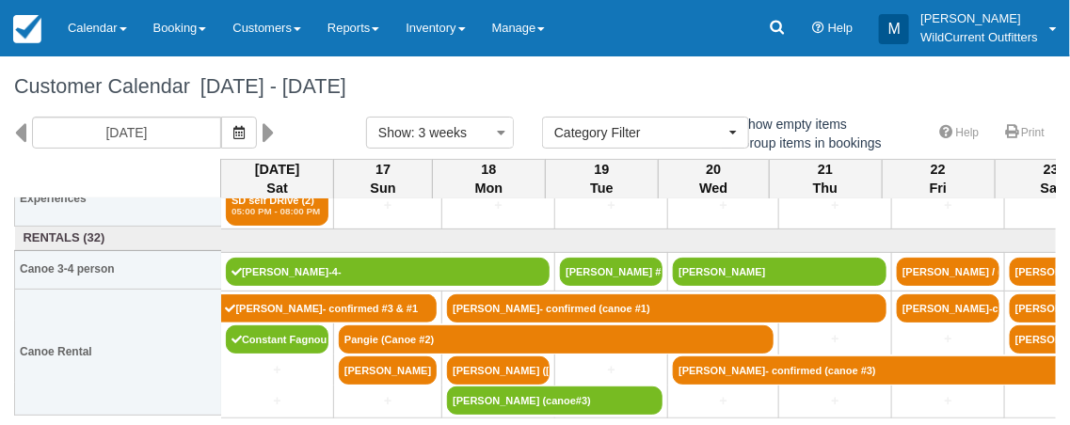
scroll to position [211, 0]
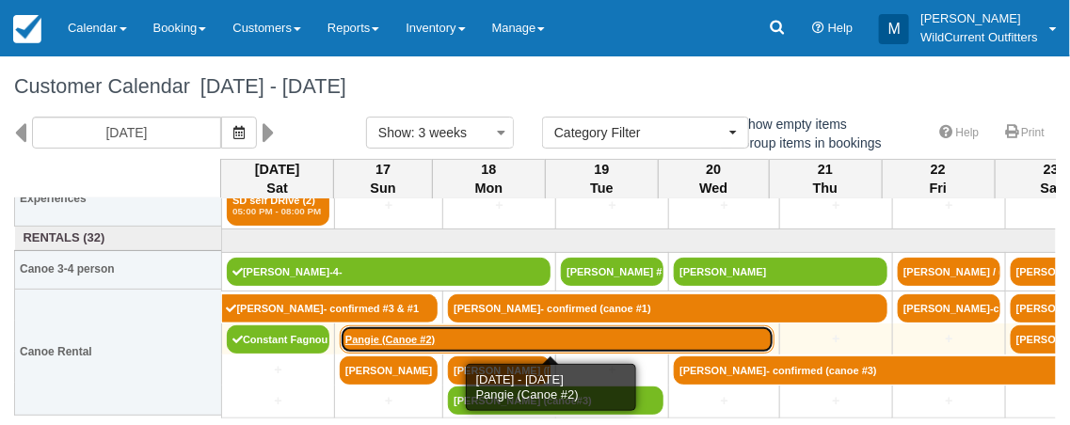
click at [382, 338] on link "Pangie (Canoe #2)" at bounding box center [557, 340] width 435 height 28
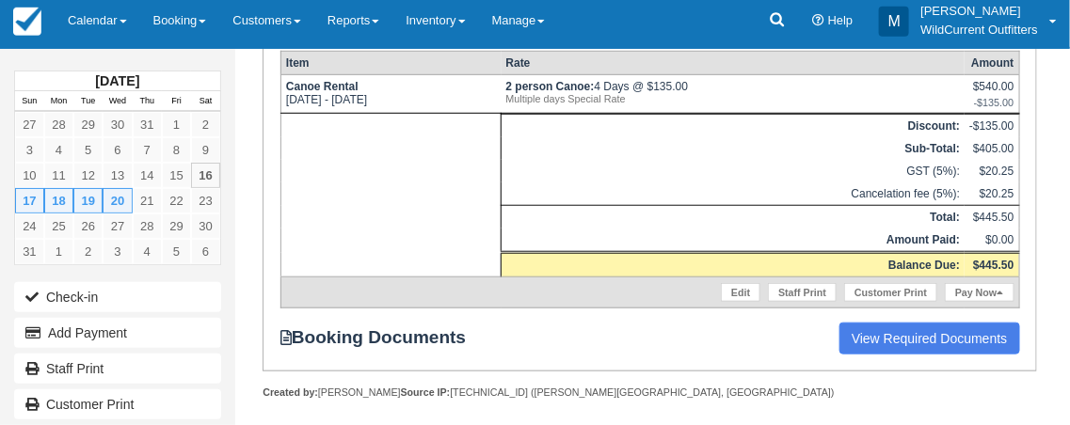
scroll to position [132, 0]
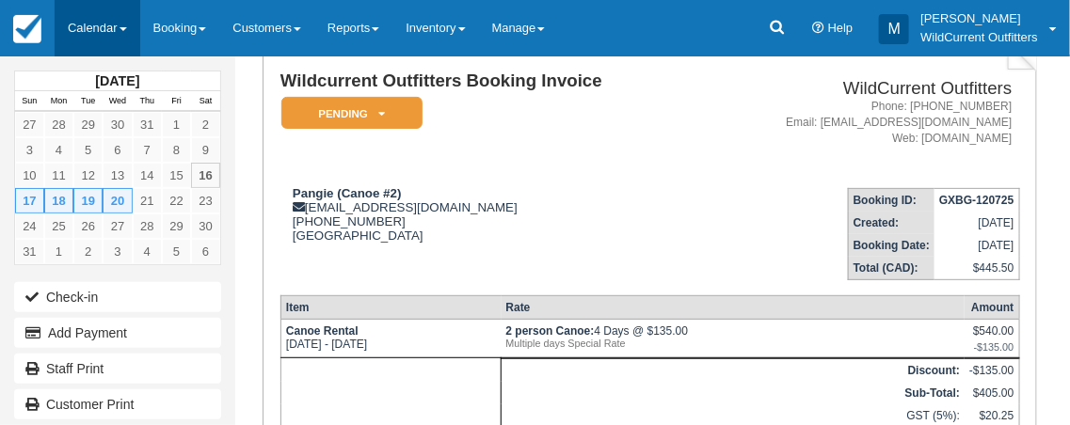
click at [89, 15] on link "Calendar" at bounding box center [98, 28] width 86 height 56
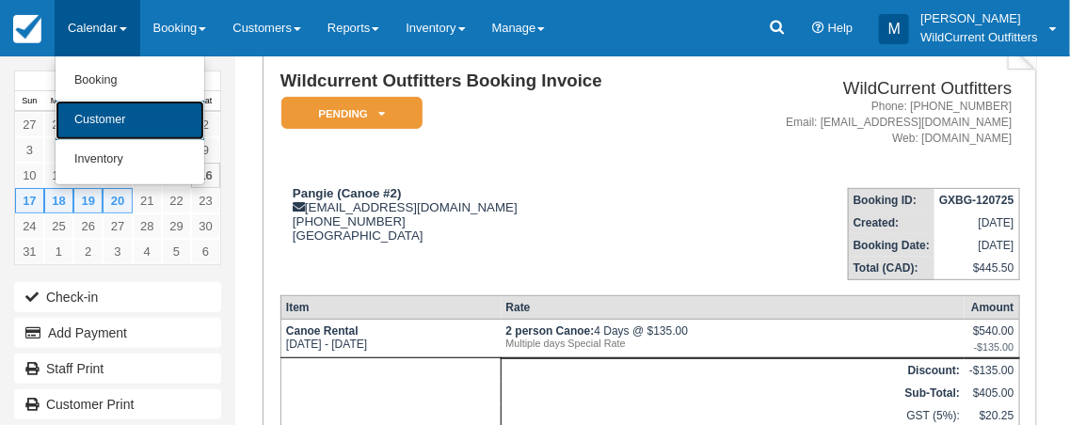
click at [105, 103] on link "Customer" at bounding box center [130, 121] width 149 height 40
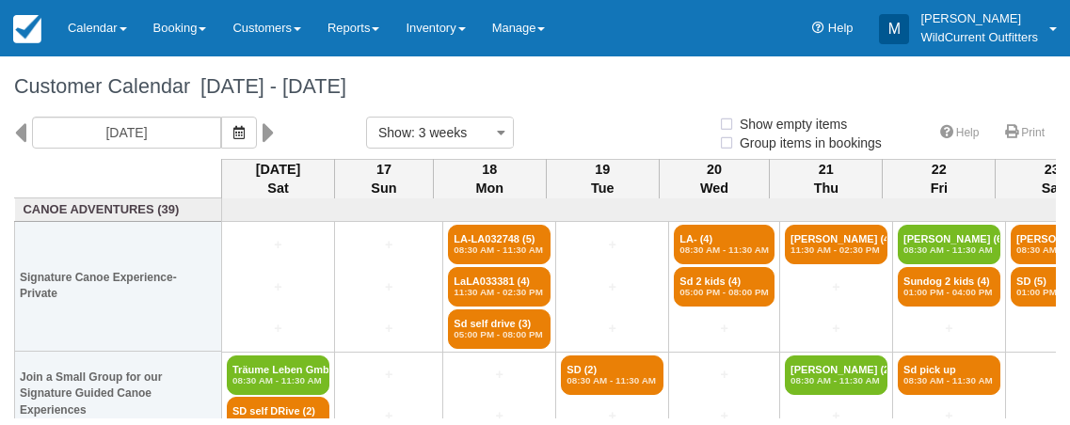
select select
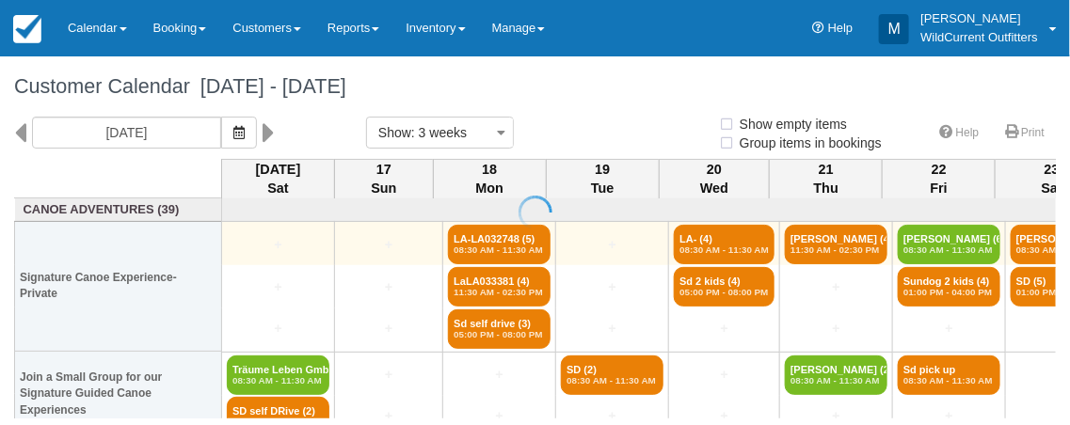
select select
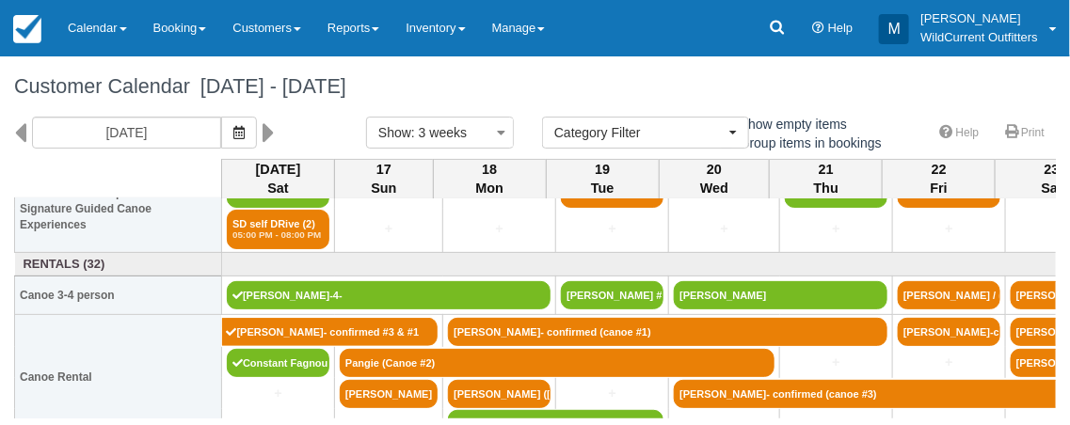
scroll to position [211, 0]
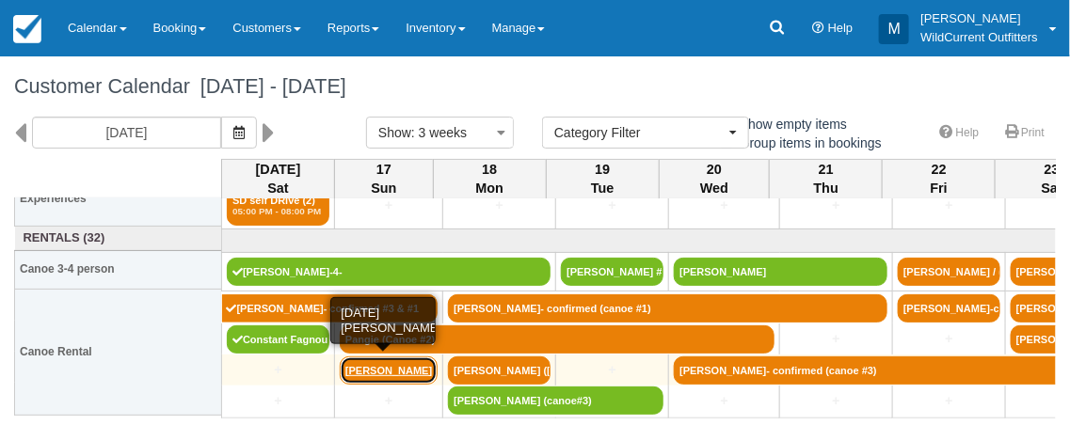
click at [372, 369] on link "[PERSON_NAME]" at bounding box center [389, 371] width 98 height 28
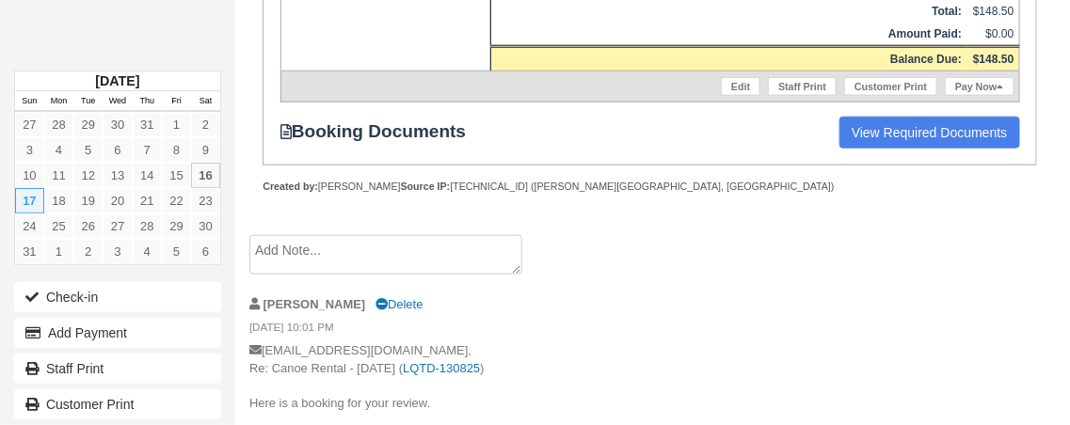
scroll to position [562, 0]
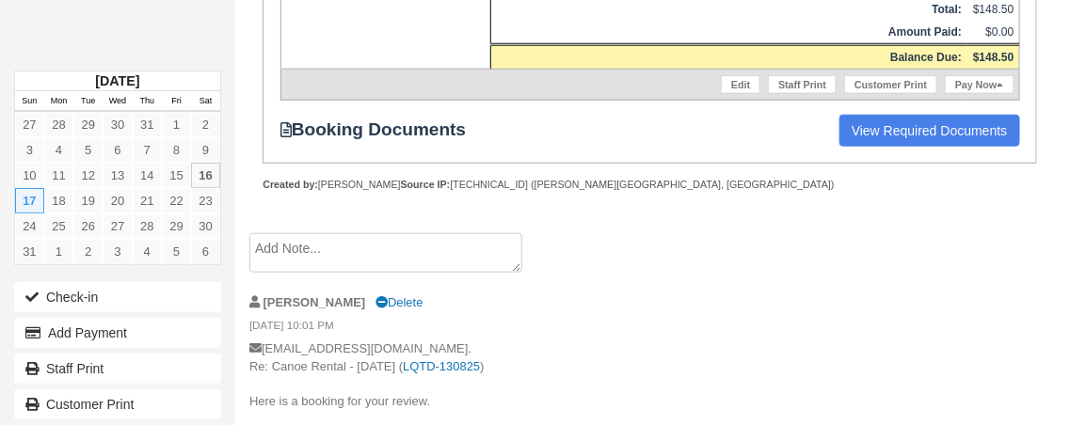
click at [392, 254] on textarea at bounding box center [385, 253] width 273 height 40
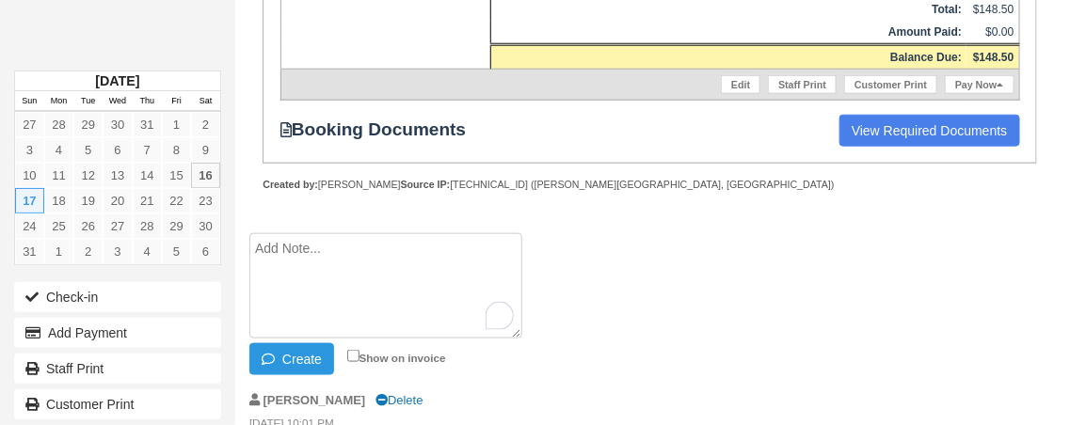
click at [818, 233] on li "Create Show on invoice" at bounding box center [636, 307] width 774 height 148
click at [705, 303] on li "Create Show on invoice" at bounding box center [636, 307] width 774 height 148
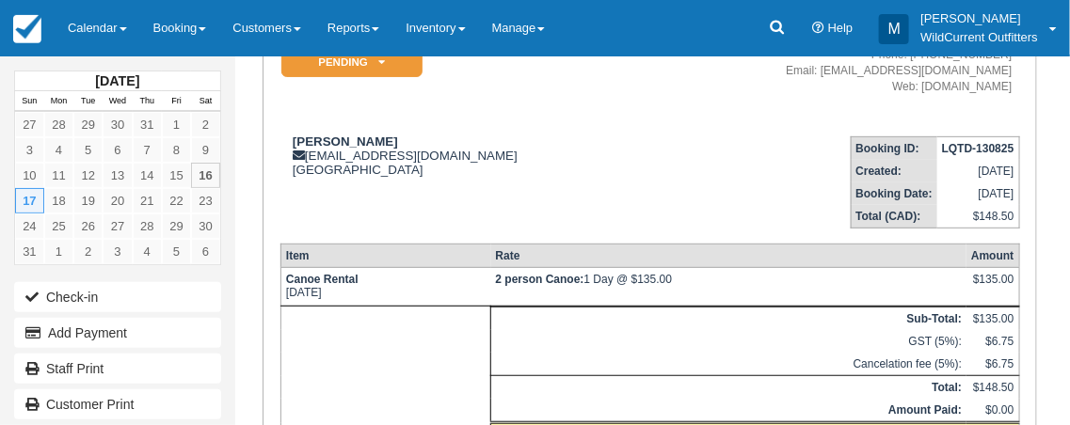
scroll to position [199, 0]
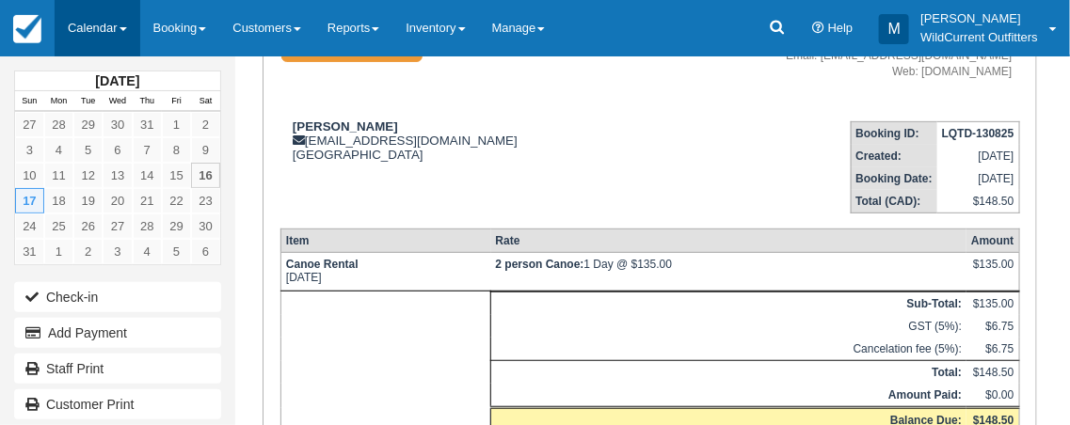
click at [101, 18] on link "Calendar" at bounding box center [98, 28] width 86 height 56
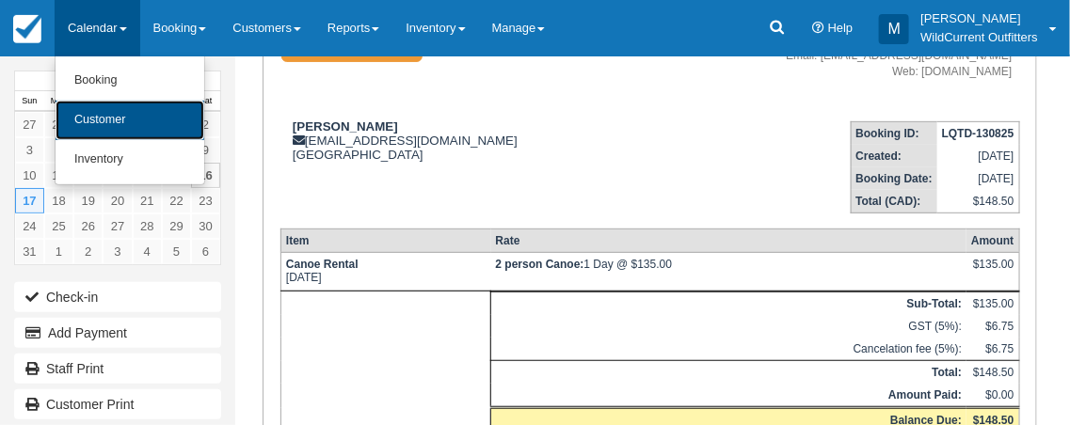
click at [101, 115] on link "Customer" at bounding box center [130, 121] width 149 height 40
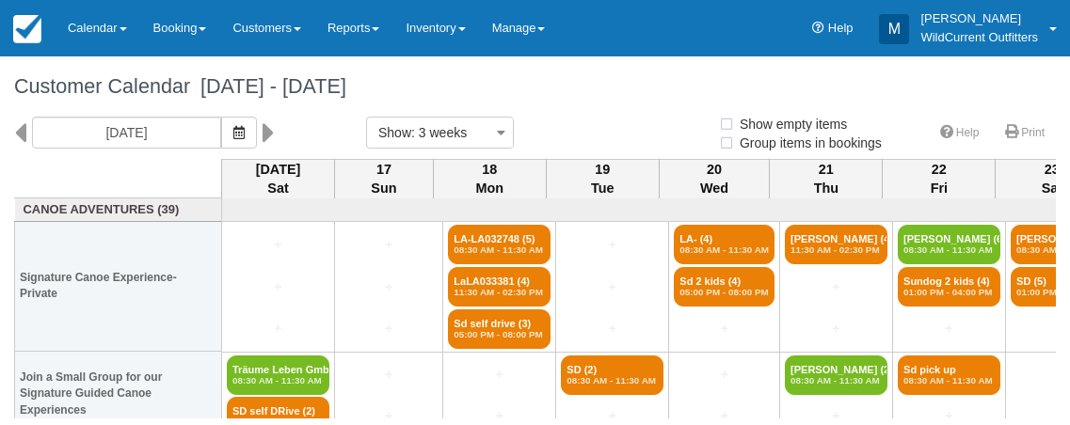
select select
